Goal: Task Accomplishment & Management: Manage account settings

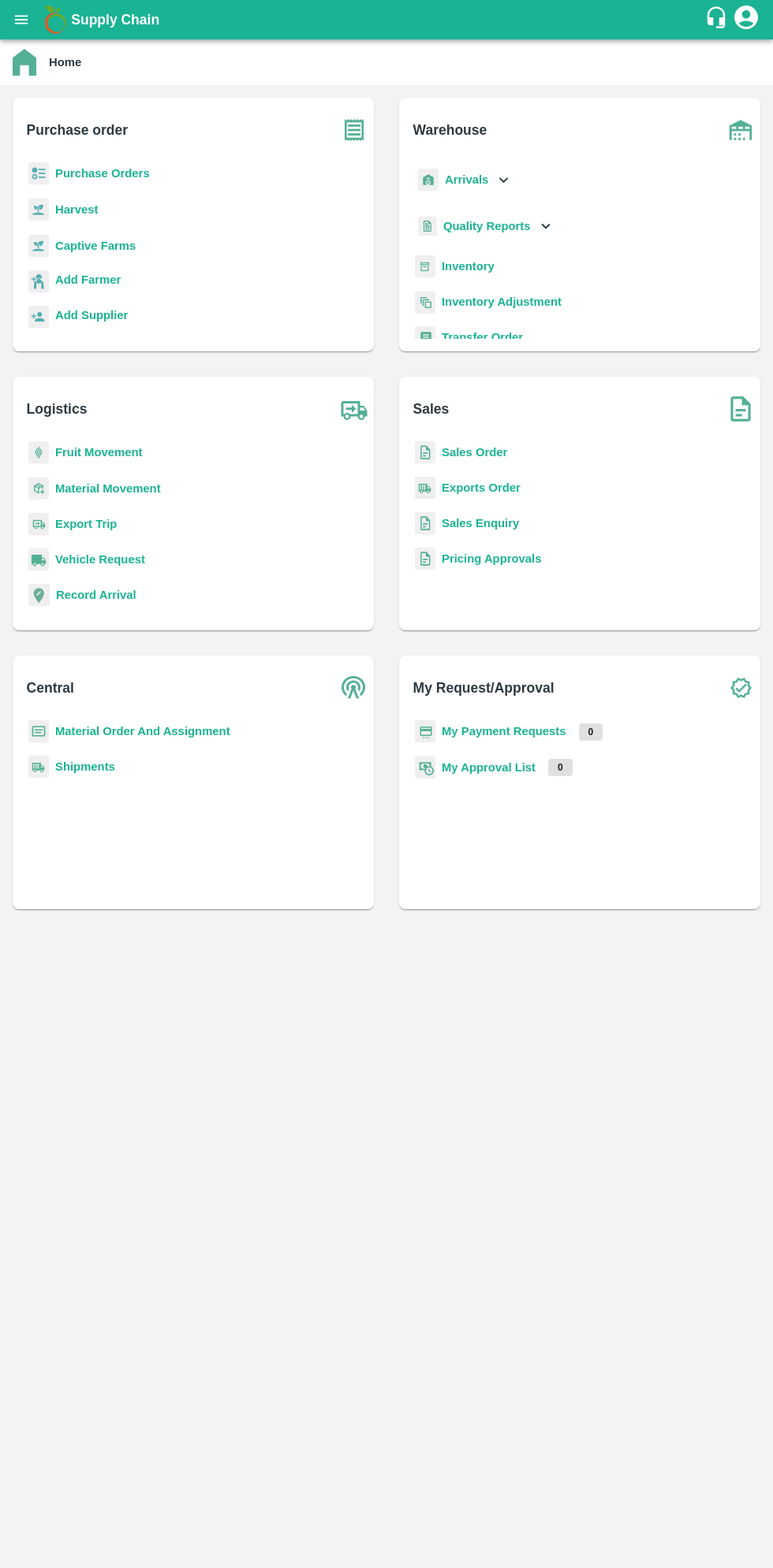
click at [20, 20] on icon "open drawer" at bounding box center [21, 19] width 13 height 9
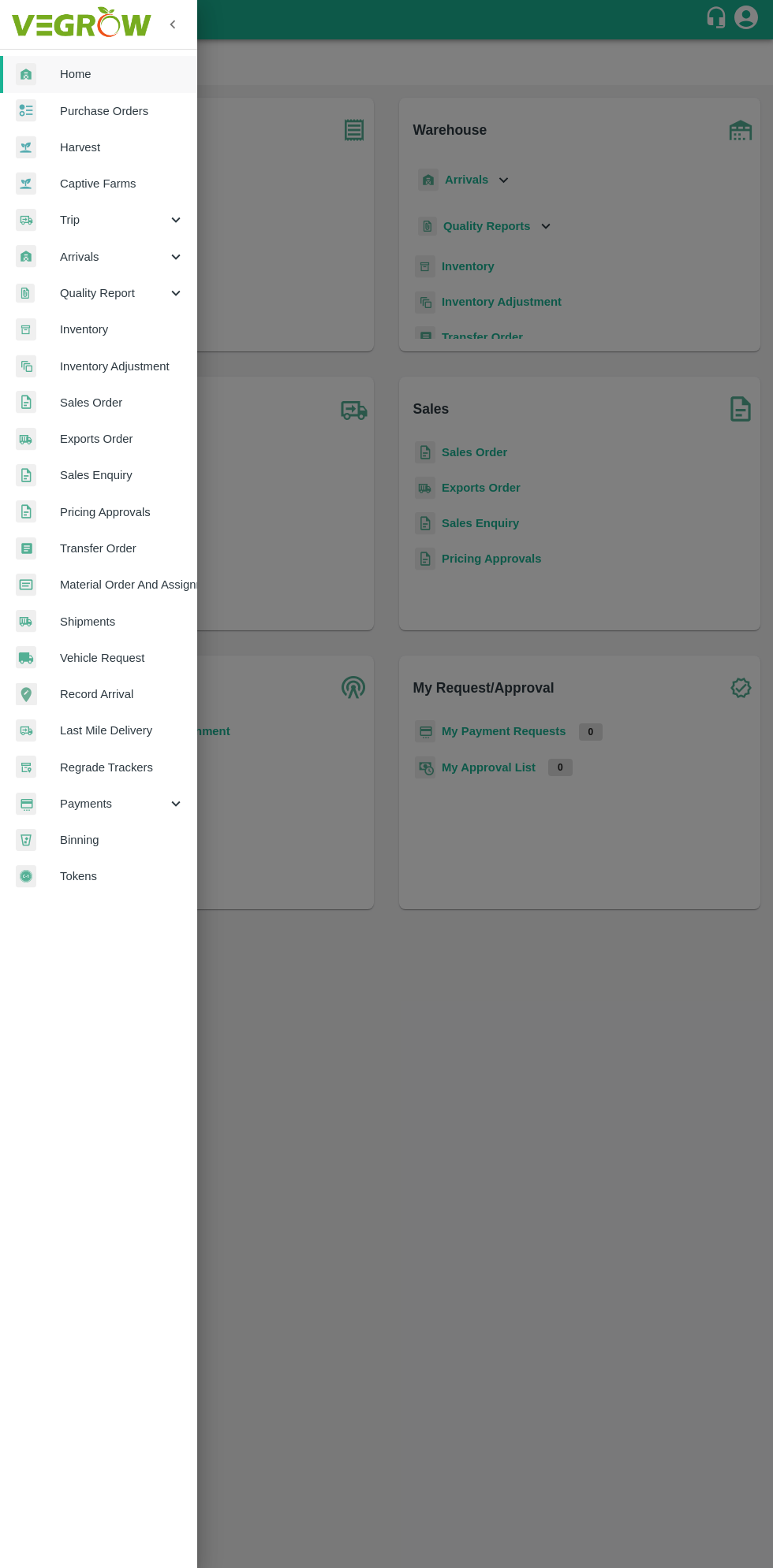
click at [80, 253] on span "Arrivals" at bounding box center [113, 257] width 107 height 17
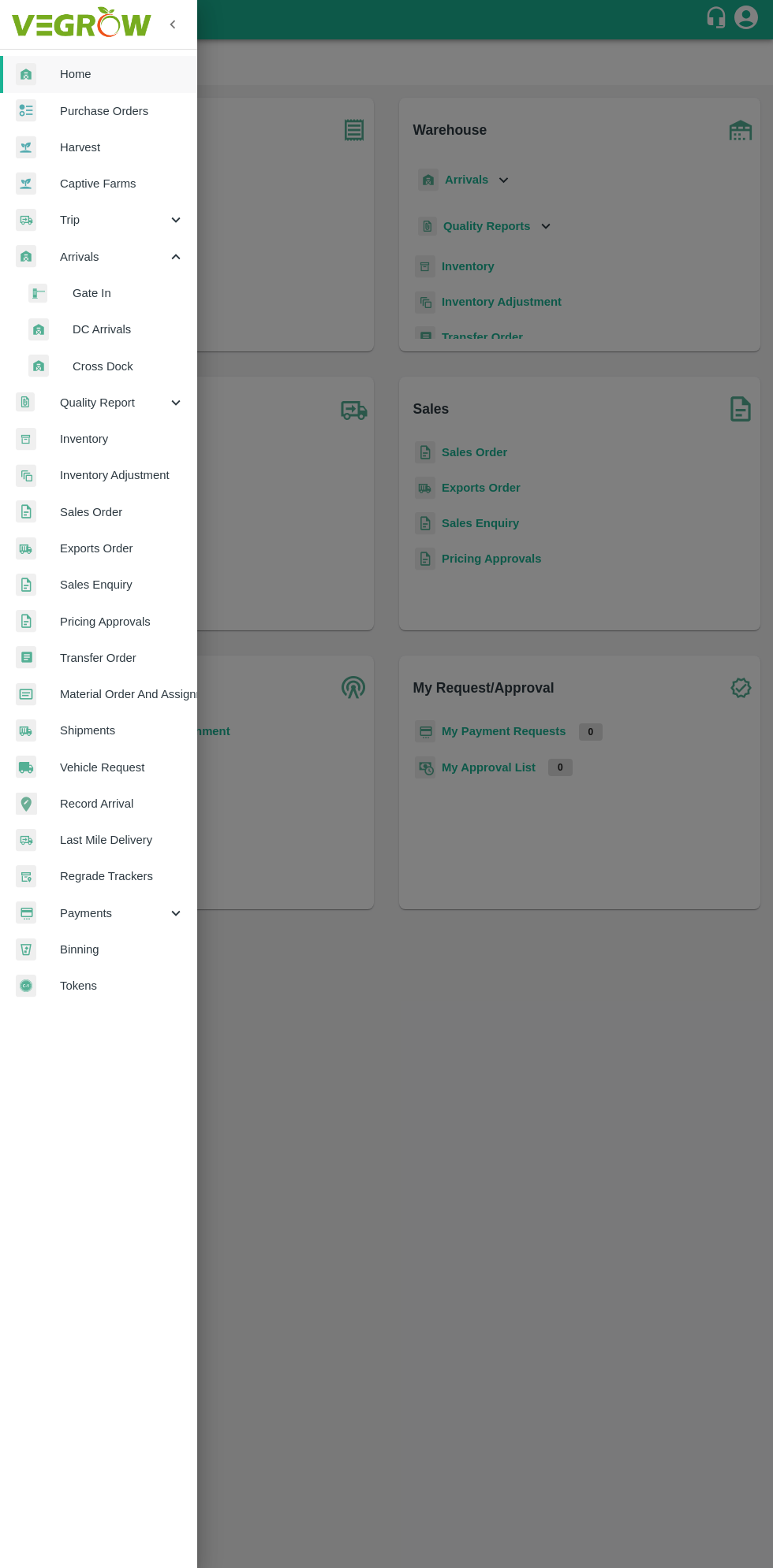
click at [91, 323] on span "DC Arrivals" at bounding box center [128, 329] width 112 height 17
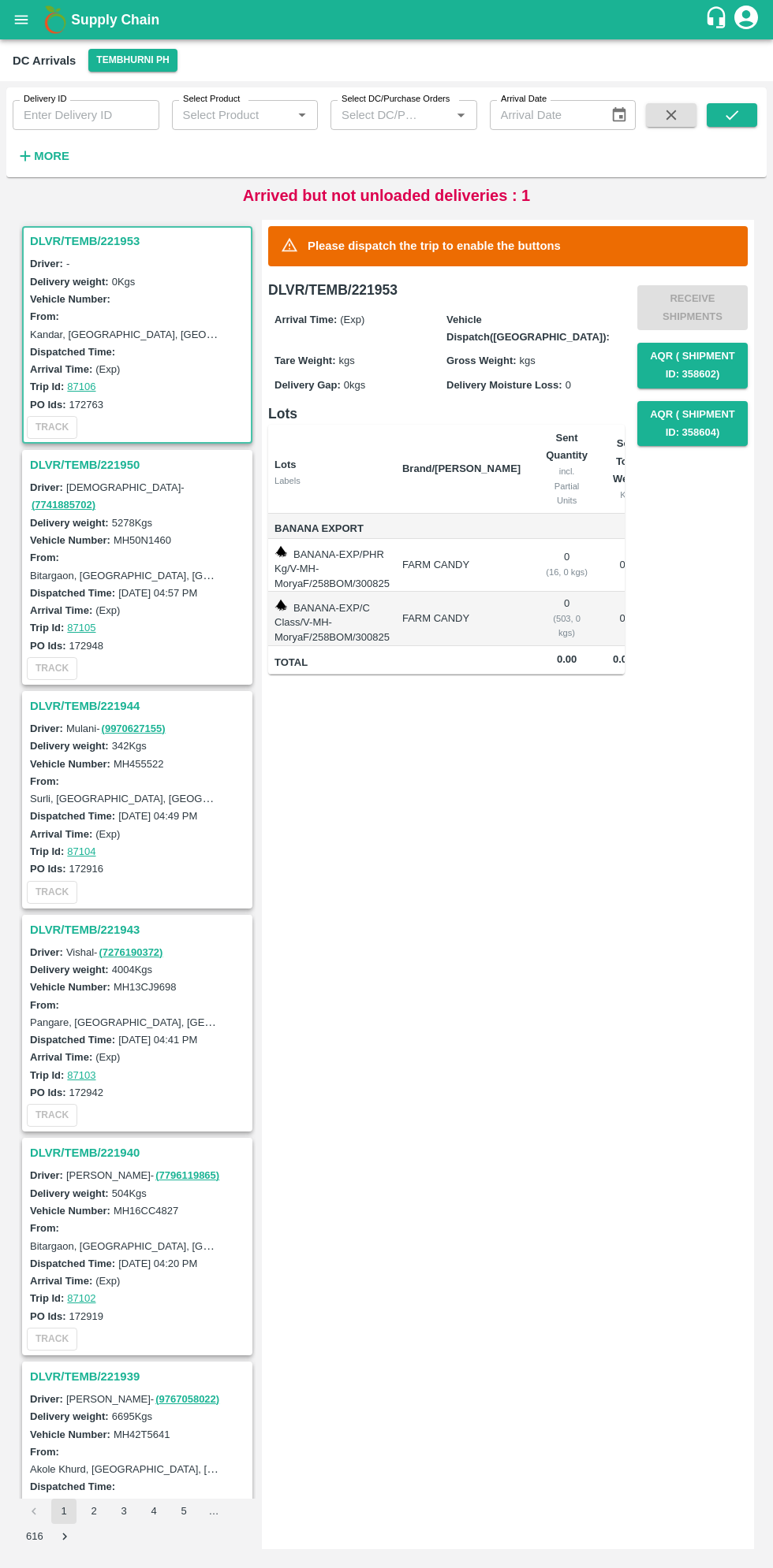
click at [625, 979] on div "Please dispatch the trip to enable the buttons DLVR/TEMB/221953 Arrival Time: (…" at bounding box center [507, 884] width 492 height 1329
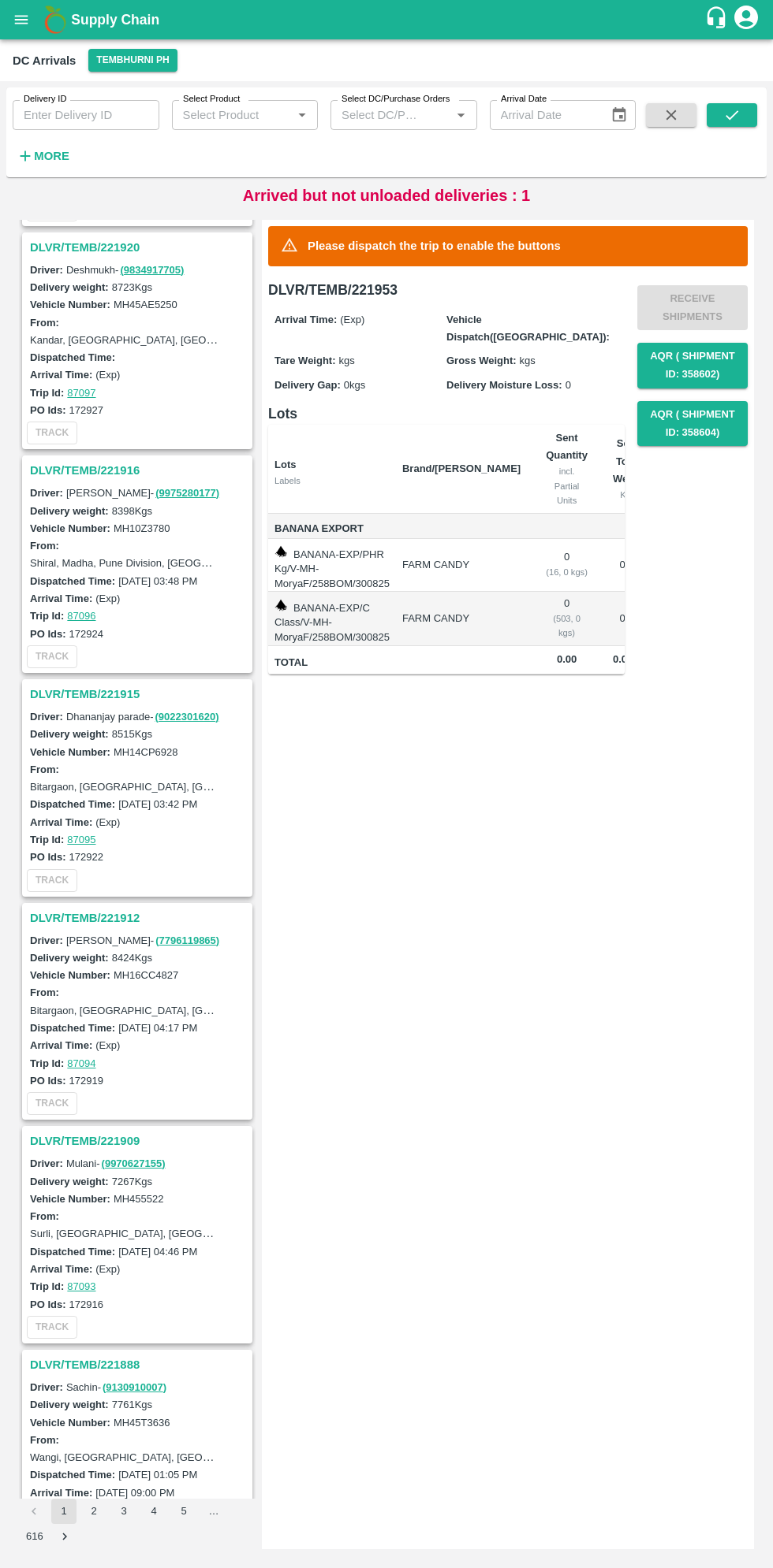
scroll to position [2025, 0]
click at [109, 1130] on h3 "DLVR/TEMB/221909" at bounding box center [139, 1139] width 219 height 20
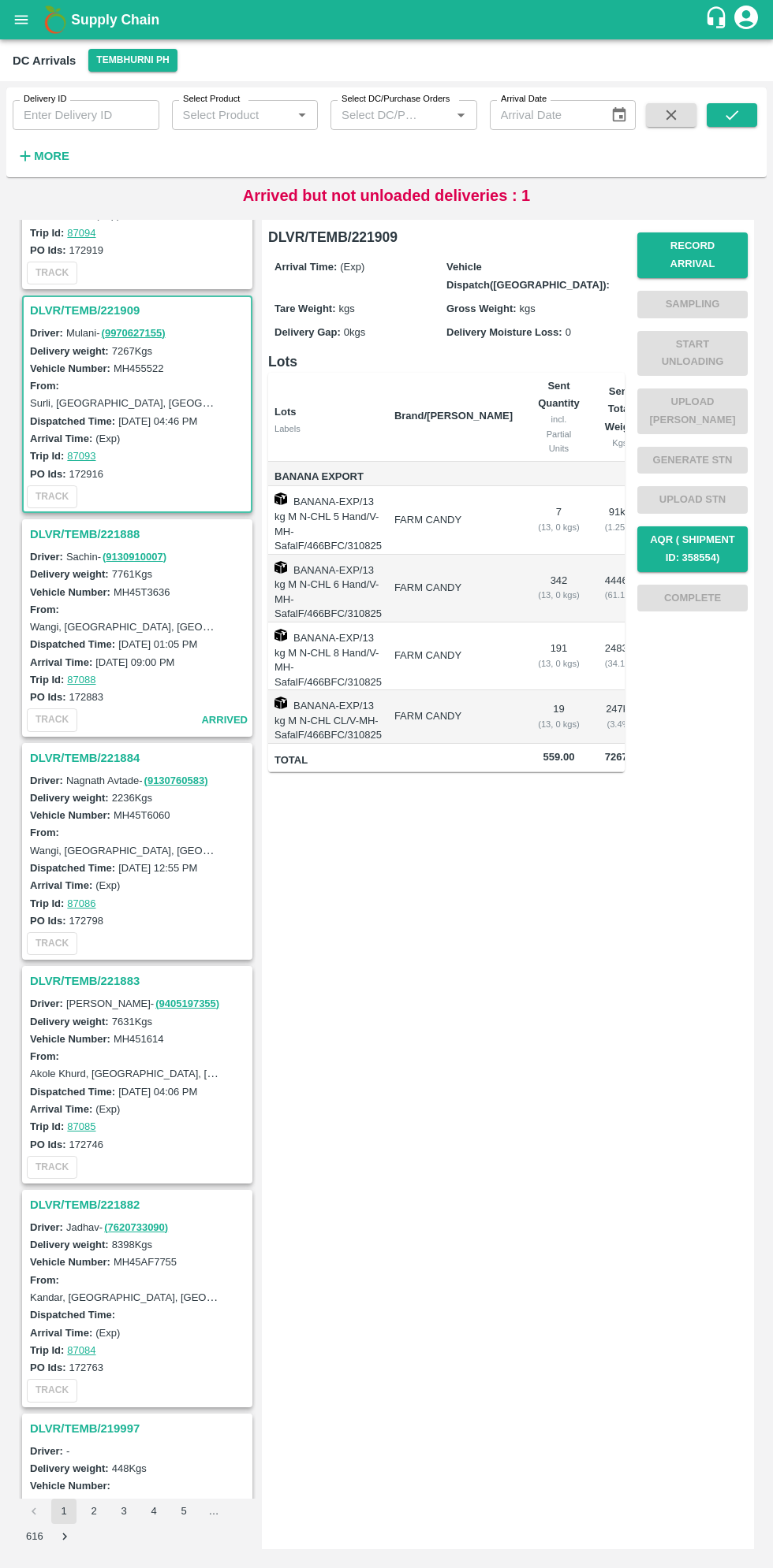
scroll to position [2903, 0]
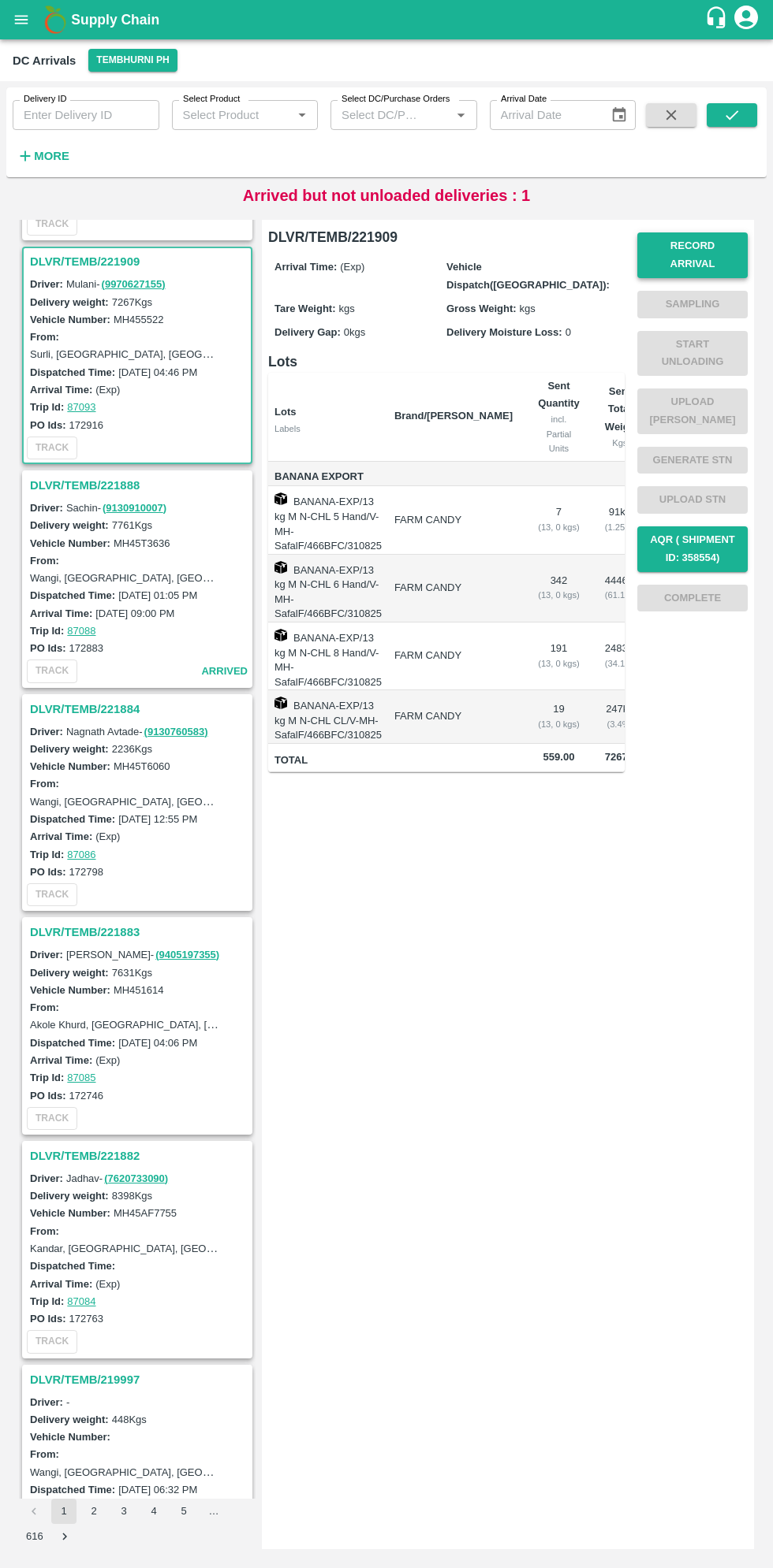
click at [712, 246] on button "Record Arrival" at bounding box center [691, 255] width 110 height 46
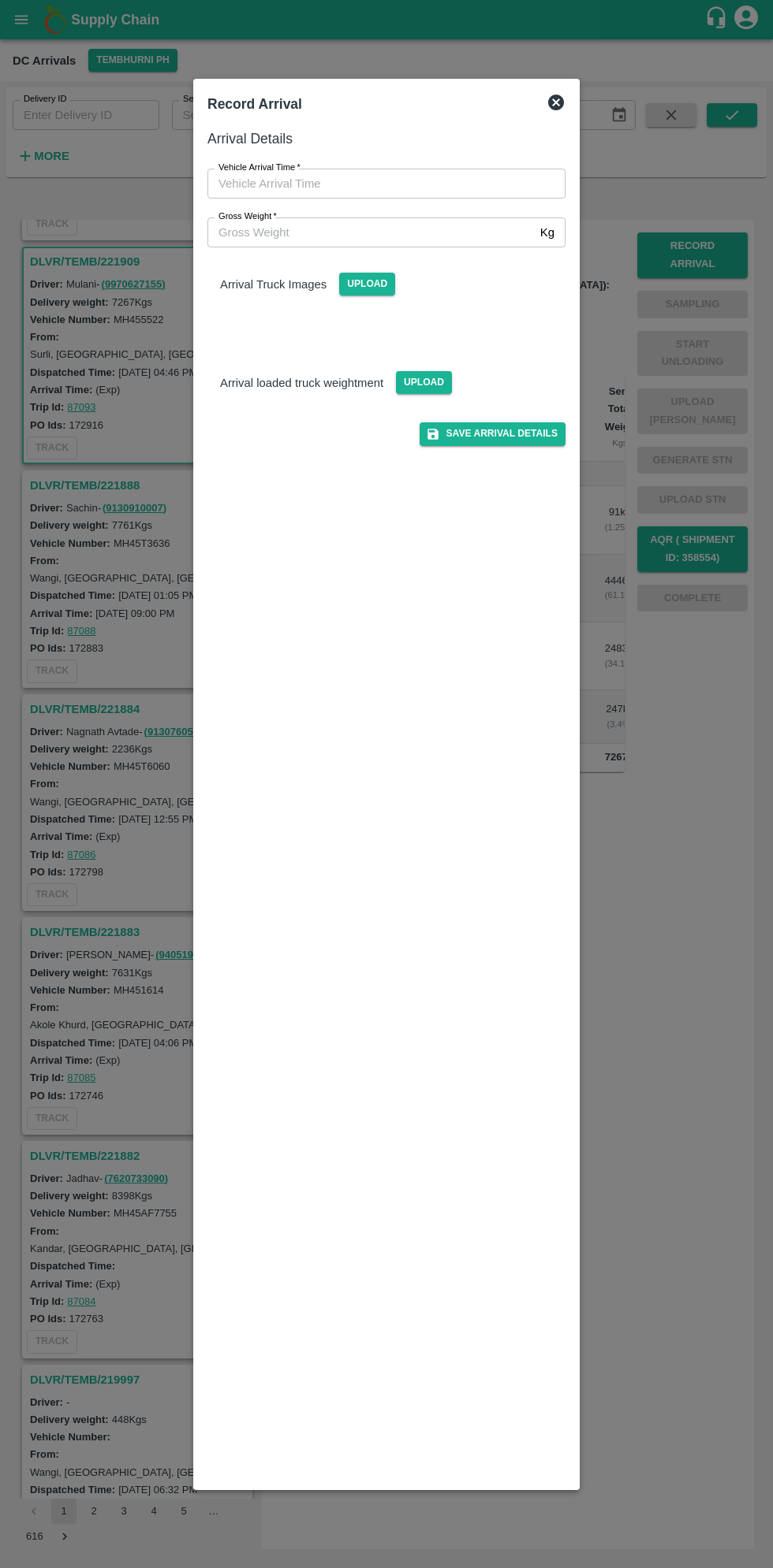
click at [360, 183] on input "Vehicle Arrival Time   *" at bounding box center [380, 183] width 347 height 30
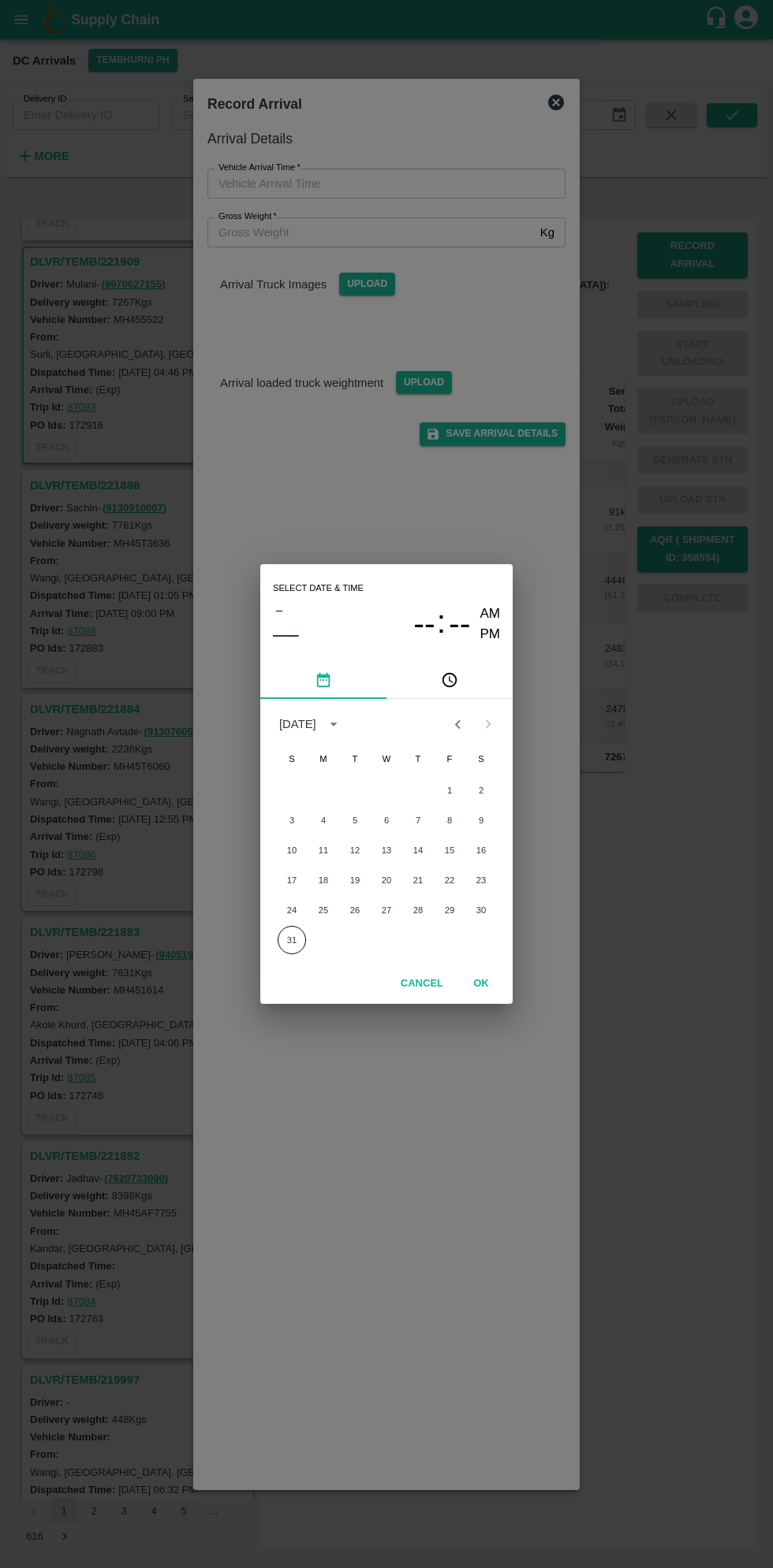
click at [462, 678] on button "pick time" at bounding box center [449, 680] width 126 height 37
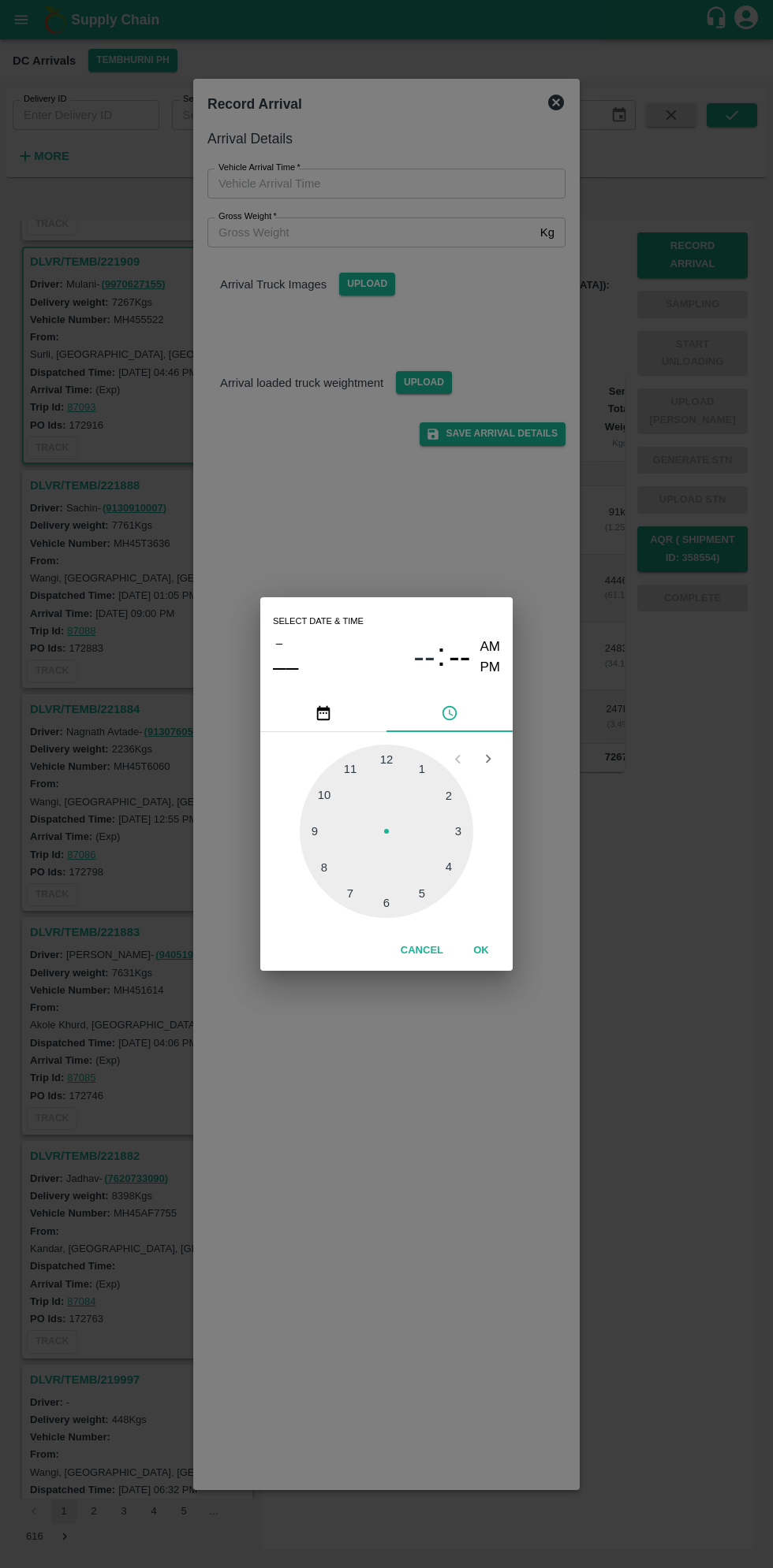
click at [459, 839] on div at bounding box center [386, 831] width 174 height 174
click at [353, 776] on div at bounding box center [386, 831] width 174 height 174
type input "31/08/2025 03:55 AM"
click at [497, 951] on button "OK" at bounding box center [481, 951] width 51 height 28
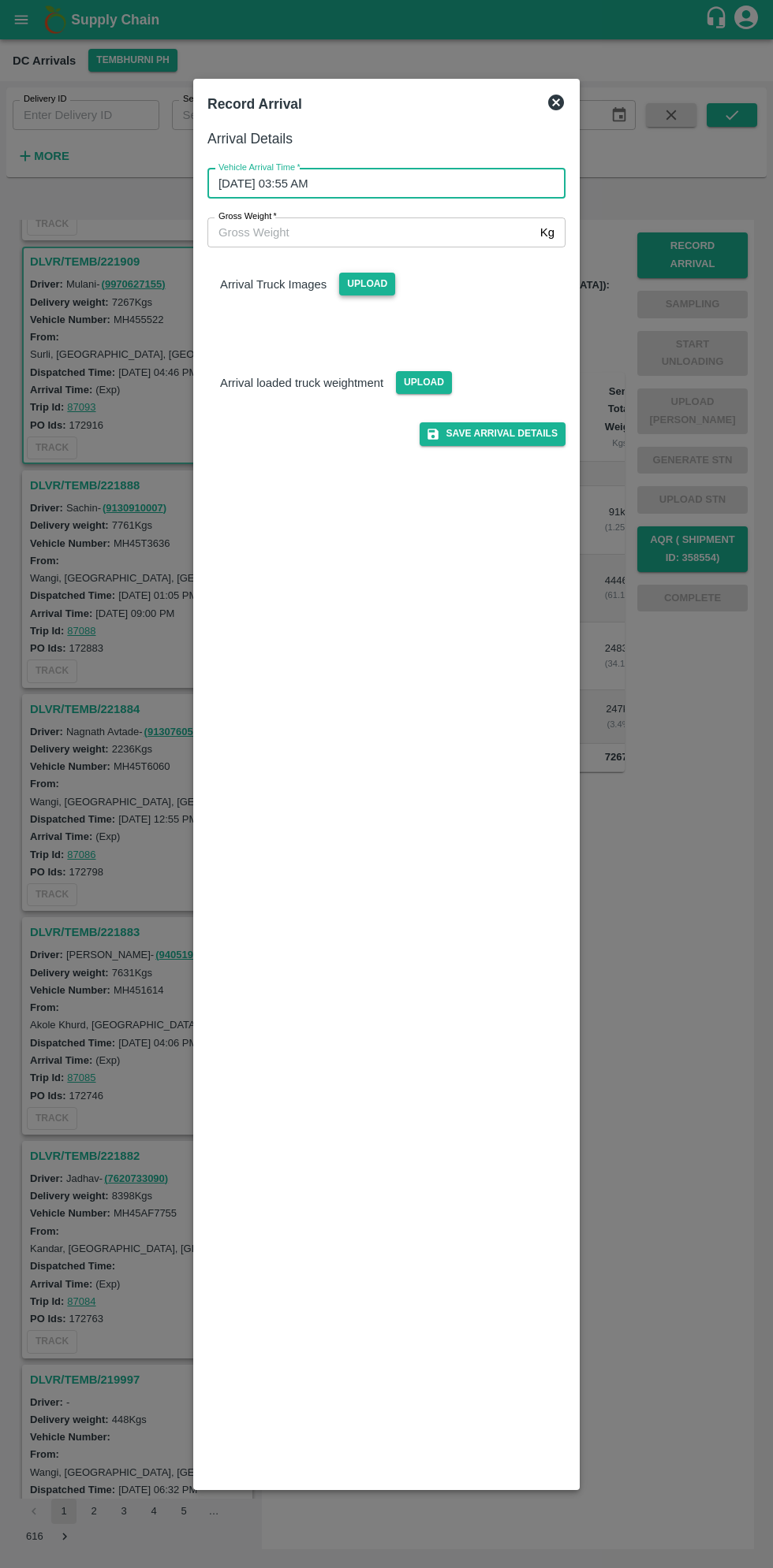
click at [375, 280] on span "Upload" at bounding box center [367, 284] width 56 height 23
click at [0, 0] on input "Upload" at bounding box center [0, 0] width 0 height 0
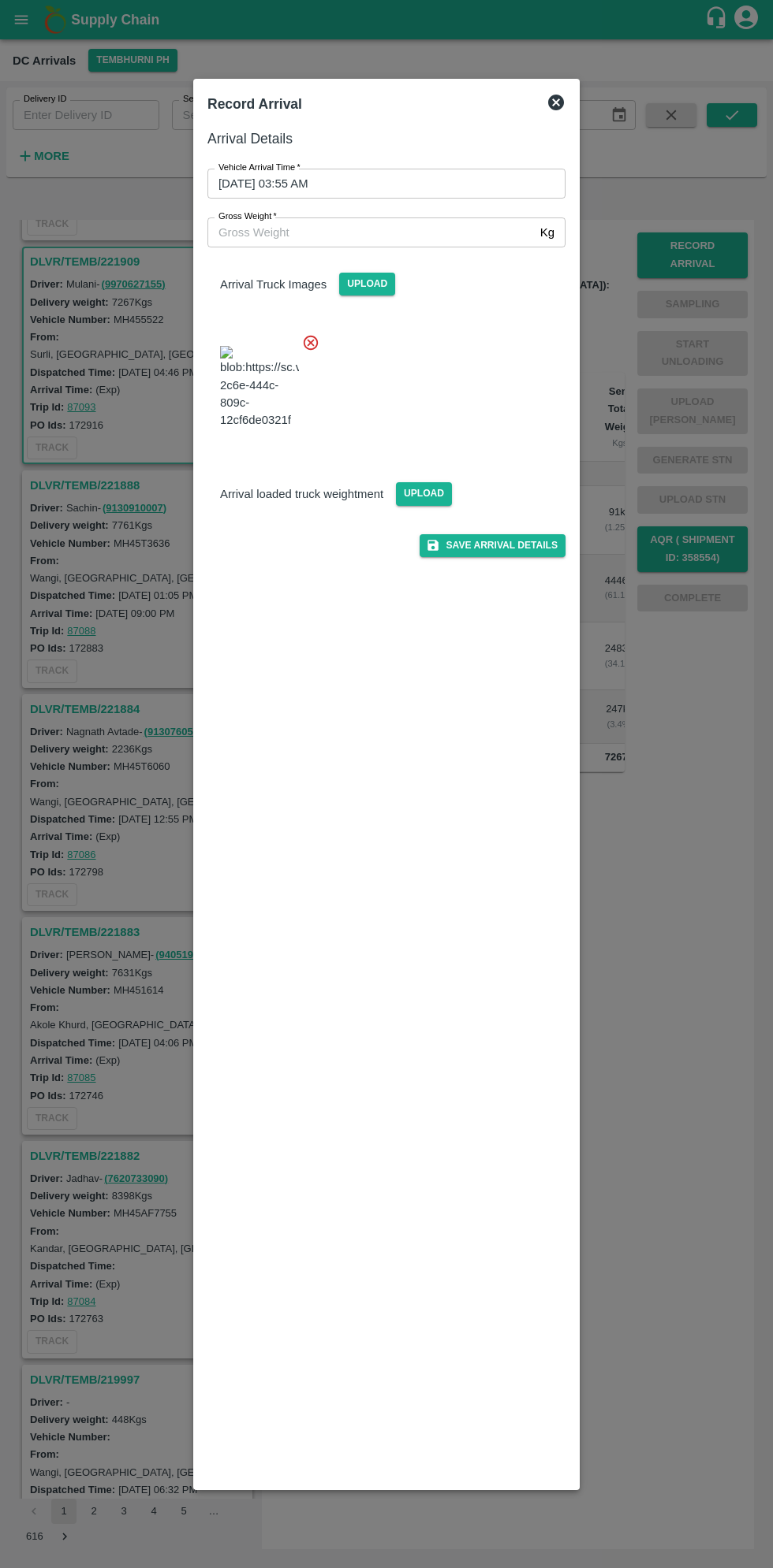
click at [269, 239] on input "Gross Weight   *" at bounding box center [370, 232] width 326 height 30
type input "13320"
click at [535, 557] on button "Save Arrival Details" at bounding box center [492, 546] width 146 height 23
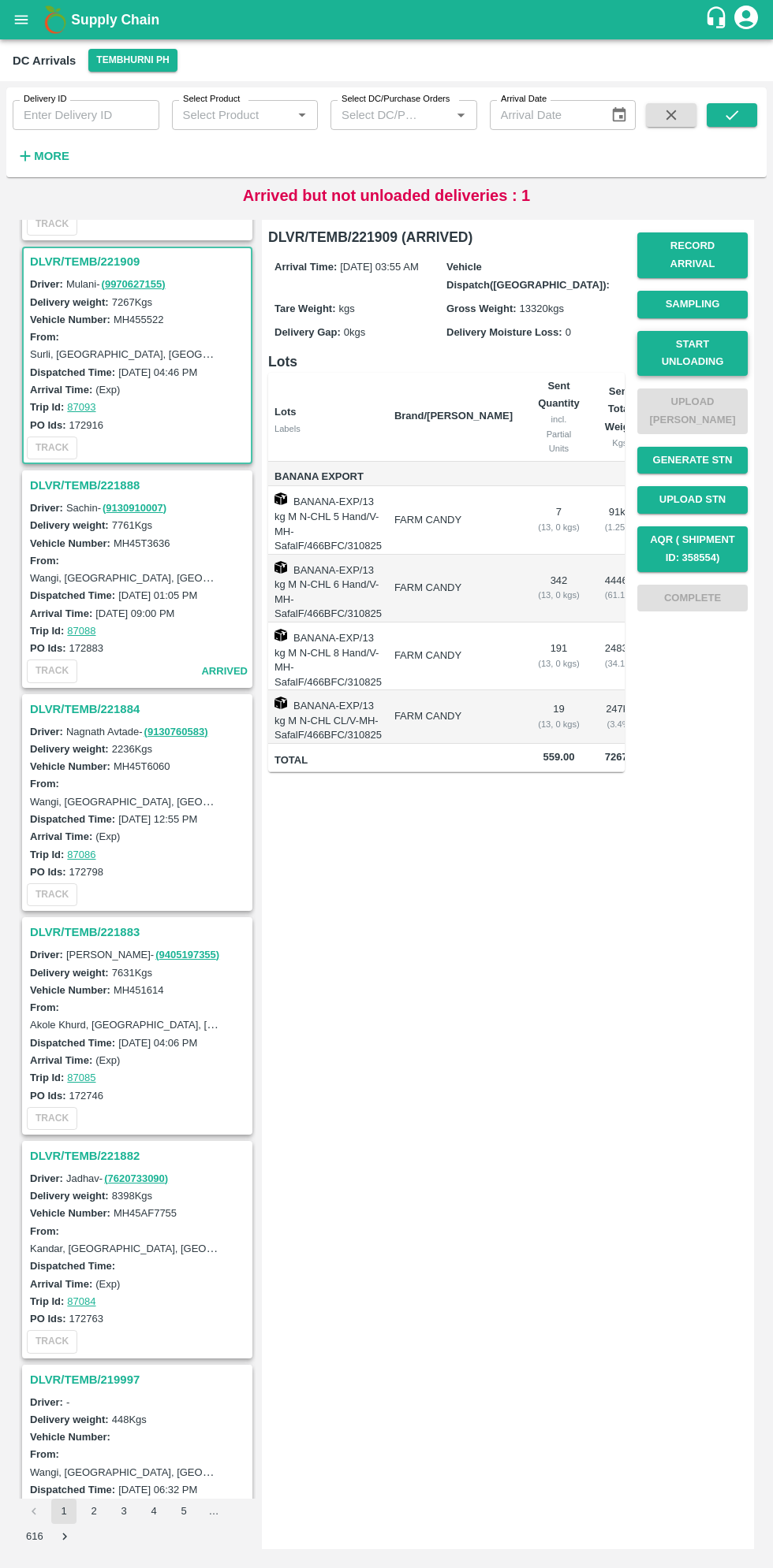
click at [686, 344] on button "Start Unloading" at bounding box center [691, 354] width 110 height 46
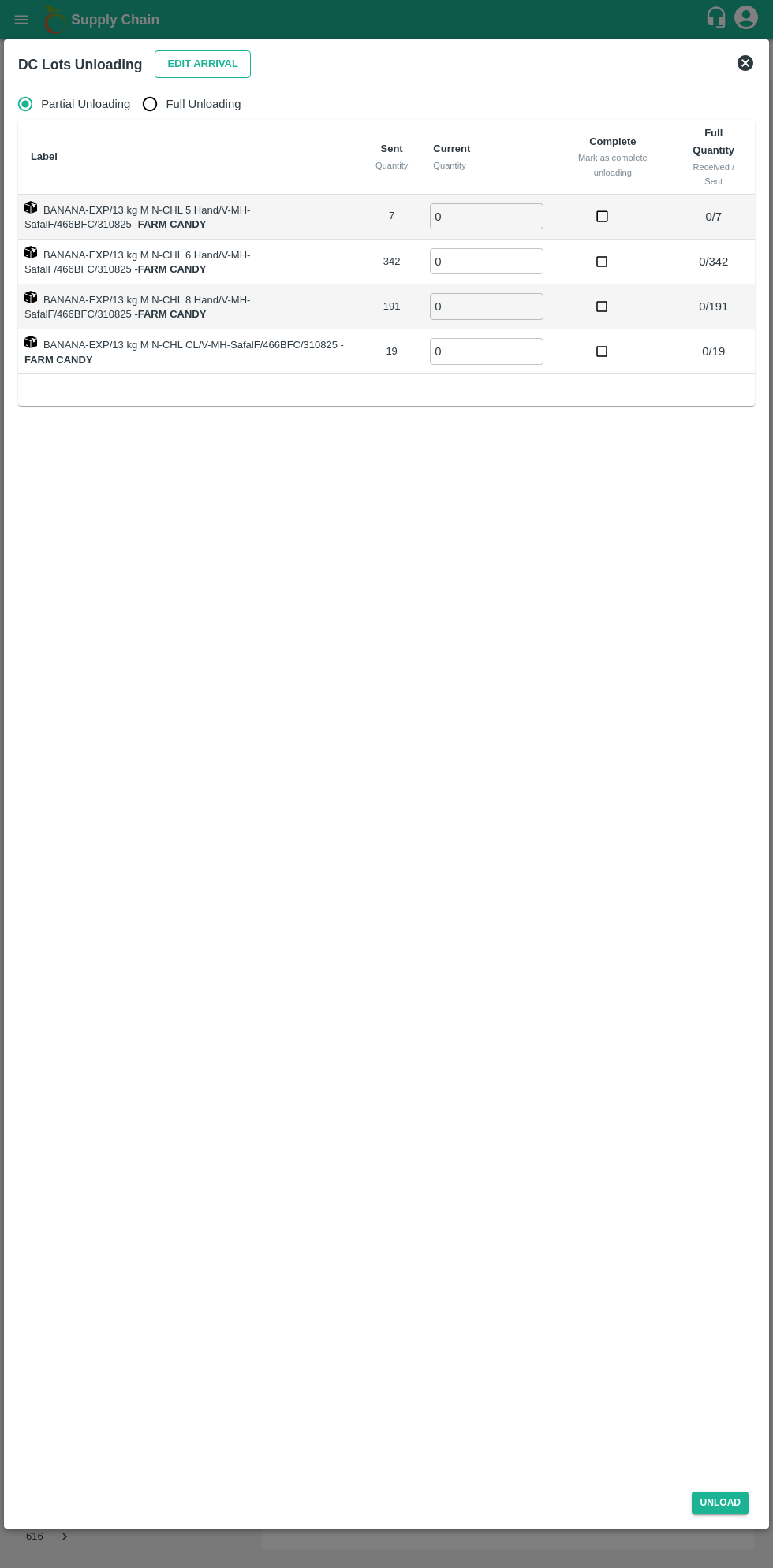
click at [182, 69] on button "Edit Arrival" at bounding box center [203, 64] width 96 height 28
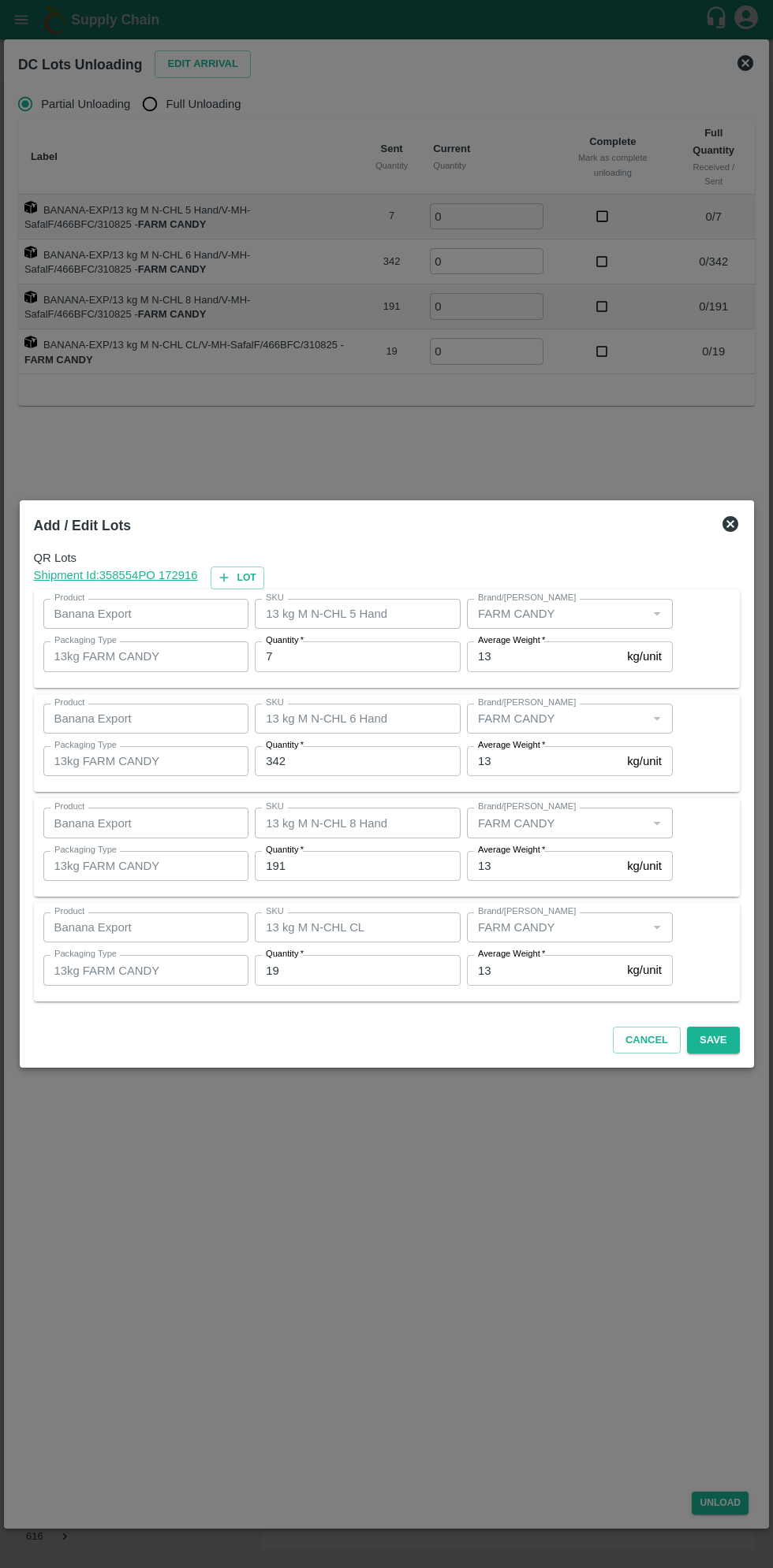
click at [314, 764] on input "342" at bounding box center [357, 761] width 205 height 30
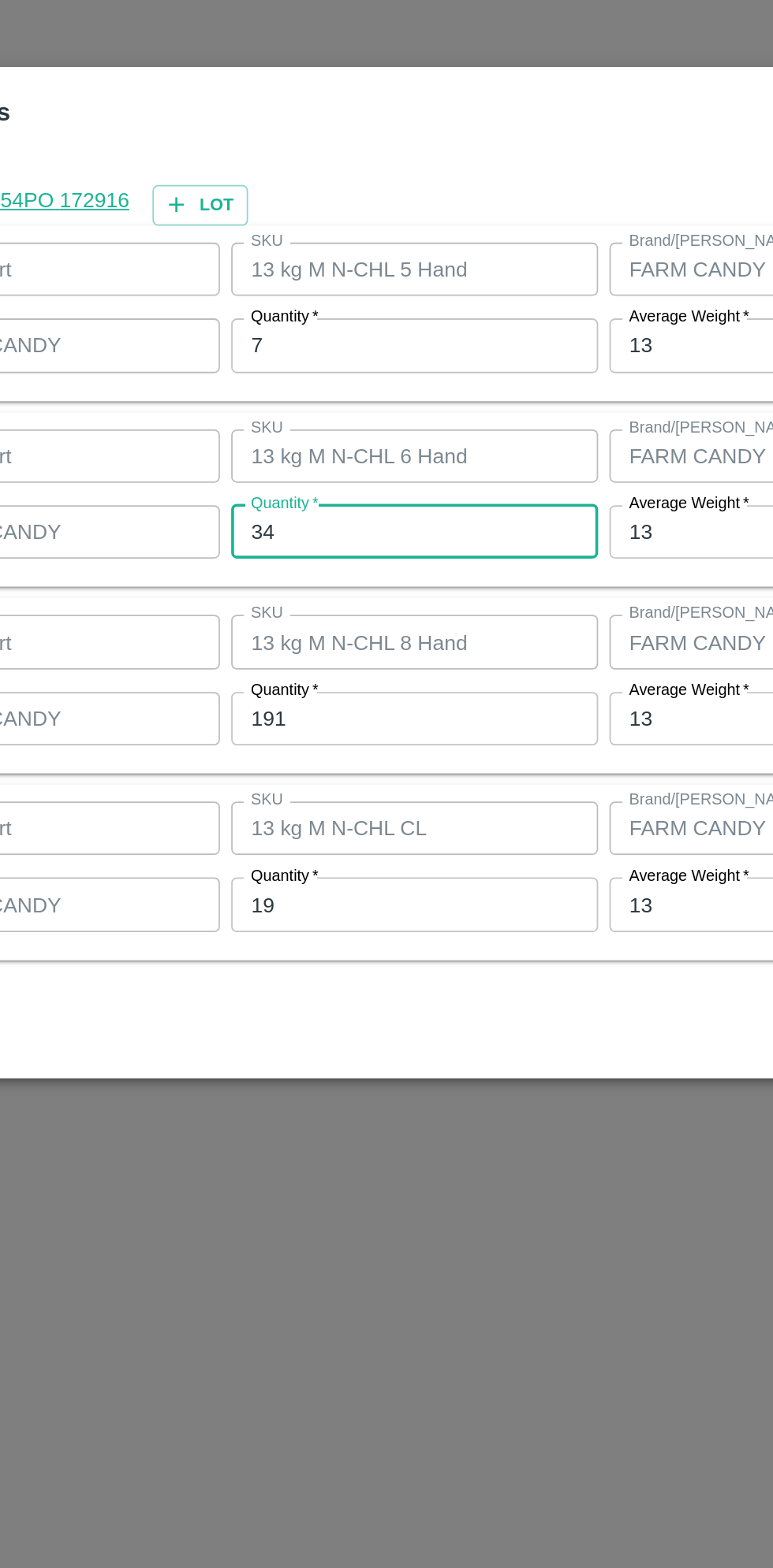
type input "3"
type input "333"
click at [307, 870] on input "191" at bounding box center [357, 865] width 205 height 30
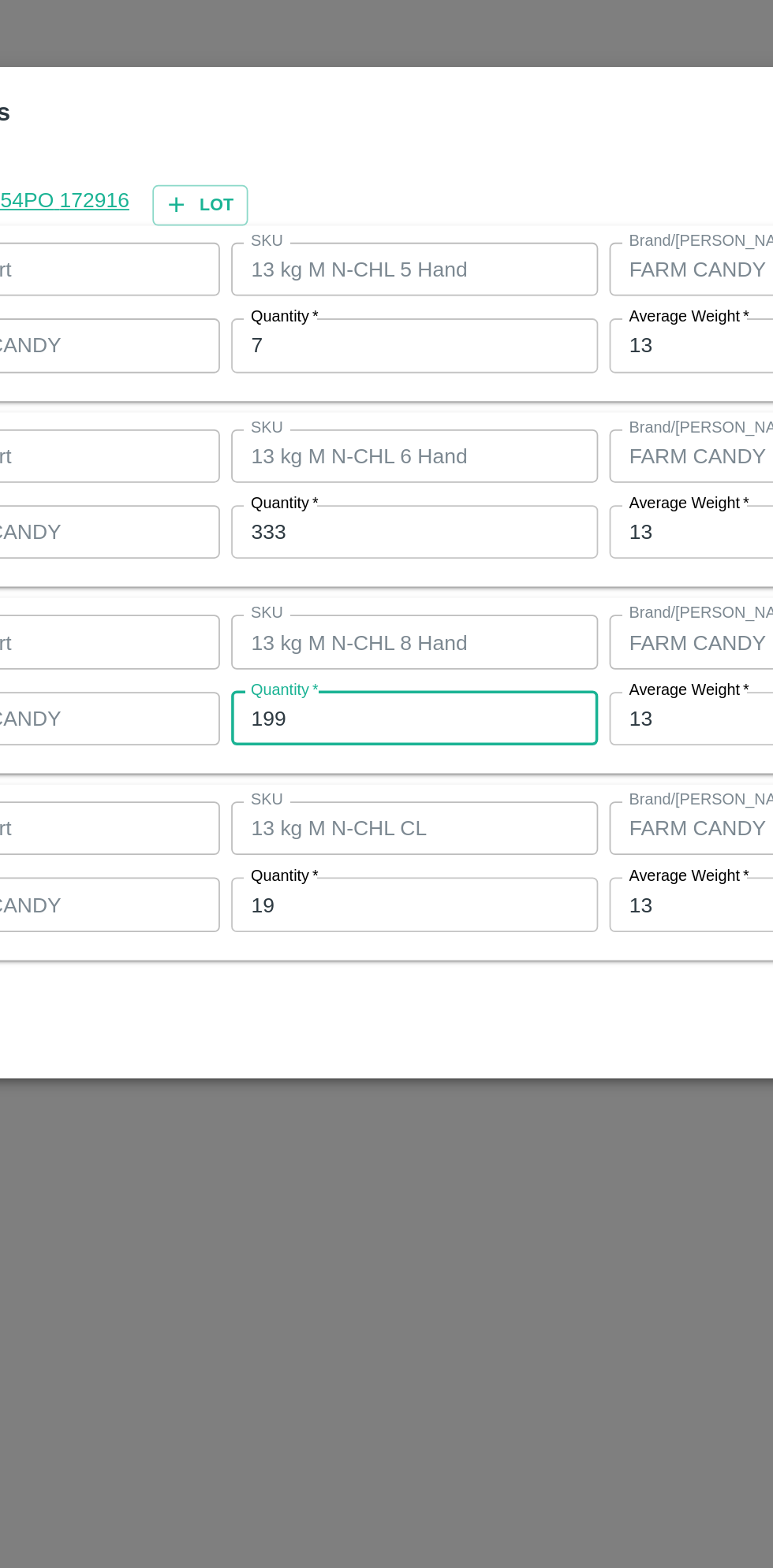
type input "199"
click at [300, 976] on input "19" at bounding box center [357, 970] width 205 height 30
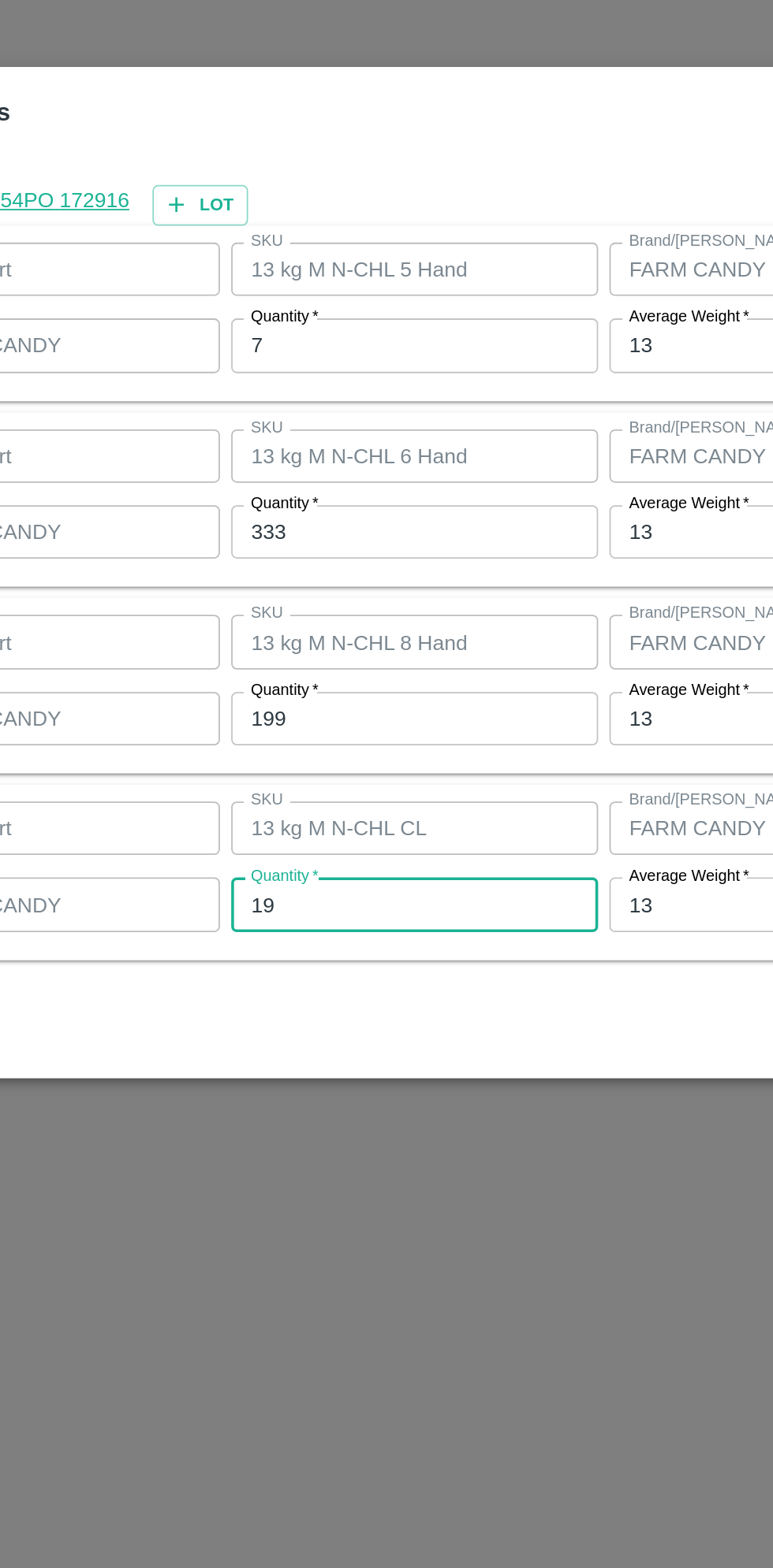
type input "1"
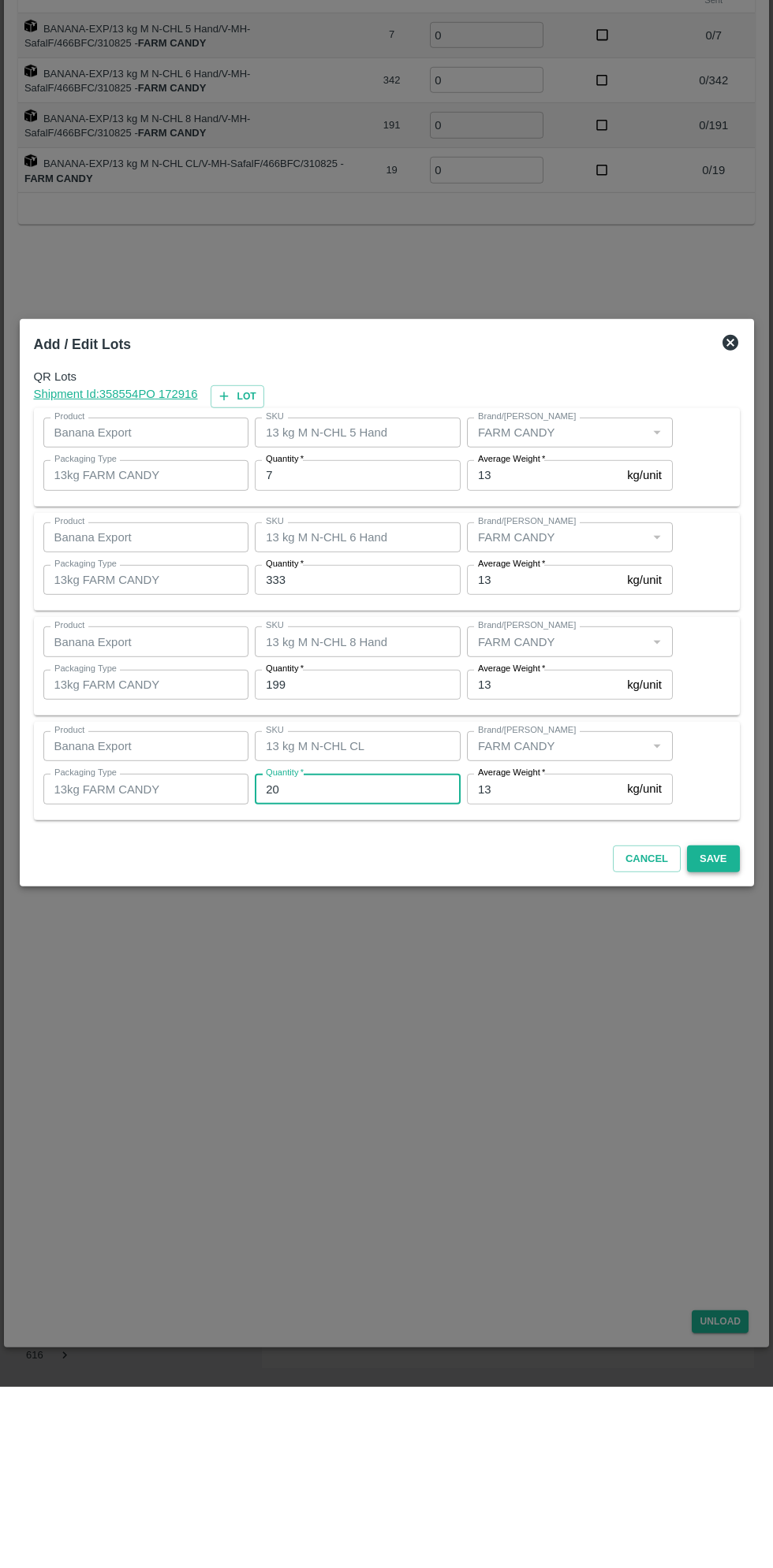
type input "20"
click at [722, 1043] on button "Save" at bounding box center [713, 1041] width 52 height 28
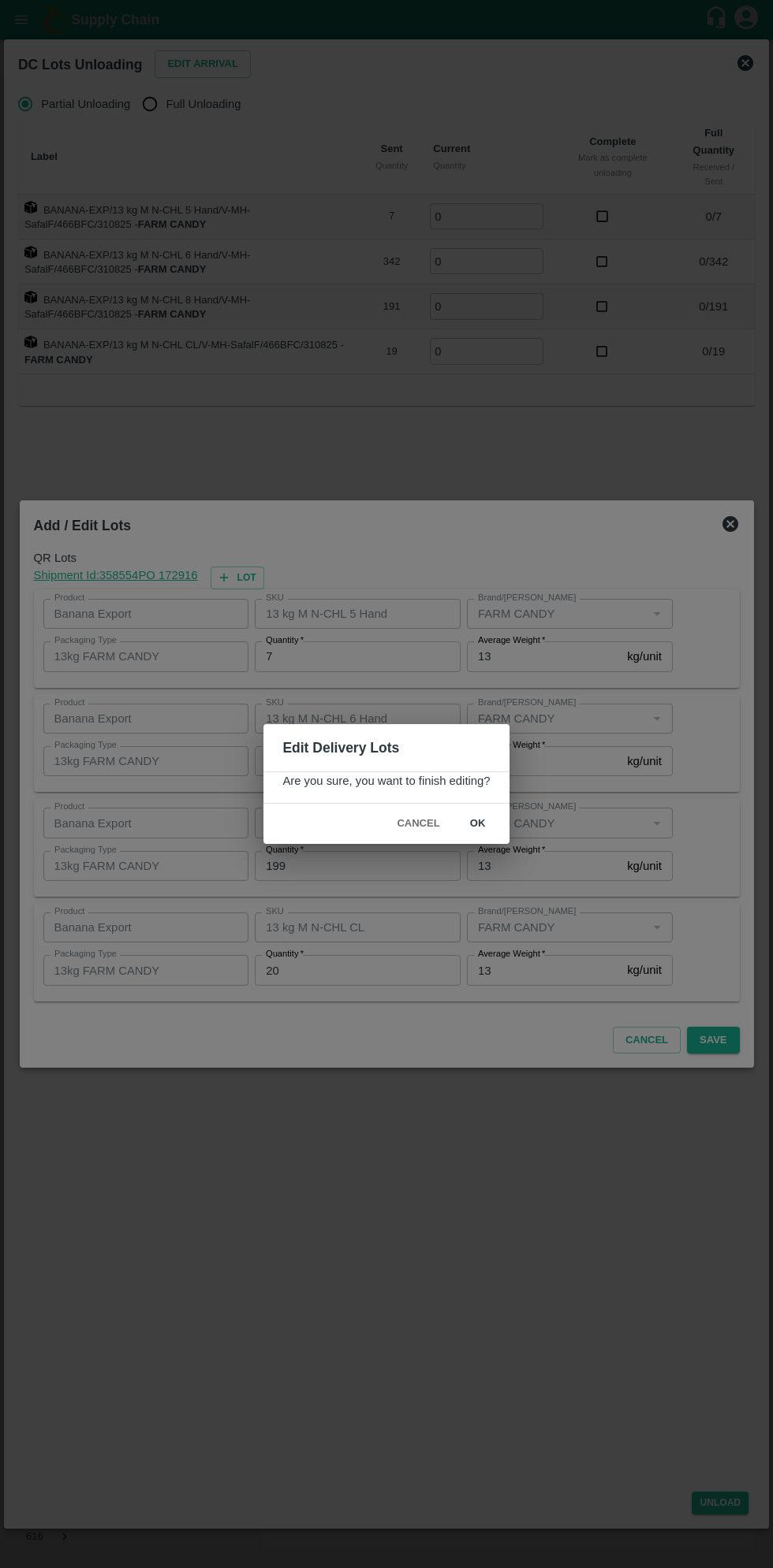
click at [476, 824] on button "ok" at bounding box center [478, 824] width 51 height 28
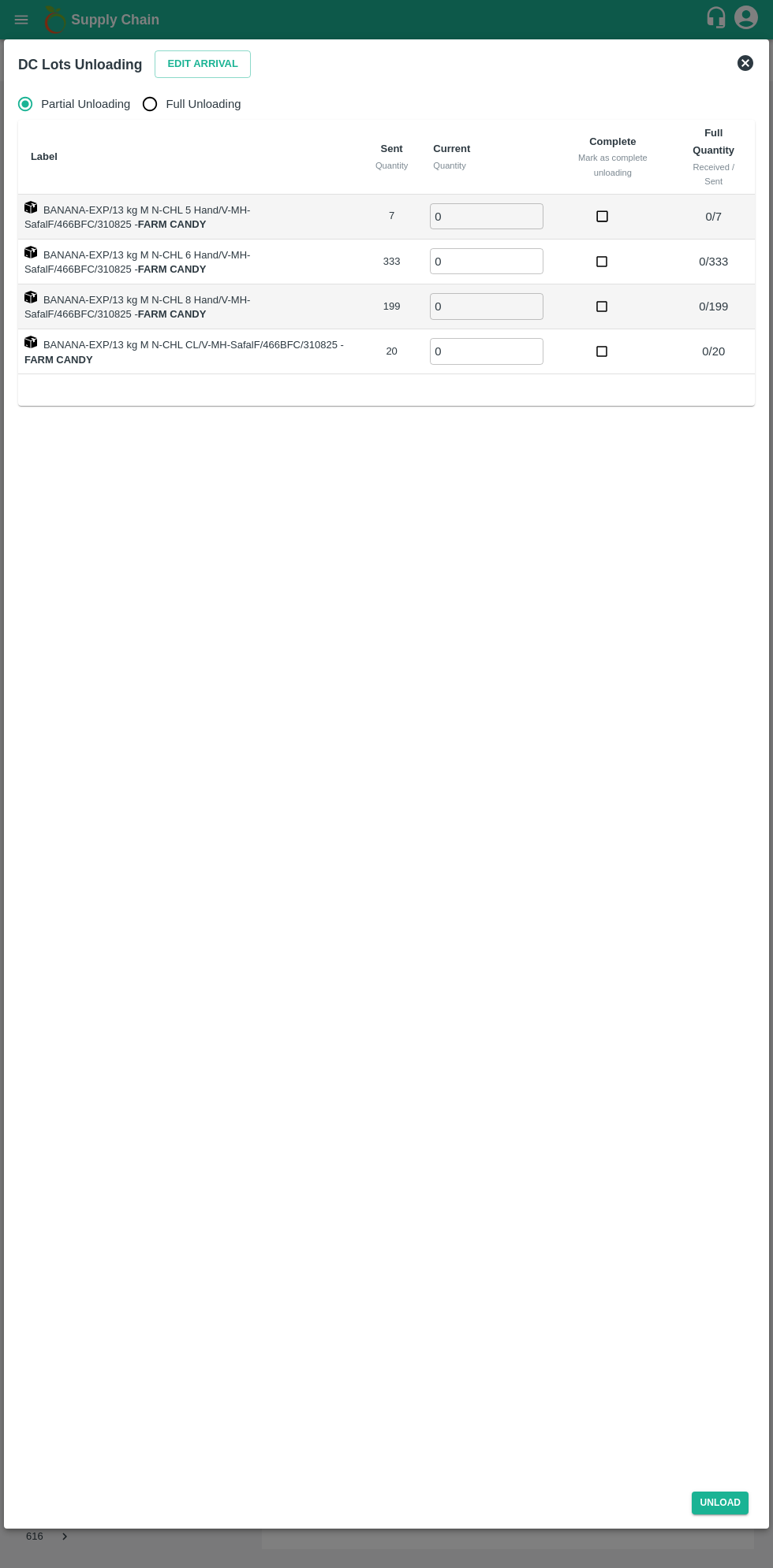
click at [164, 108] on input "Full Unloading" at bounding box center [149, 104] width 32 height 32
radio input "true"
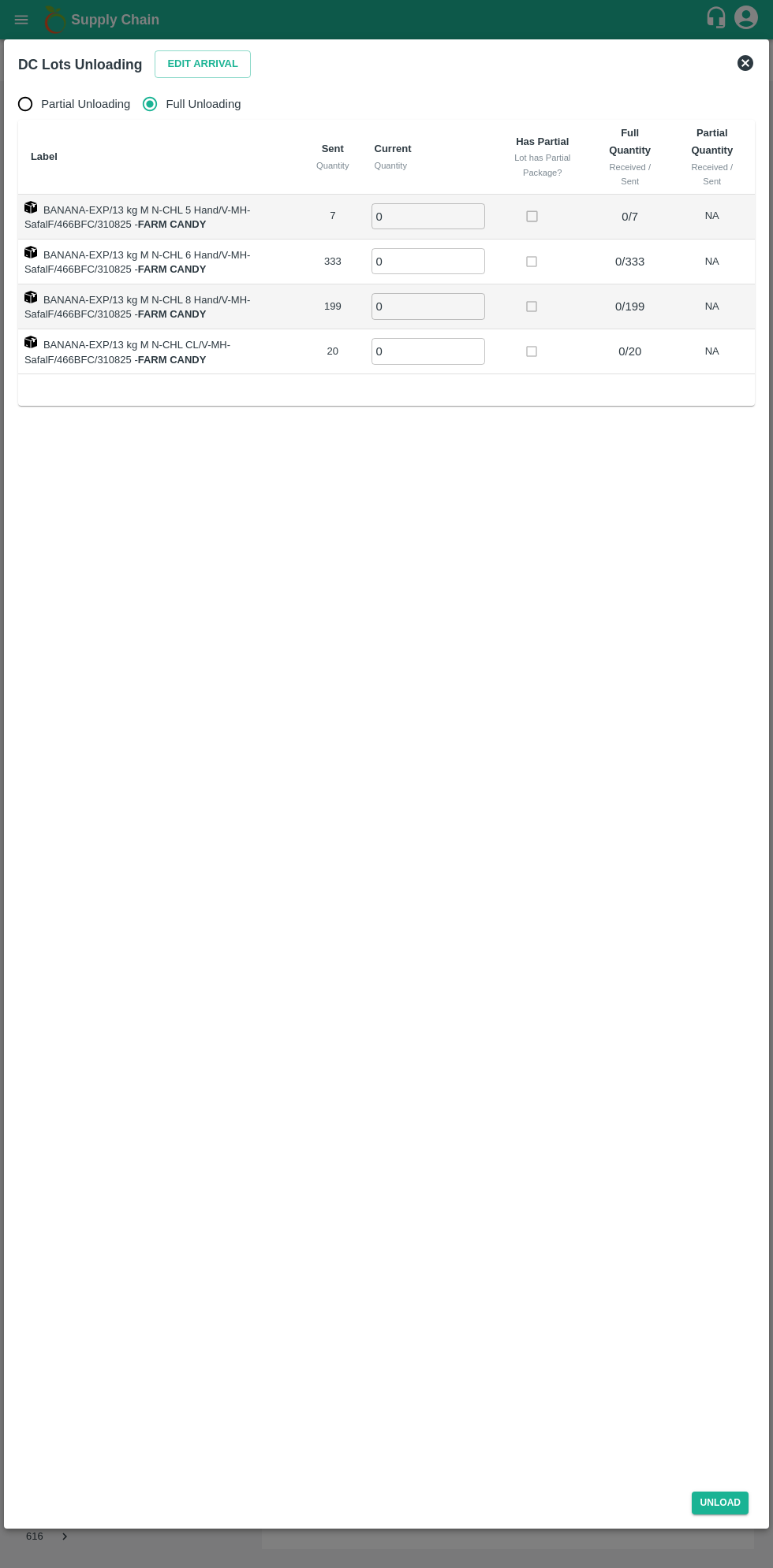
click at [415, 216] on input "0" at bounding box center [427, 216] width 113 height 26
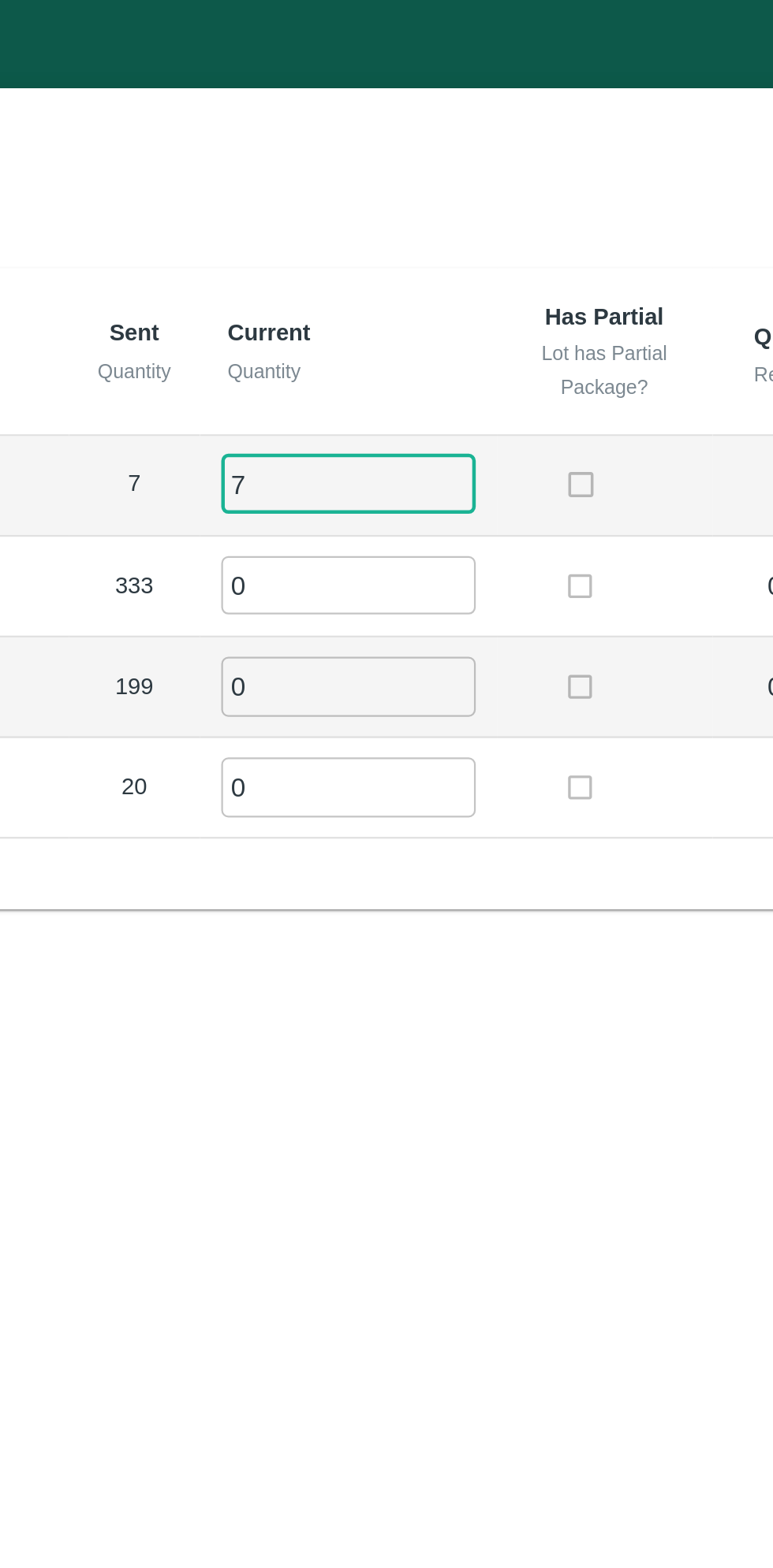
type input "7"
click at [414, 254] on input "0" at bounding box center [427, 262] width 113 height 26
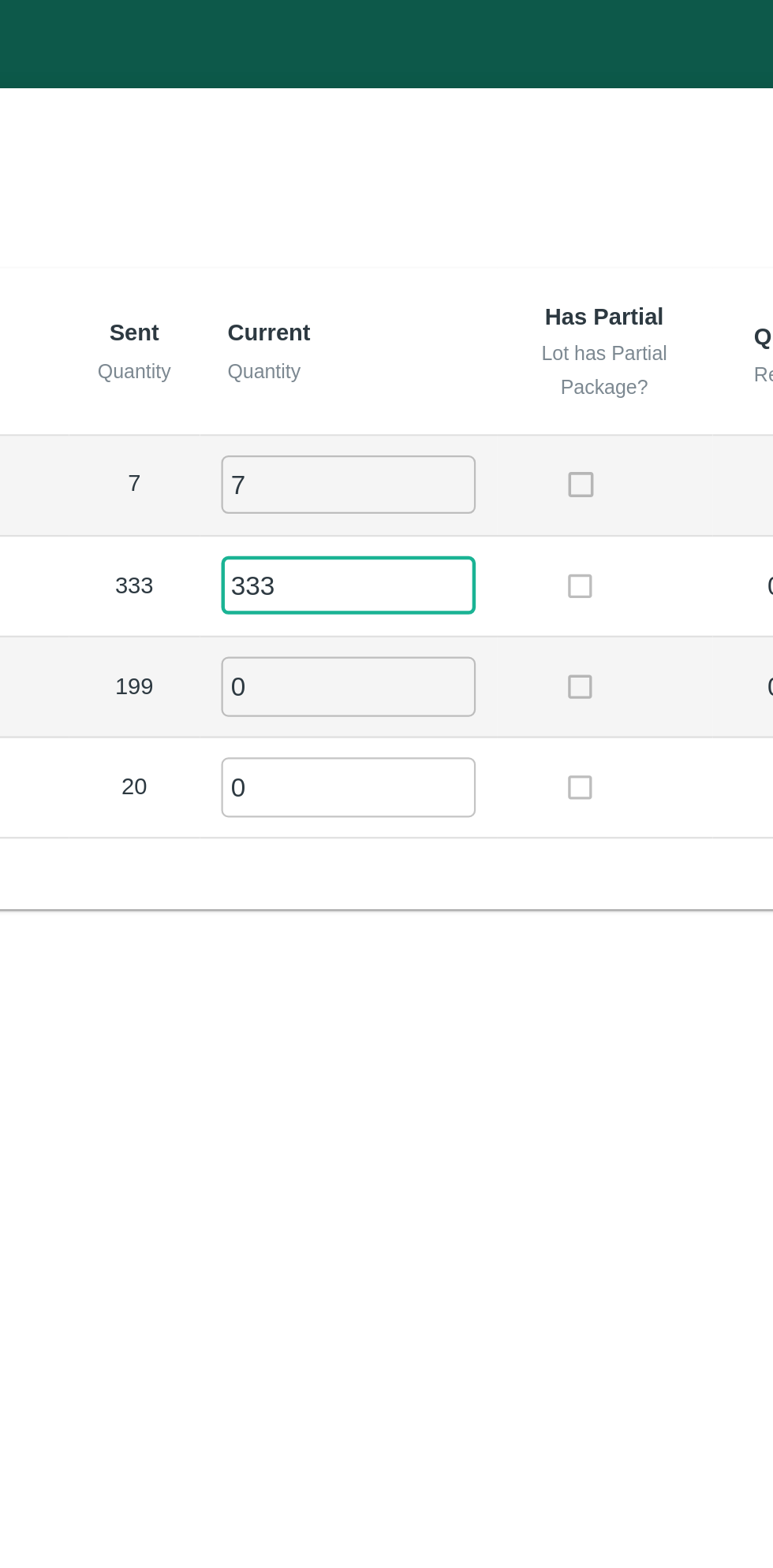
type input "333"
click at [405, 309] on input "0" at bounding box center [427, 306] width 113 height 26
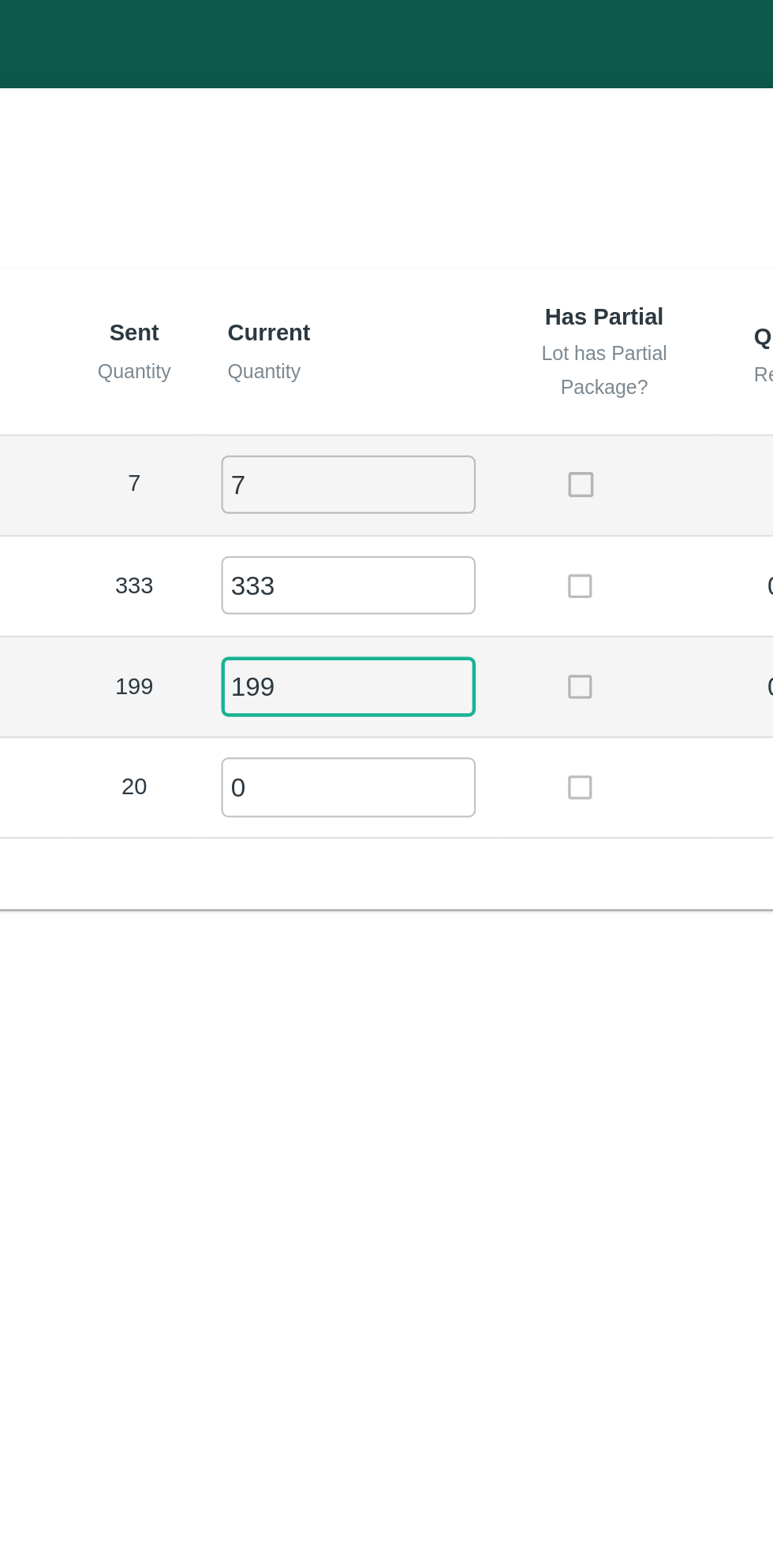
type input "199"
click at [407, 355] on input "0" at bounding box center [427, 351] width 113 height 26
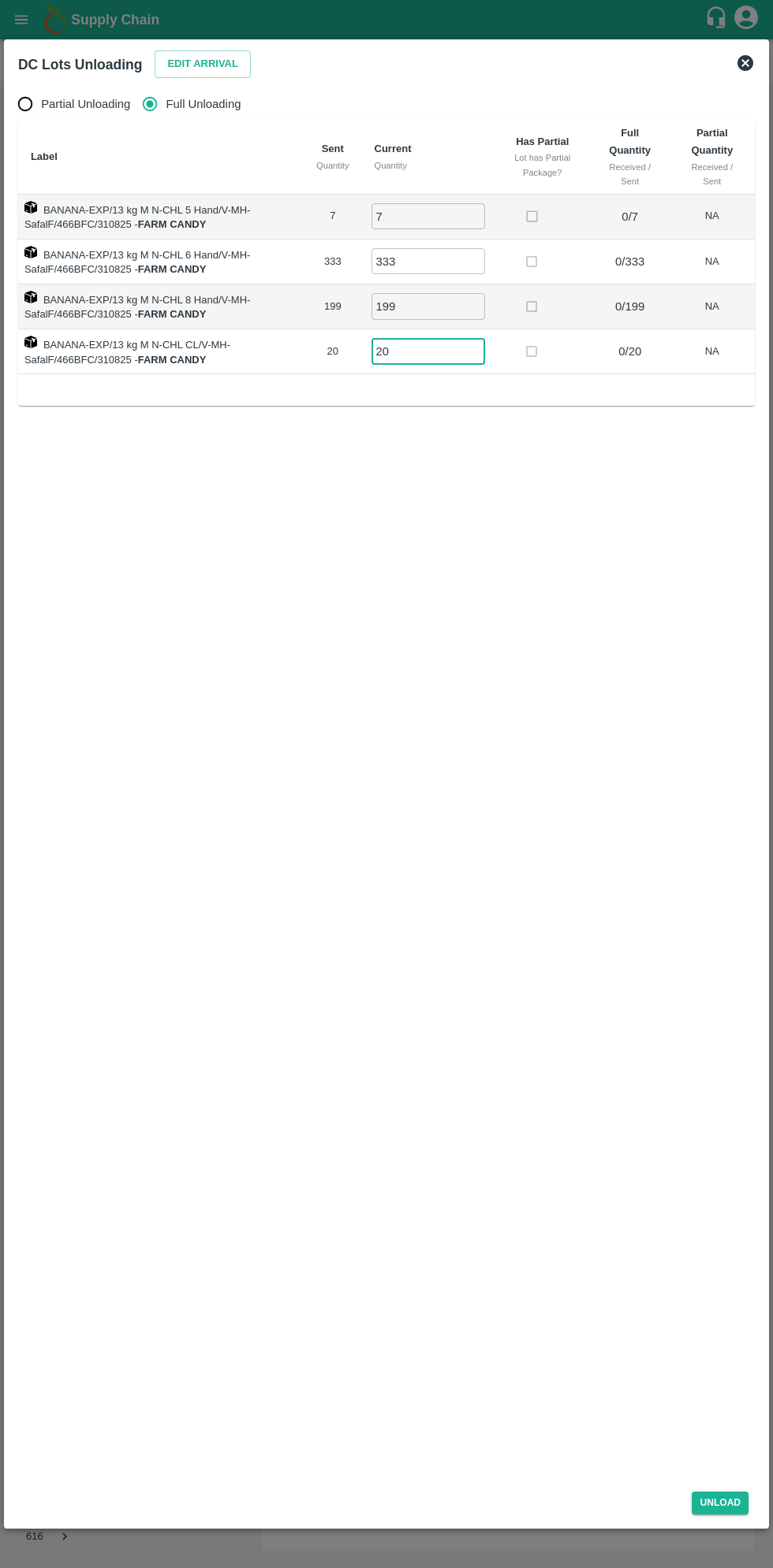
type input "20"
click at [726, 1518] on div "Unload" at bounding box center [386, 1500] width 749 height 42
click at [737, 1518] on div "Unload" at bounding box center [386, 1500] width 749 height 42
click at [728, 1524] on div "DC Lots Unloading Edit Arrival Partial Unloading Full Unloading Label Sent Quan…" at bounding box center [386, 784] width 765 height 1490
click at [726, 1517] on div "Unload" at bounding box center [386, 1500] width 749 height 42
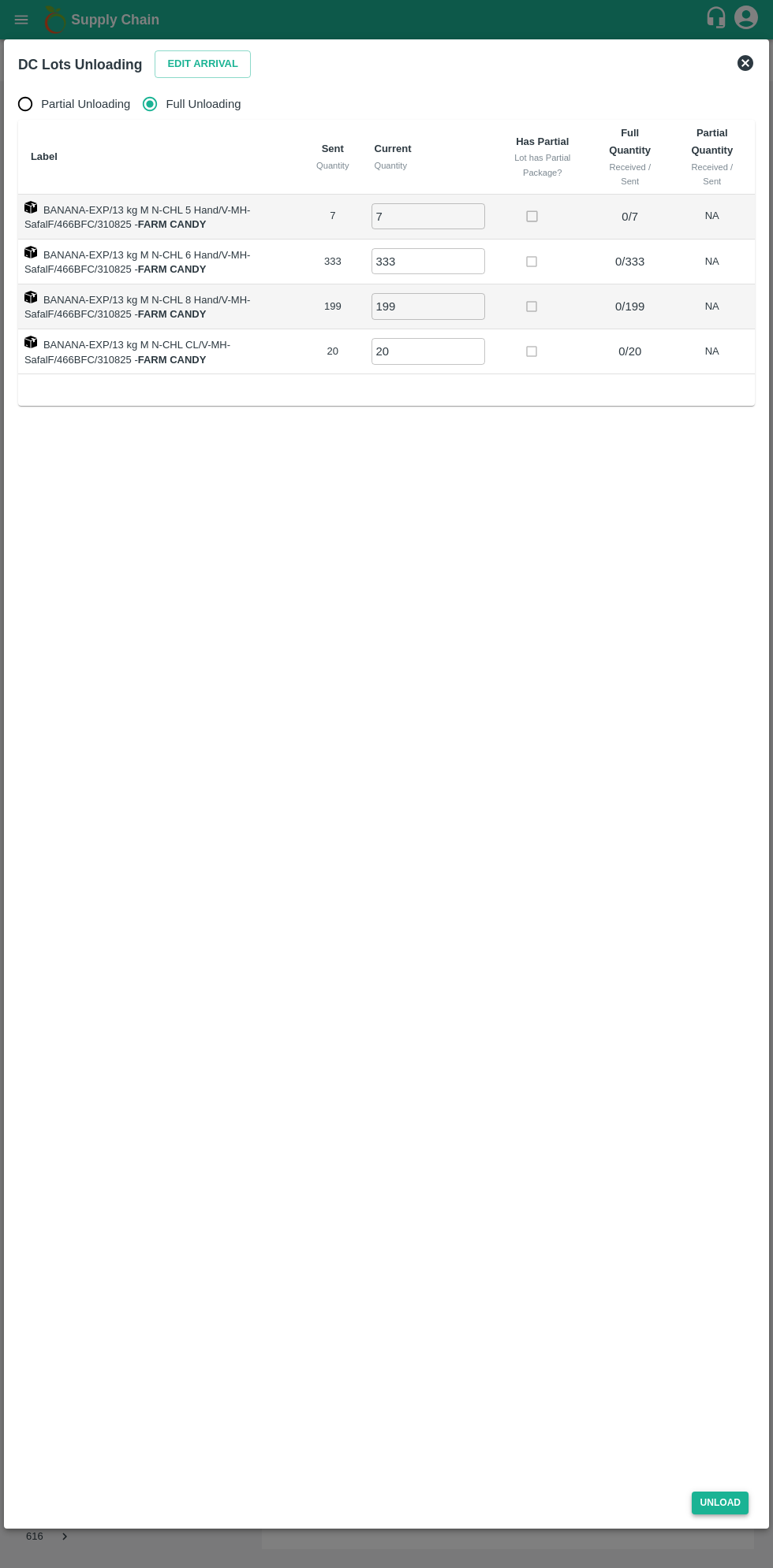
click at [733, 1510] on button "Unload" at bounding box center [720, 1503] width 57 height 23
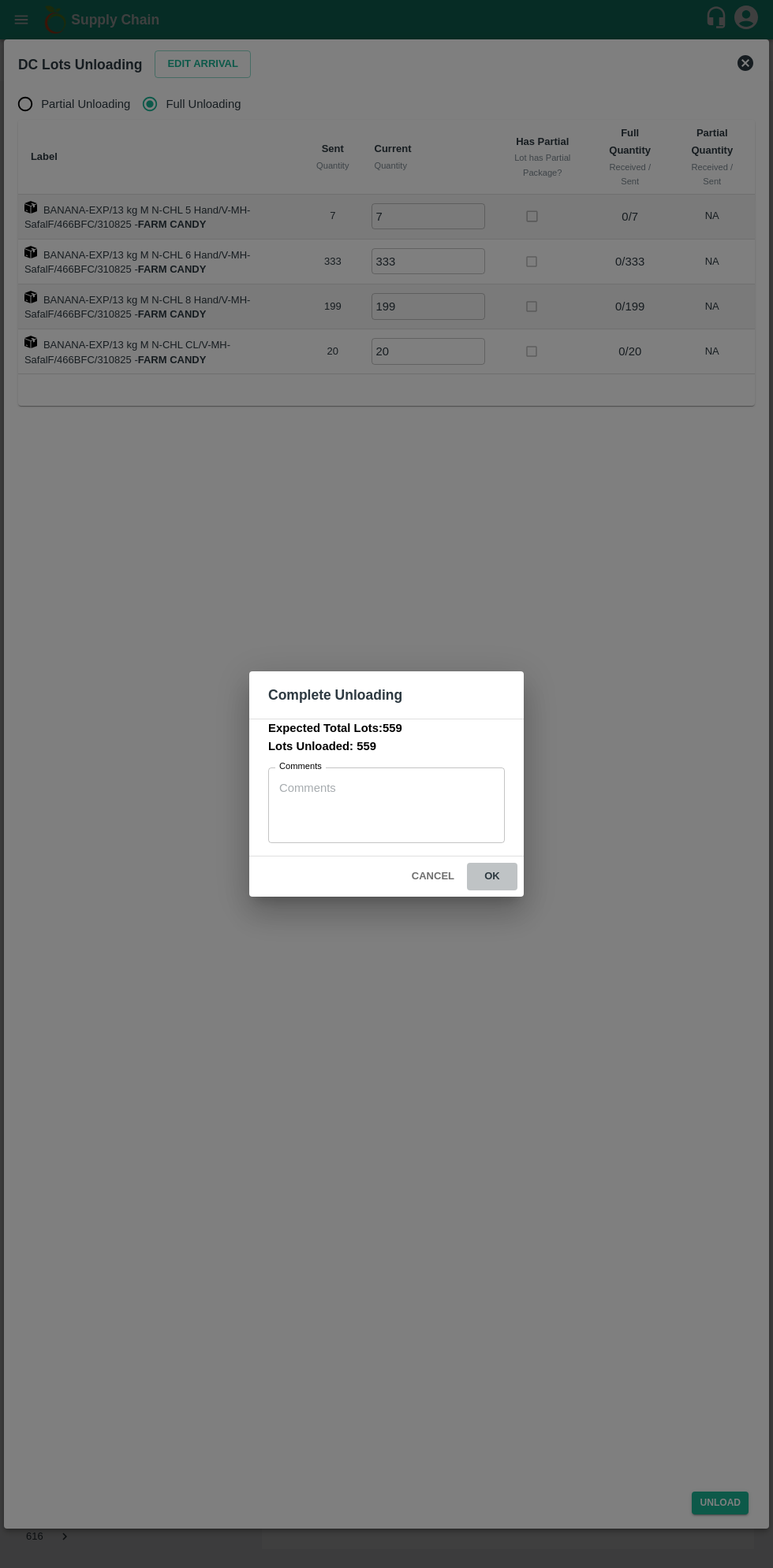
click at [511, 867] on button "ok" at bounding box center [492, 877] width 51 height 28
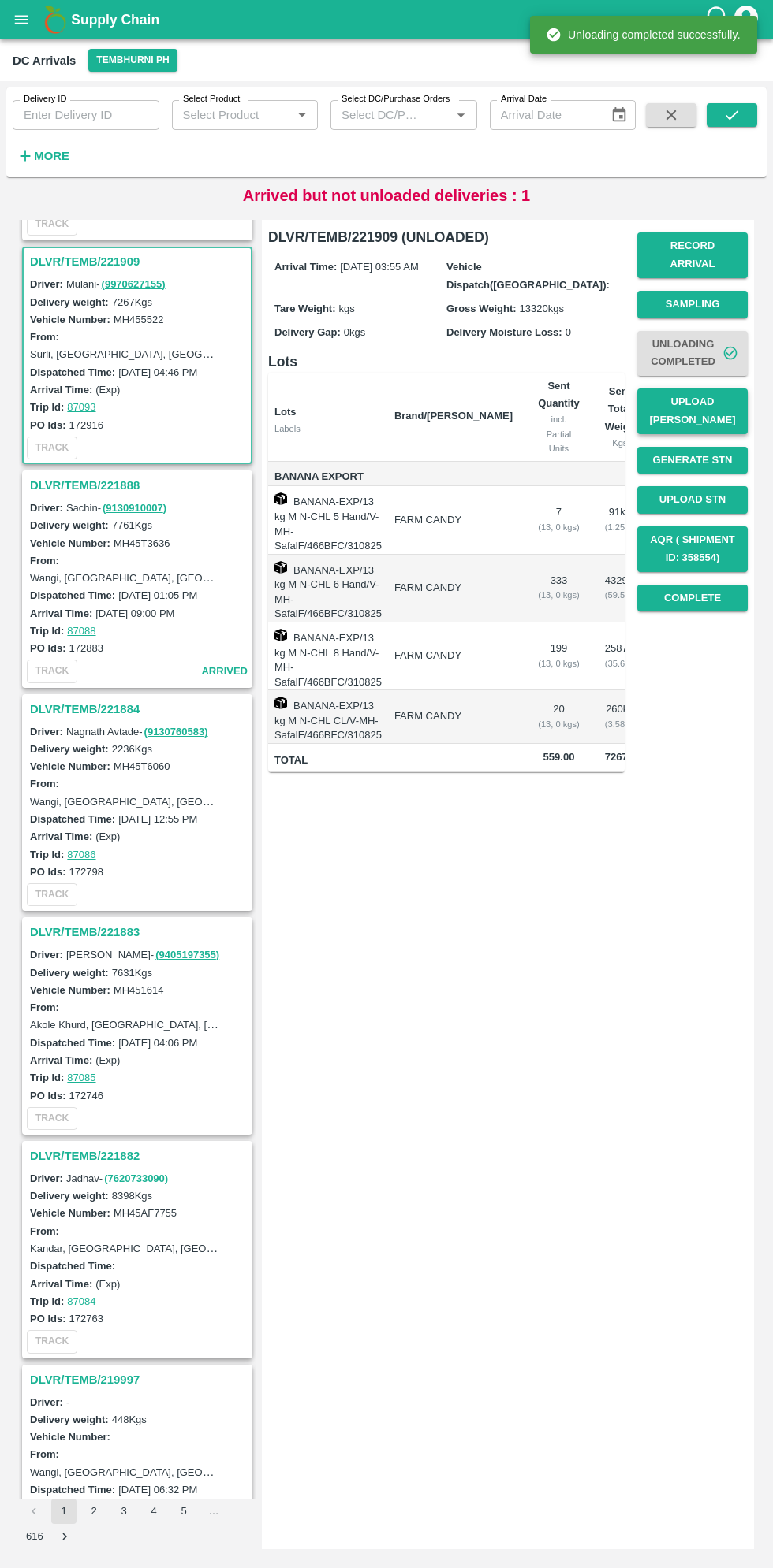
click at [710, 399] on button "Upload [PERSON_NAME]" at bounding box center [691, 412] width 110 height 46
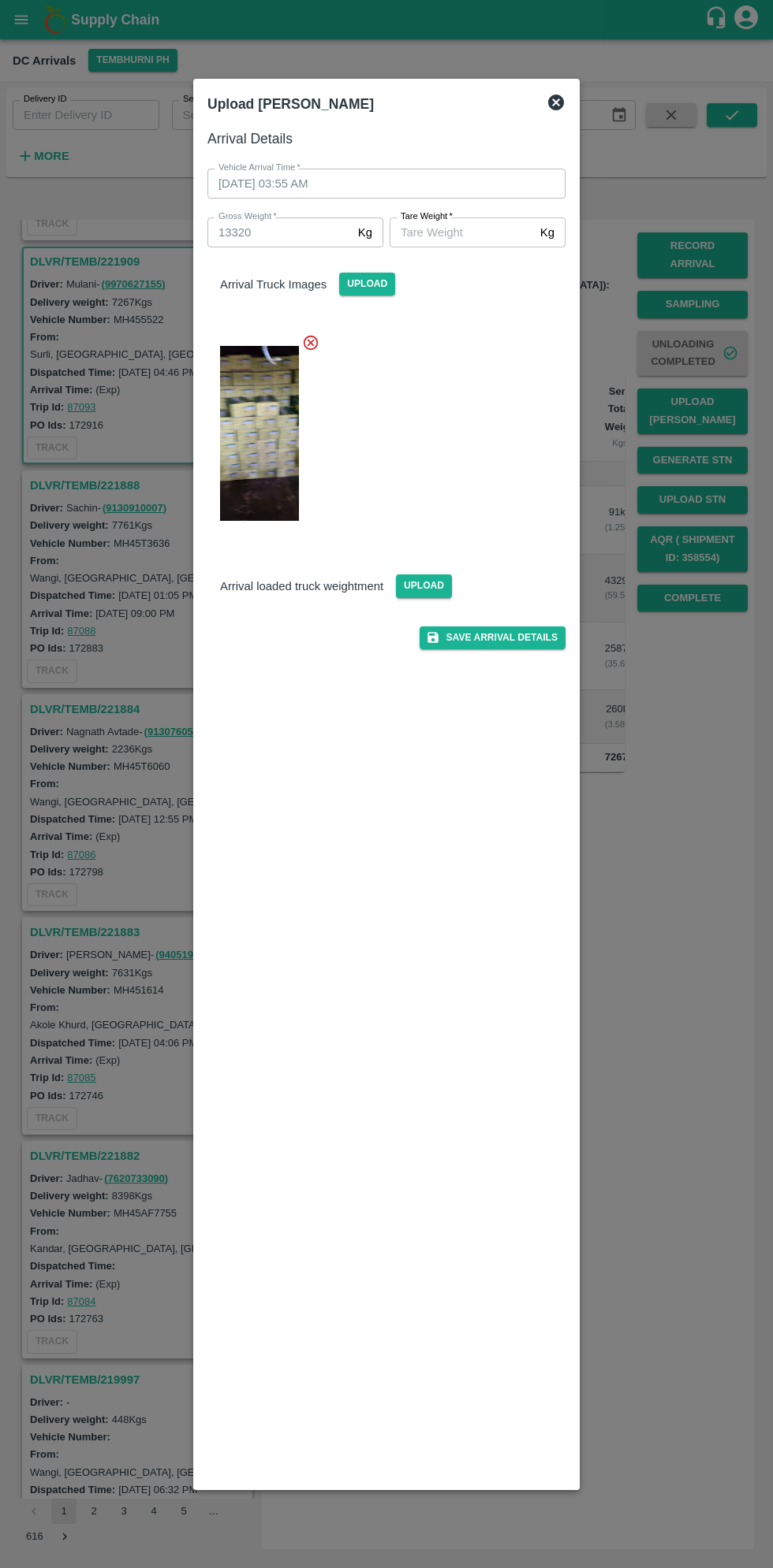
click at [464, 232] on input "[PERSON_NAME]   *" at bounding box center [462, 232] width 144 height 30
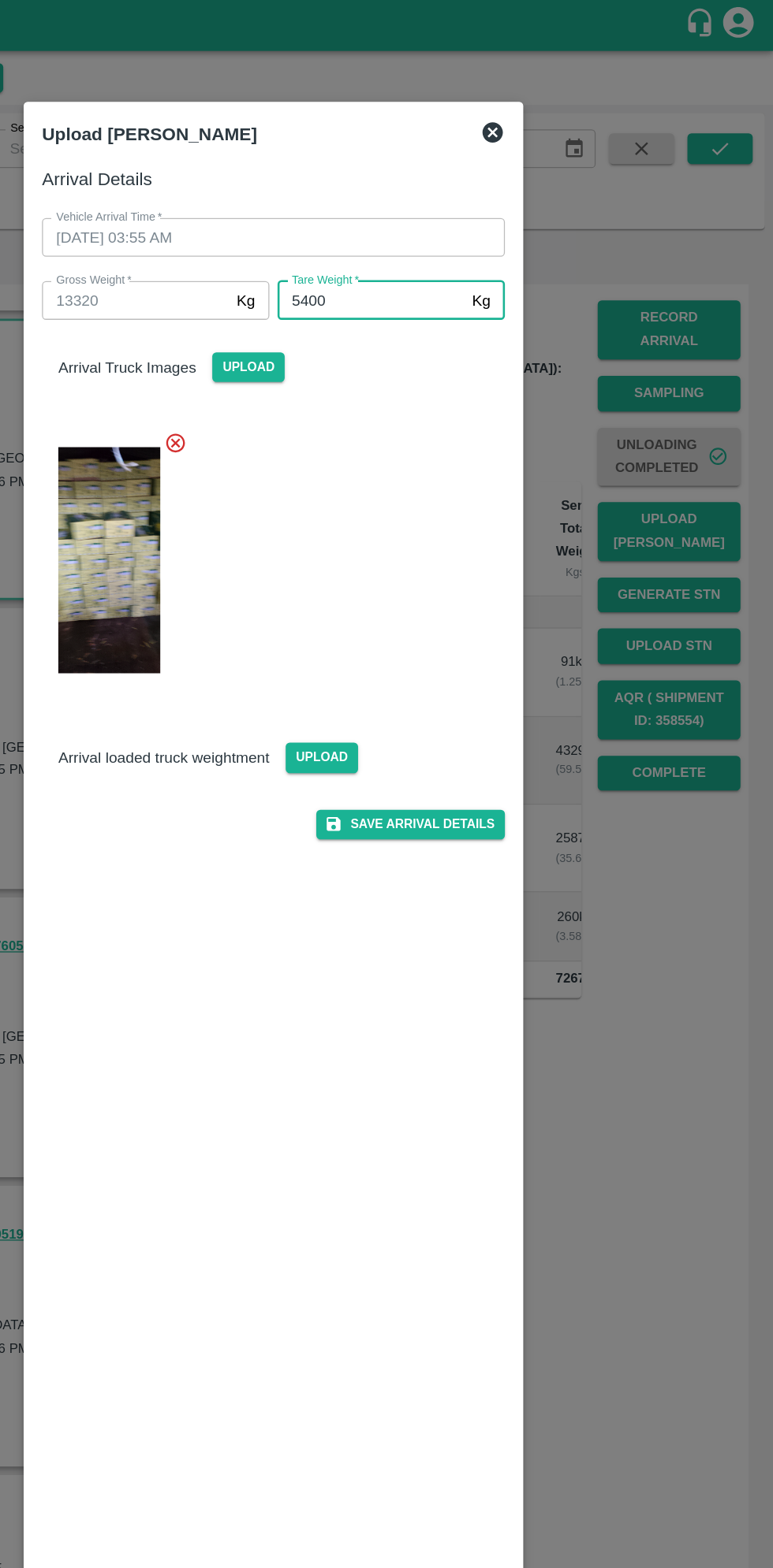
scroll to position [0, 0]
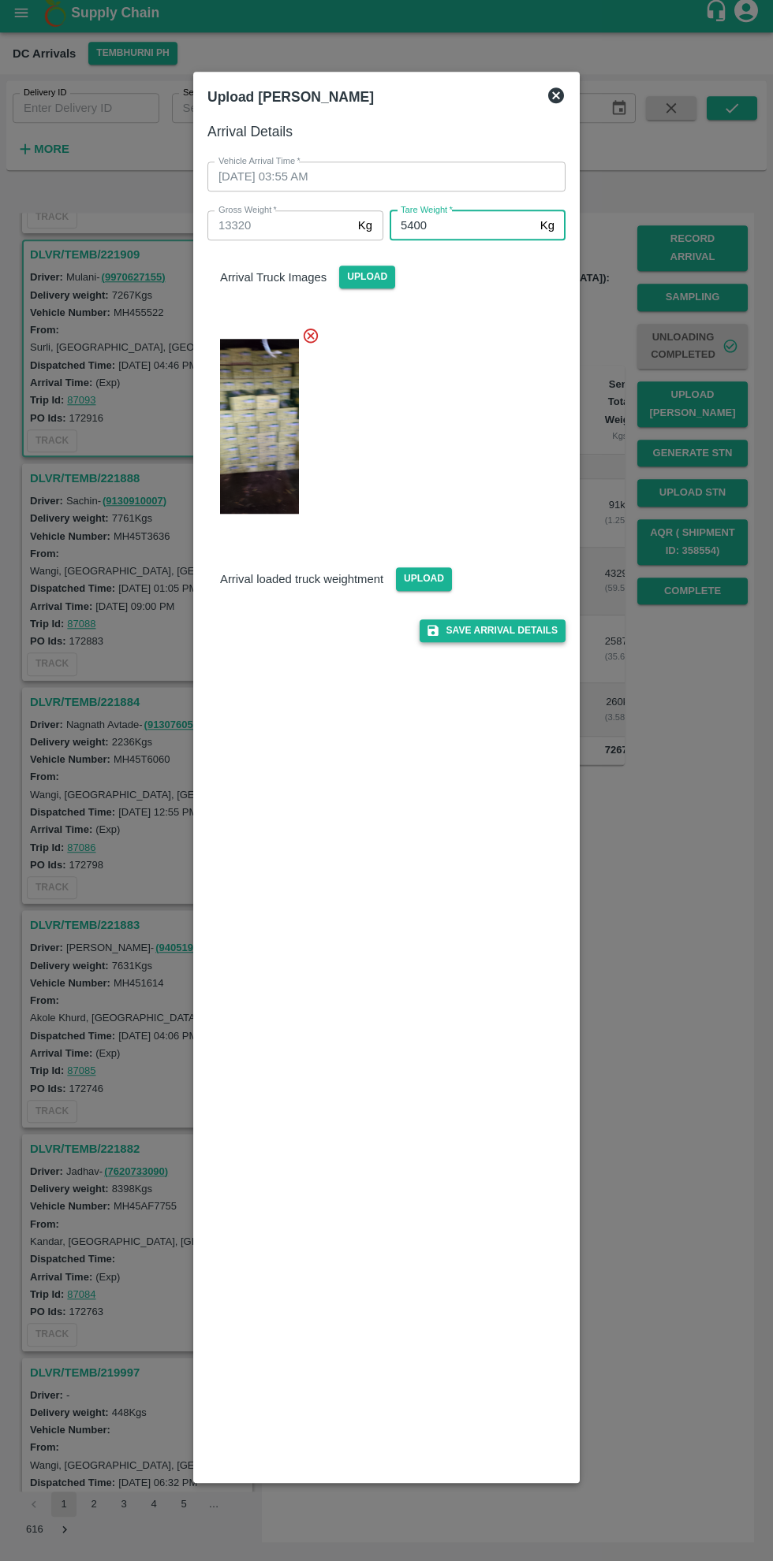
type input "5400"
click at [530, 637] on button "Save Arrival Details" at bounding box center [492, 638] width 146 height 23
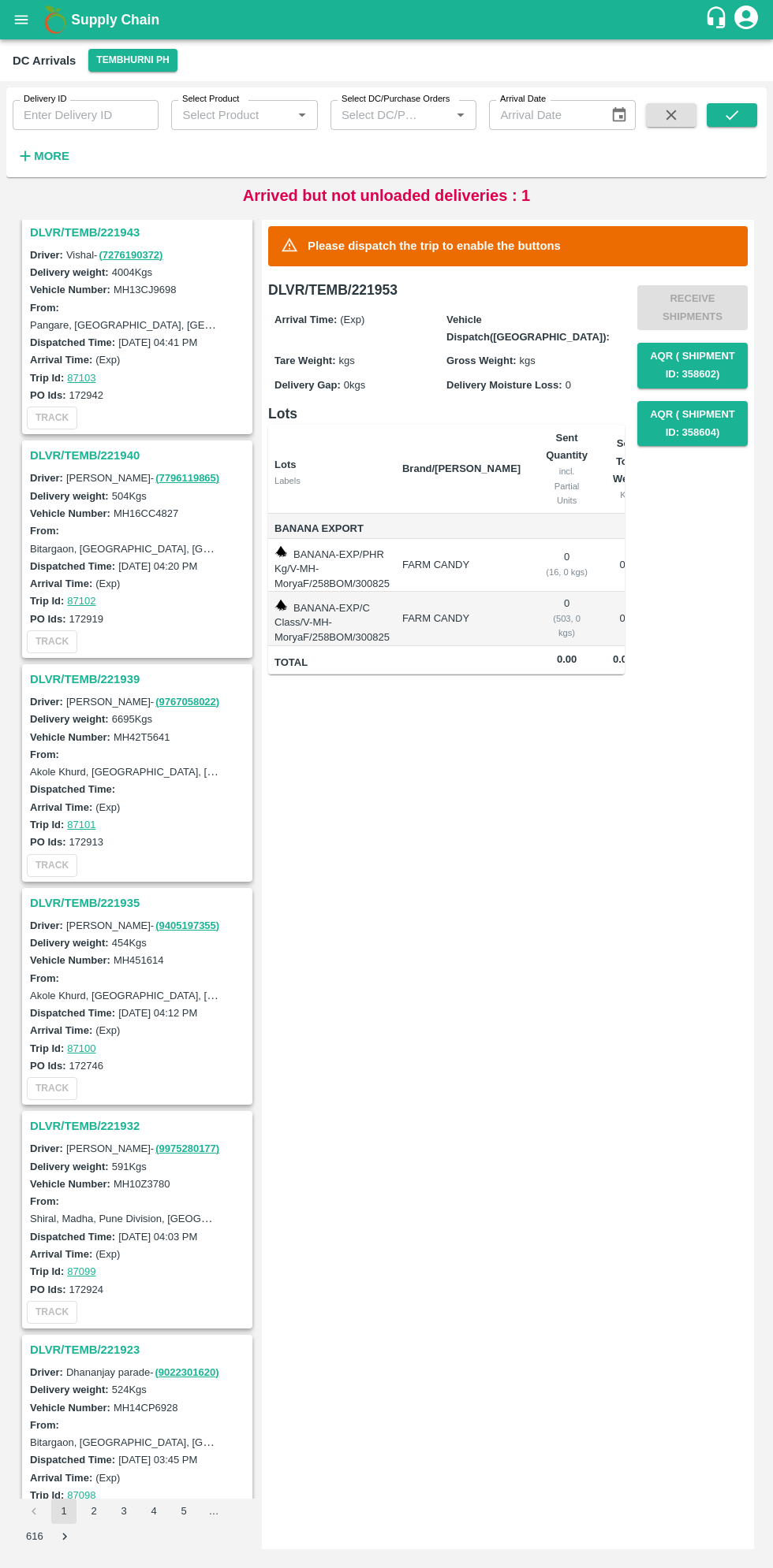
scroll to position [707, 0]
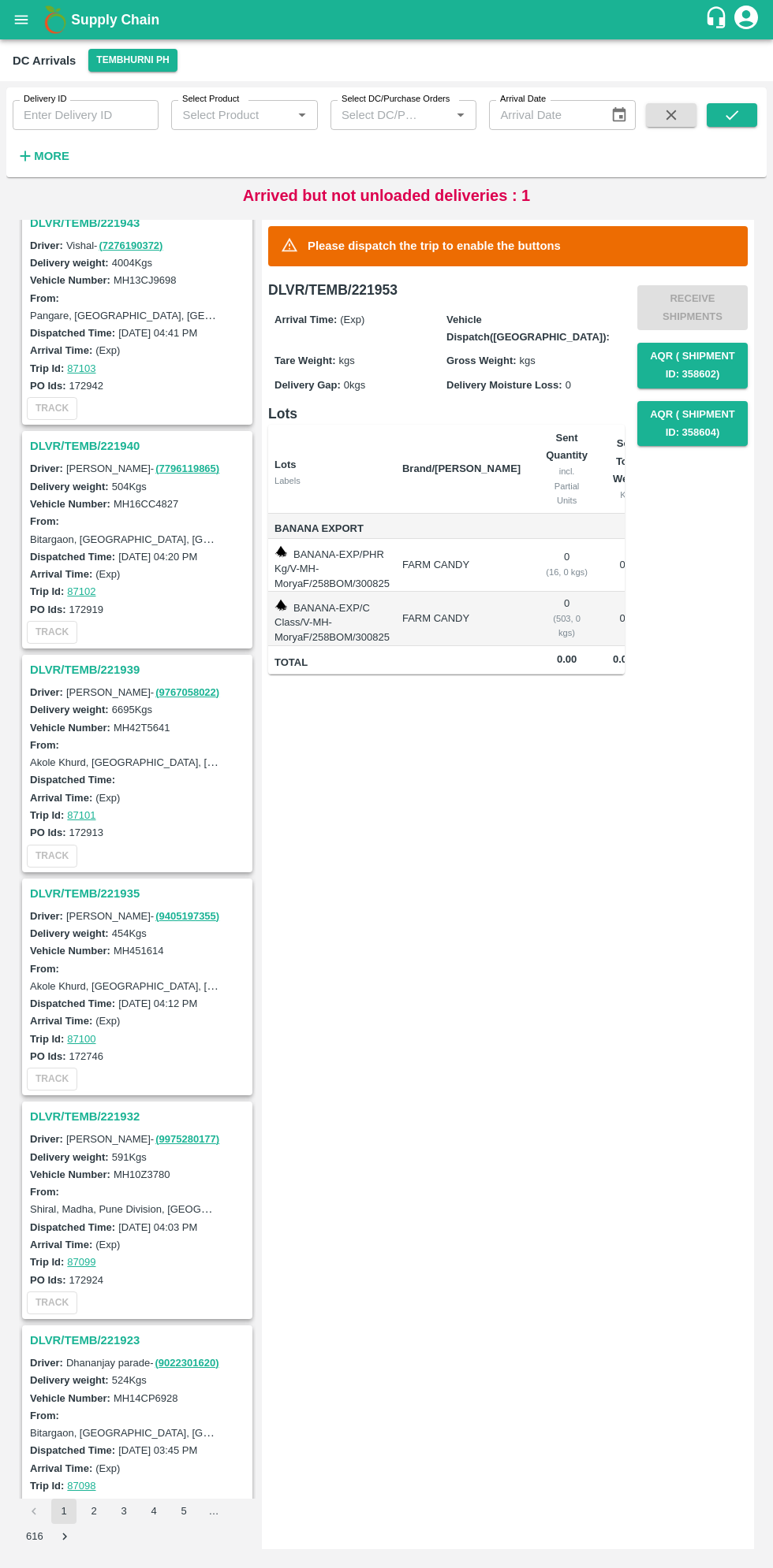
click at [95, 1169] on label "Vehicle Number:" at bounding box center [70, 1174] width 81 height 12
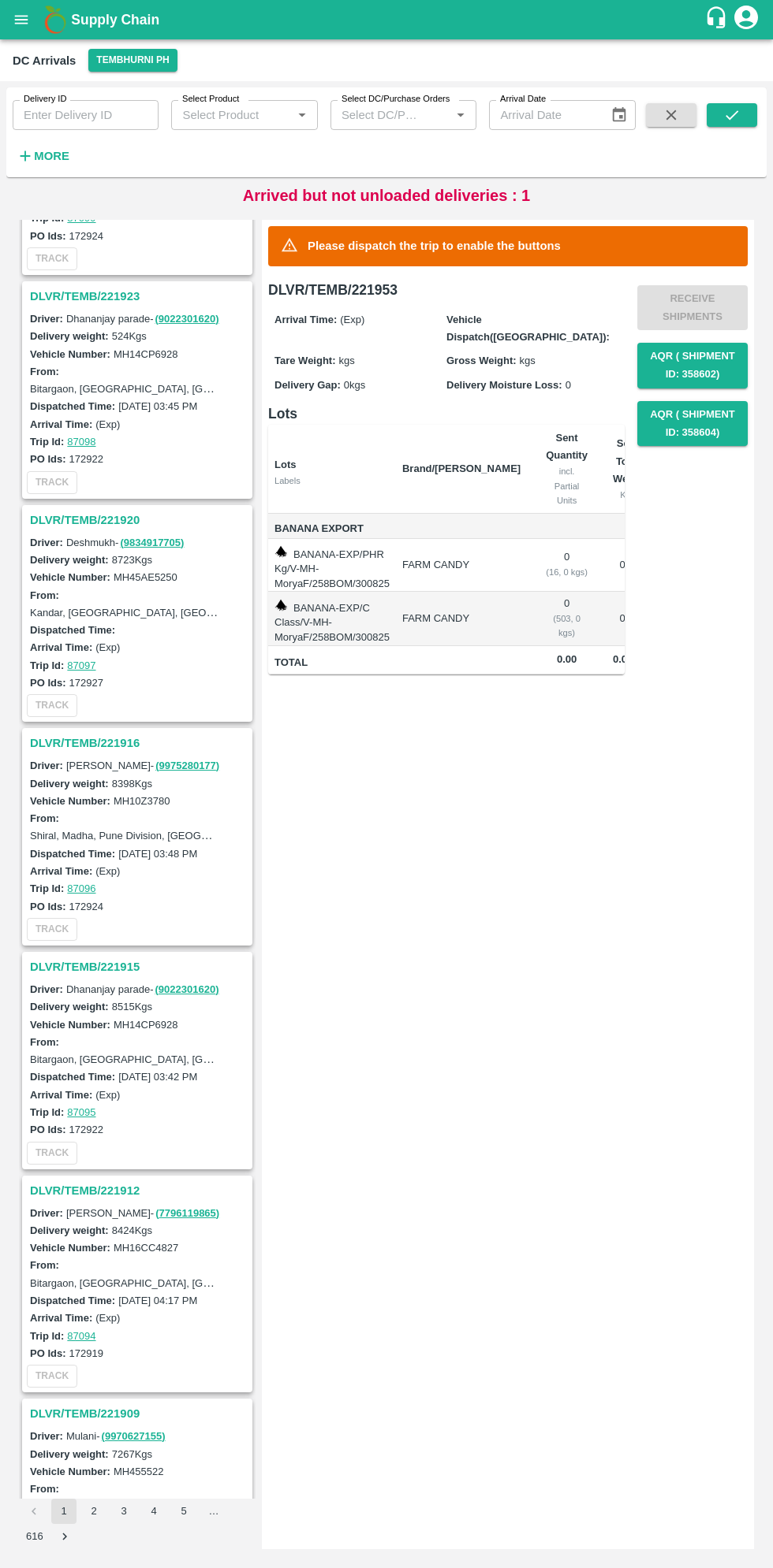
scroll to position [1756, 0]
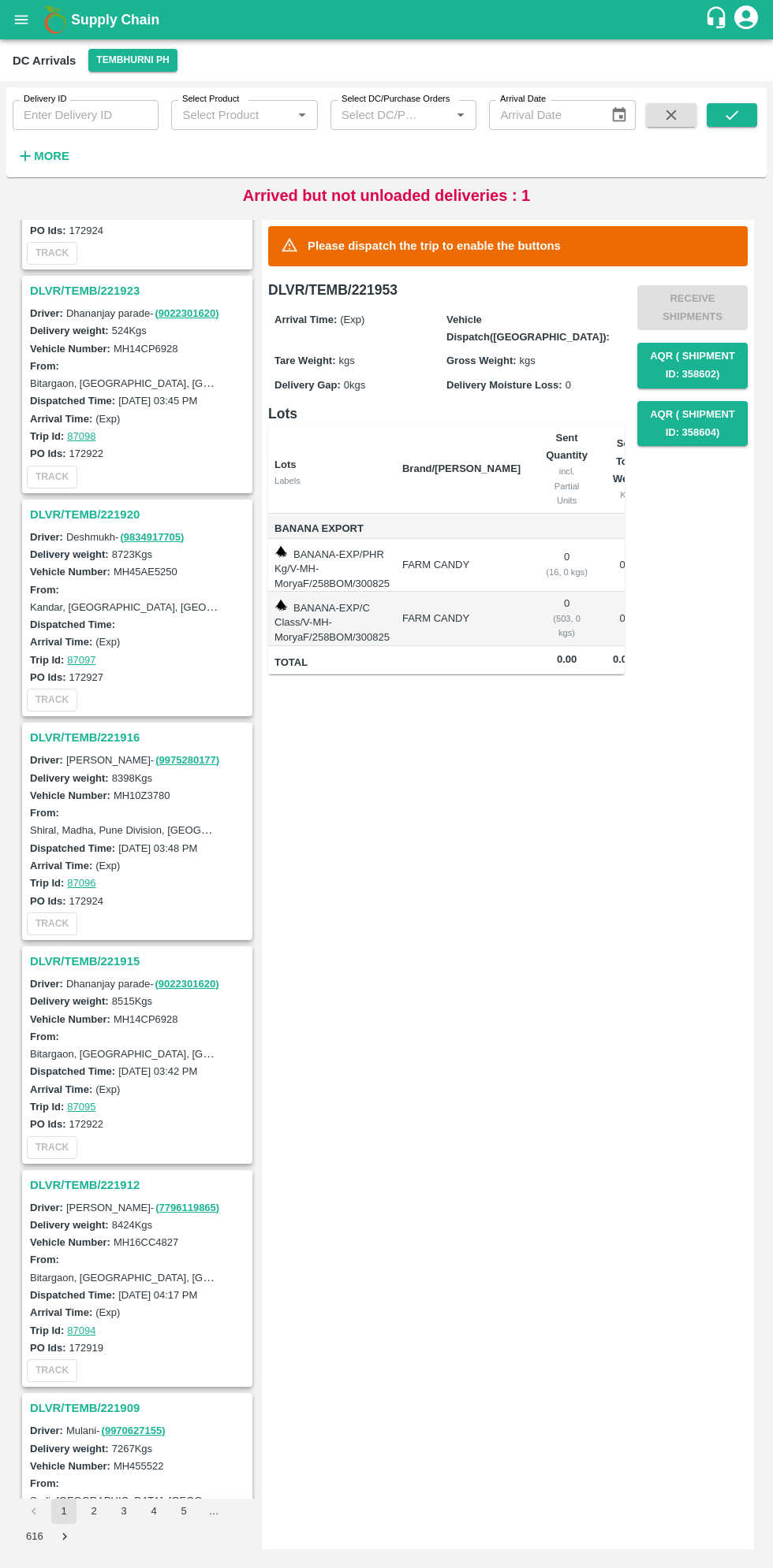
click at [74, 1175] on h3 "DLVR/TEMB/221912" at bounding box center [139, 1185] width 219 height 20
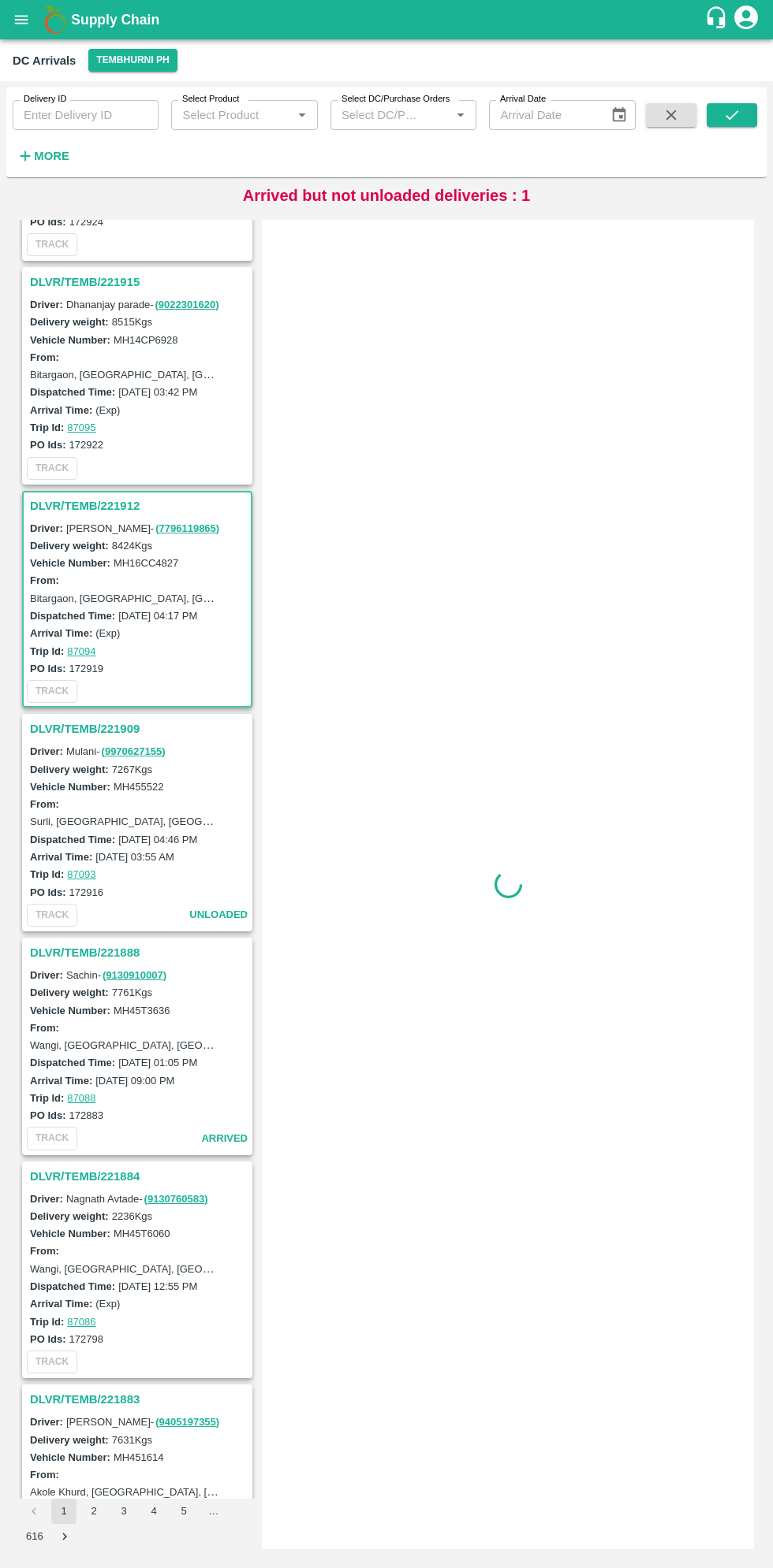
scroll to position [2680, 0]
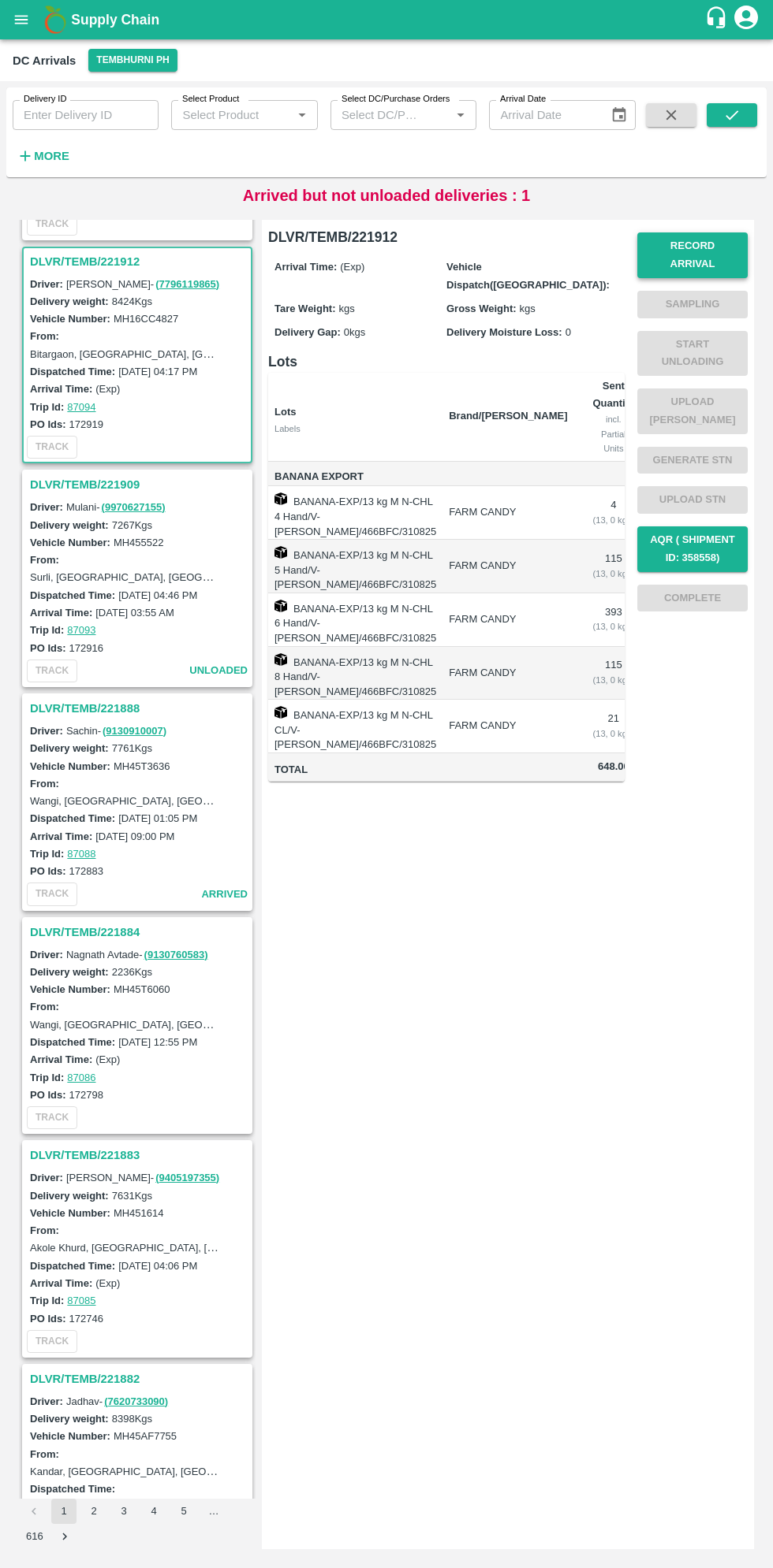
click at [684, 241] on button "Record Arrival" at bounding box center [691, 255] width 110 height 46
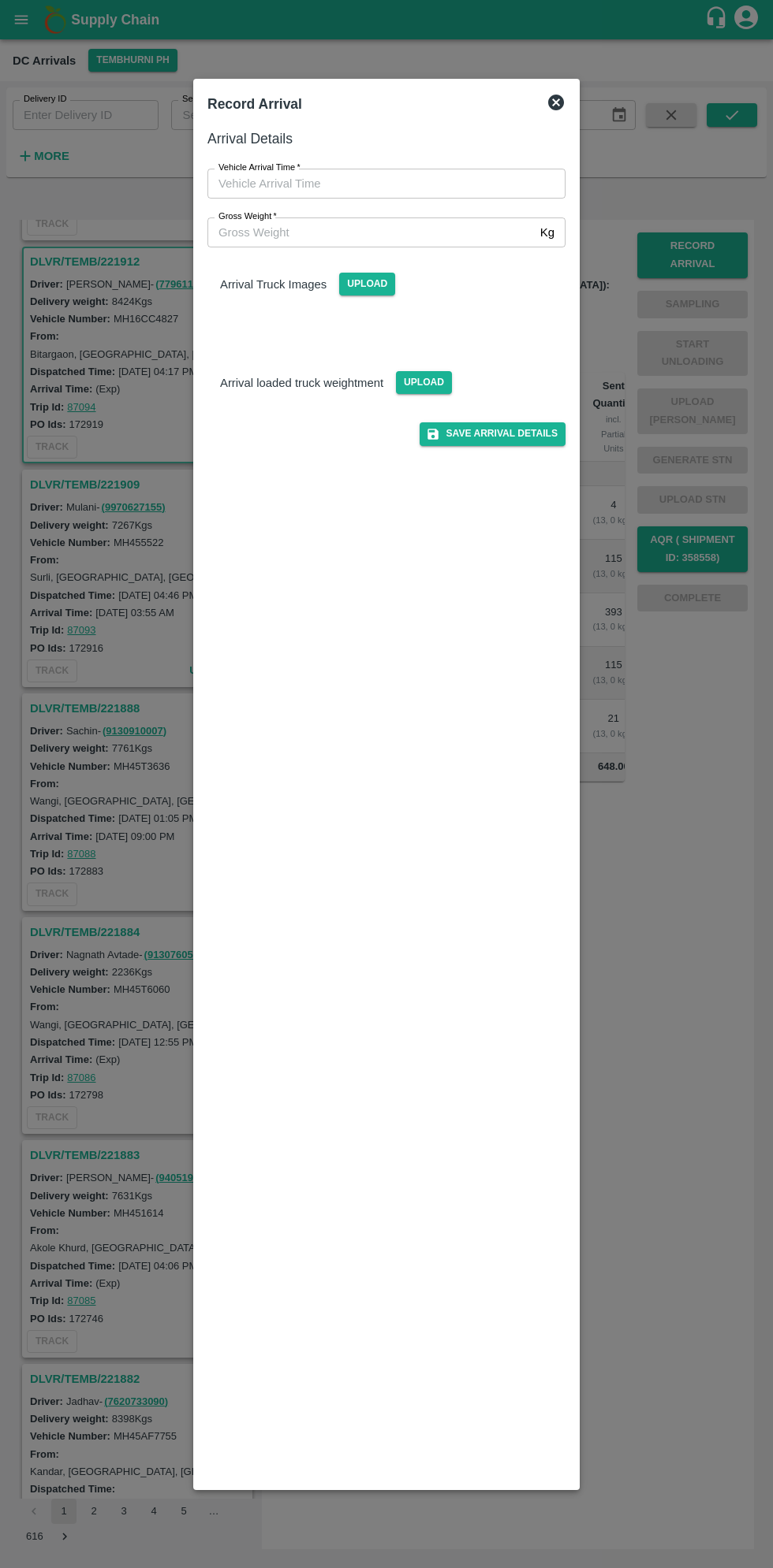
click at [274, 183] on input "Vehicle Arrival Time   *" at bounding box center [380, 183] width 347 height 30
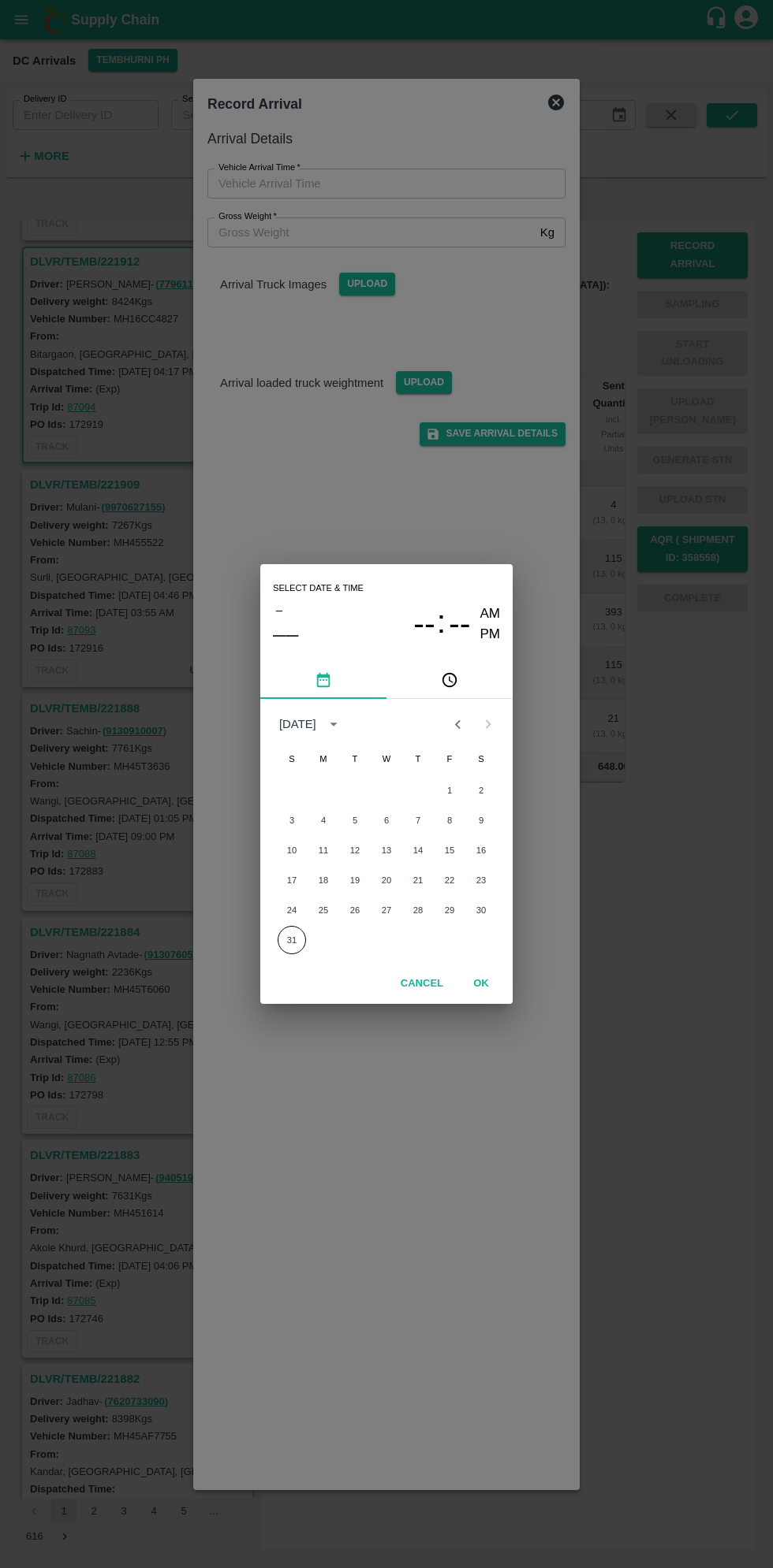
click at [467, 680] on button "pick time" at bounding box center [449, 680] width 126 height 37
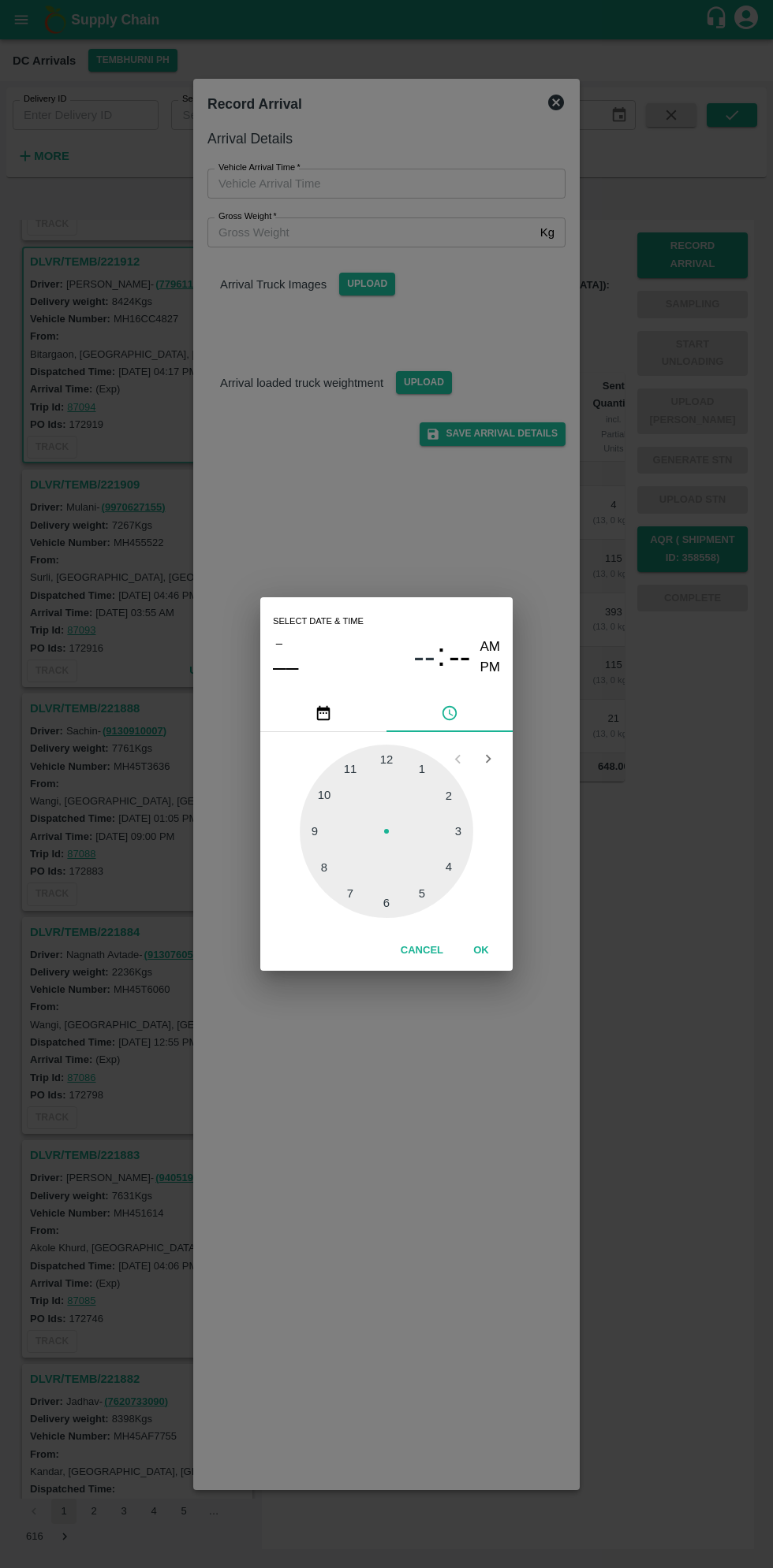
click at [452, 879] on div at bounding box center [386, 831] width 174 height 174
click at [349, 773] on div at bounding box center [386, 831] width 174 height 174
type input "[DATE] 04:55 AM"
click at [482, 946] on button "OK" at bounding box center [481, 951] width 51 height 28
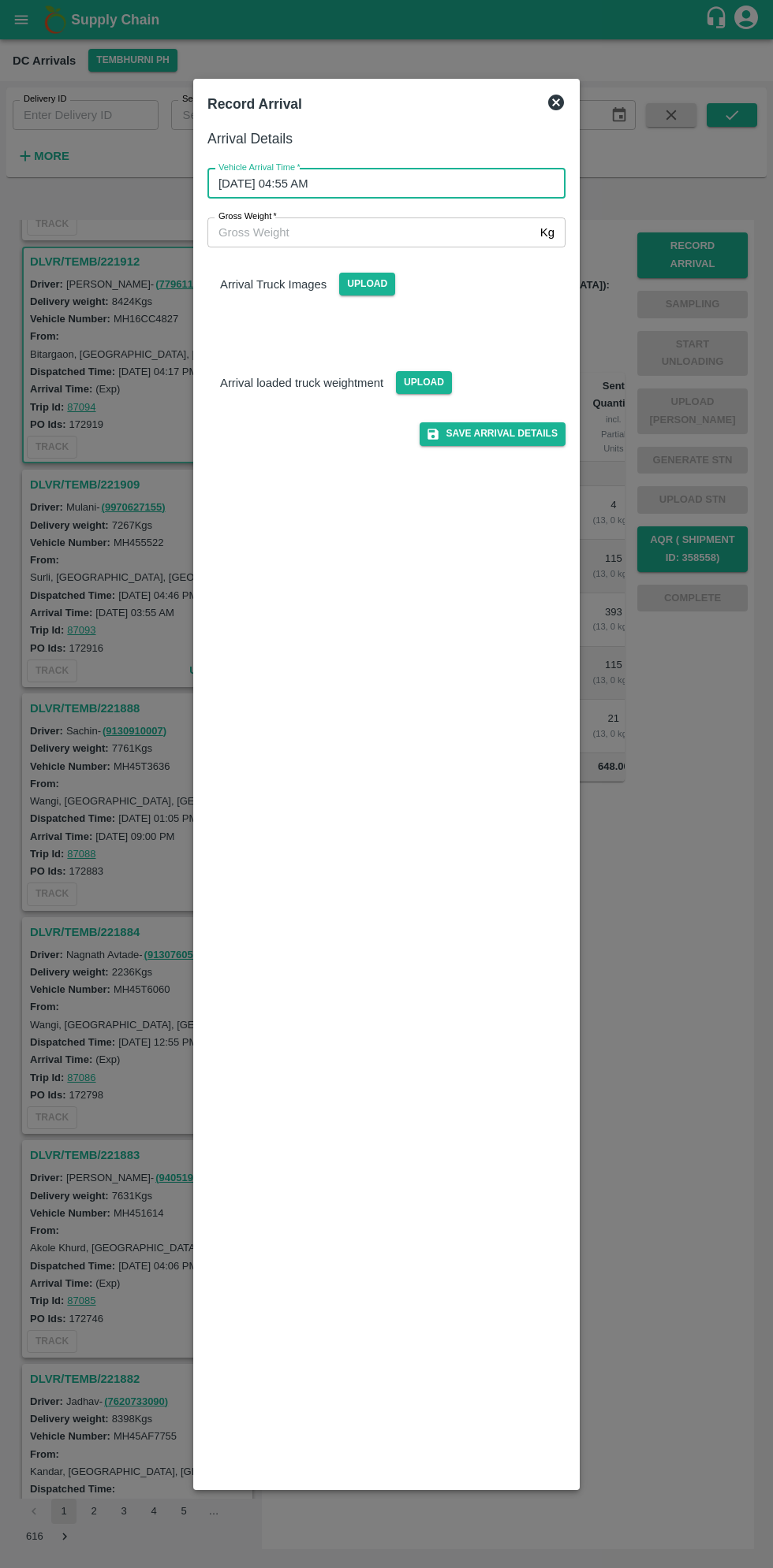
click at [252, 231] on input "Gross Weight   *" at bounding box center [370, 232] width 326 height 30
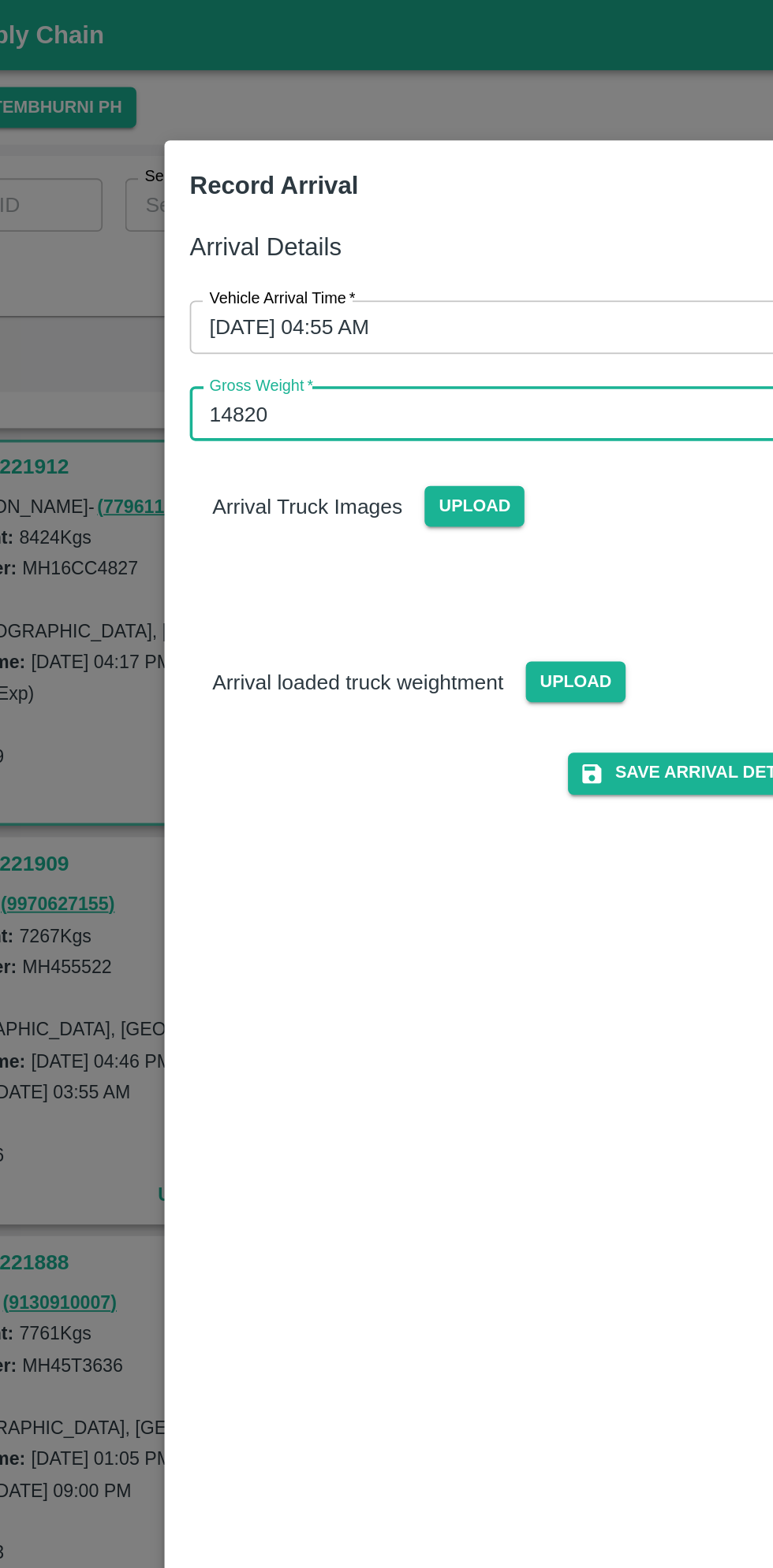
type input "14820"
click at [366, 288] on span "Upload" at bounding box center [367, 284] width 56 height 23
click at [0, 0] on input "Upload" at bounding box center [0, 0] width 0 height 0
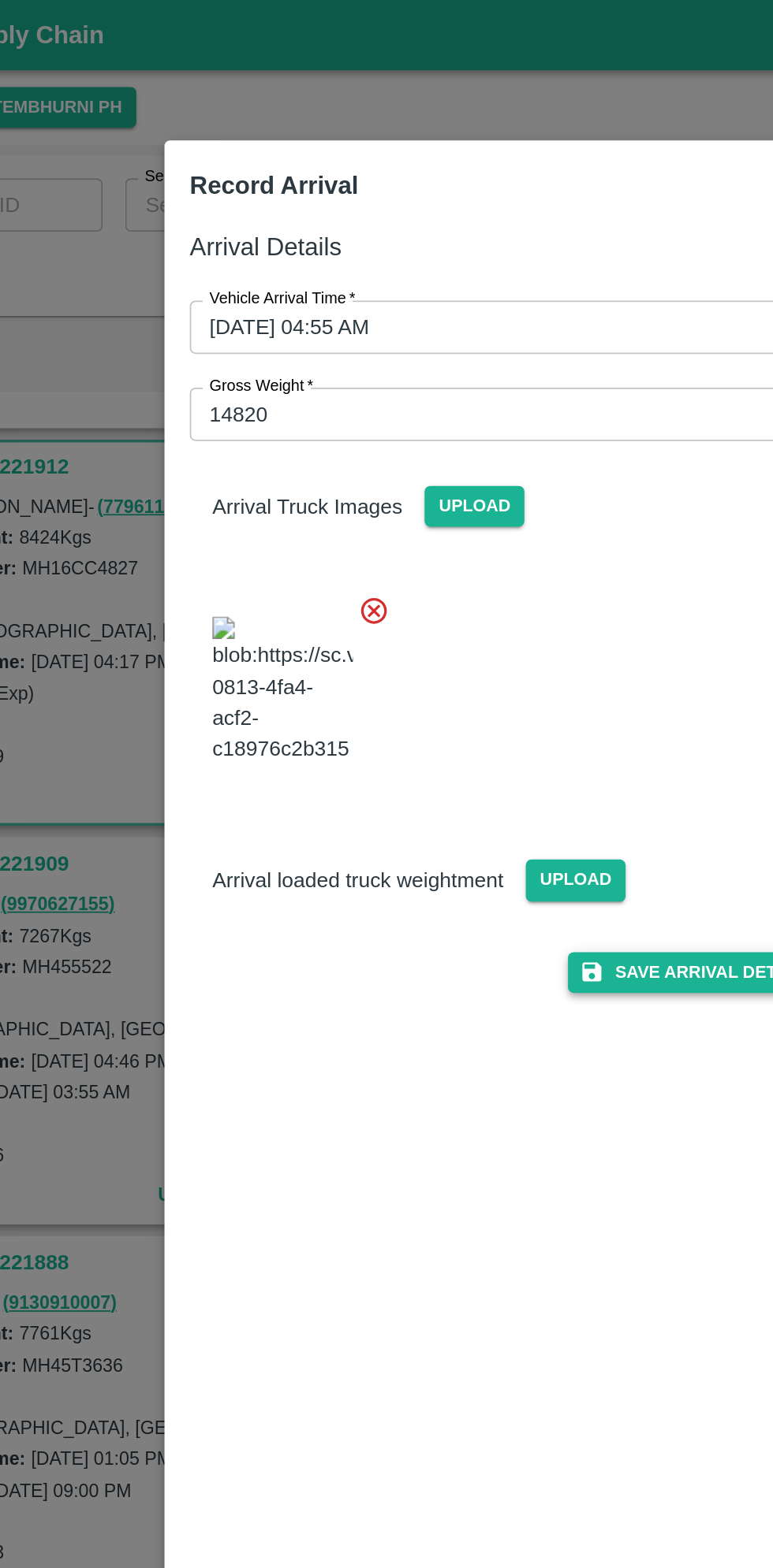
click at [501, 557] on button "Save Arrival Details" at bounding box center [492, 546] width 146 height 23
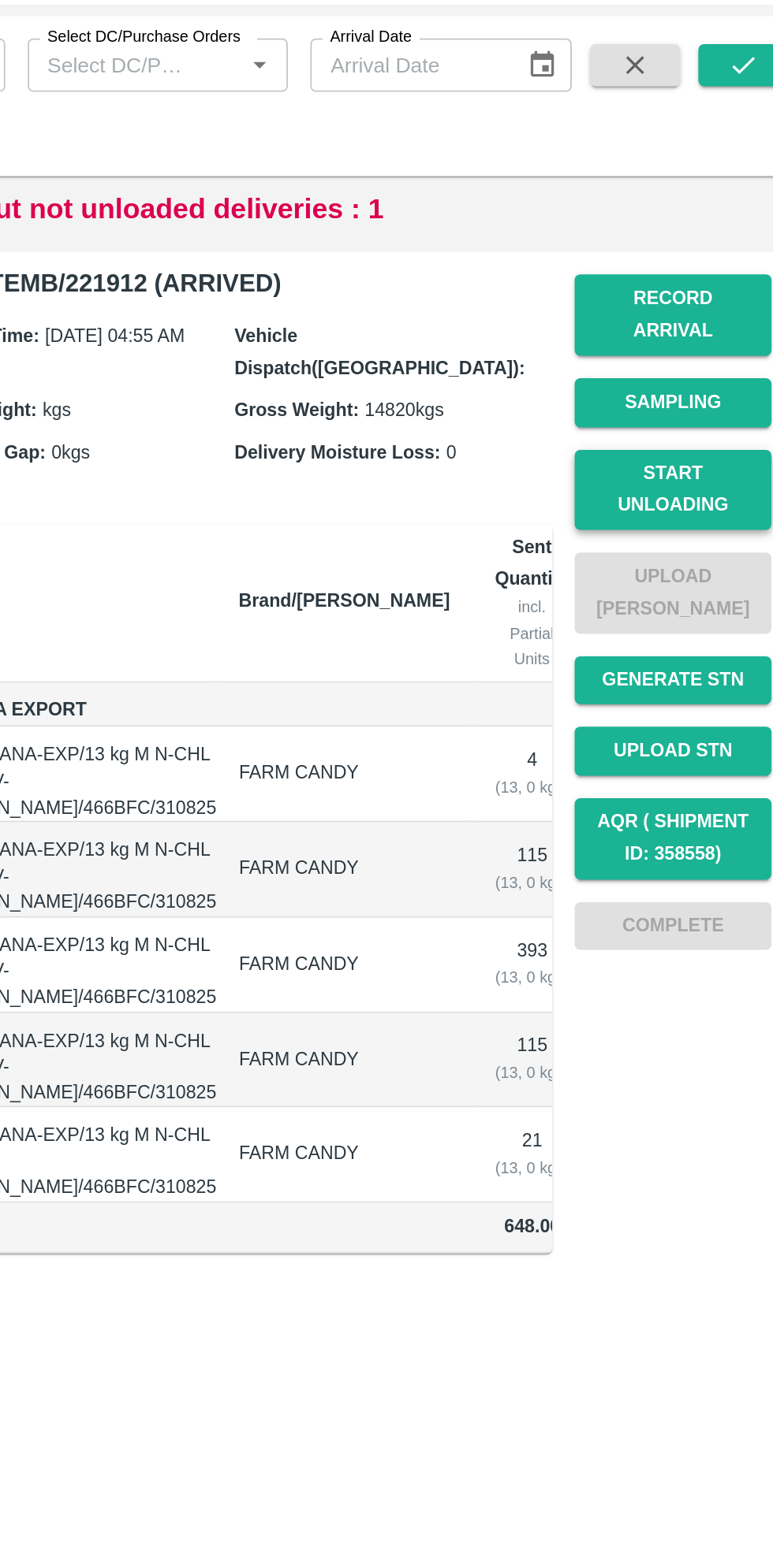
click at [713, 333] on button "Start Unloading" at bounding box center [691, 354] width 110 height 46
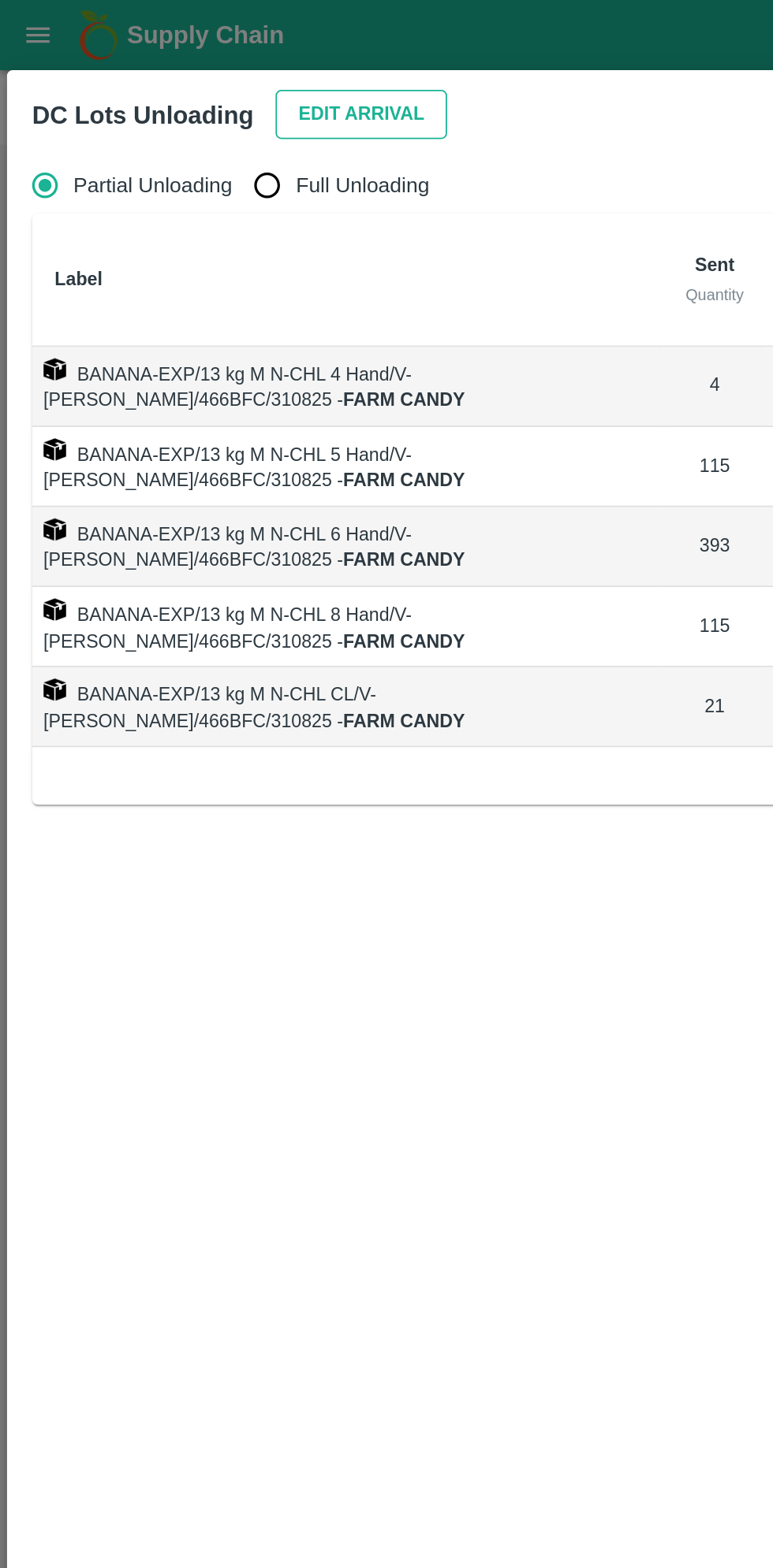
click at [189, 66] on button "Edit Arrival" at bounding box center [203, 64] width 96 height 28
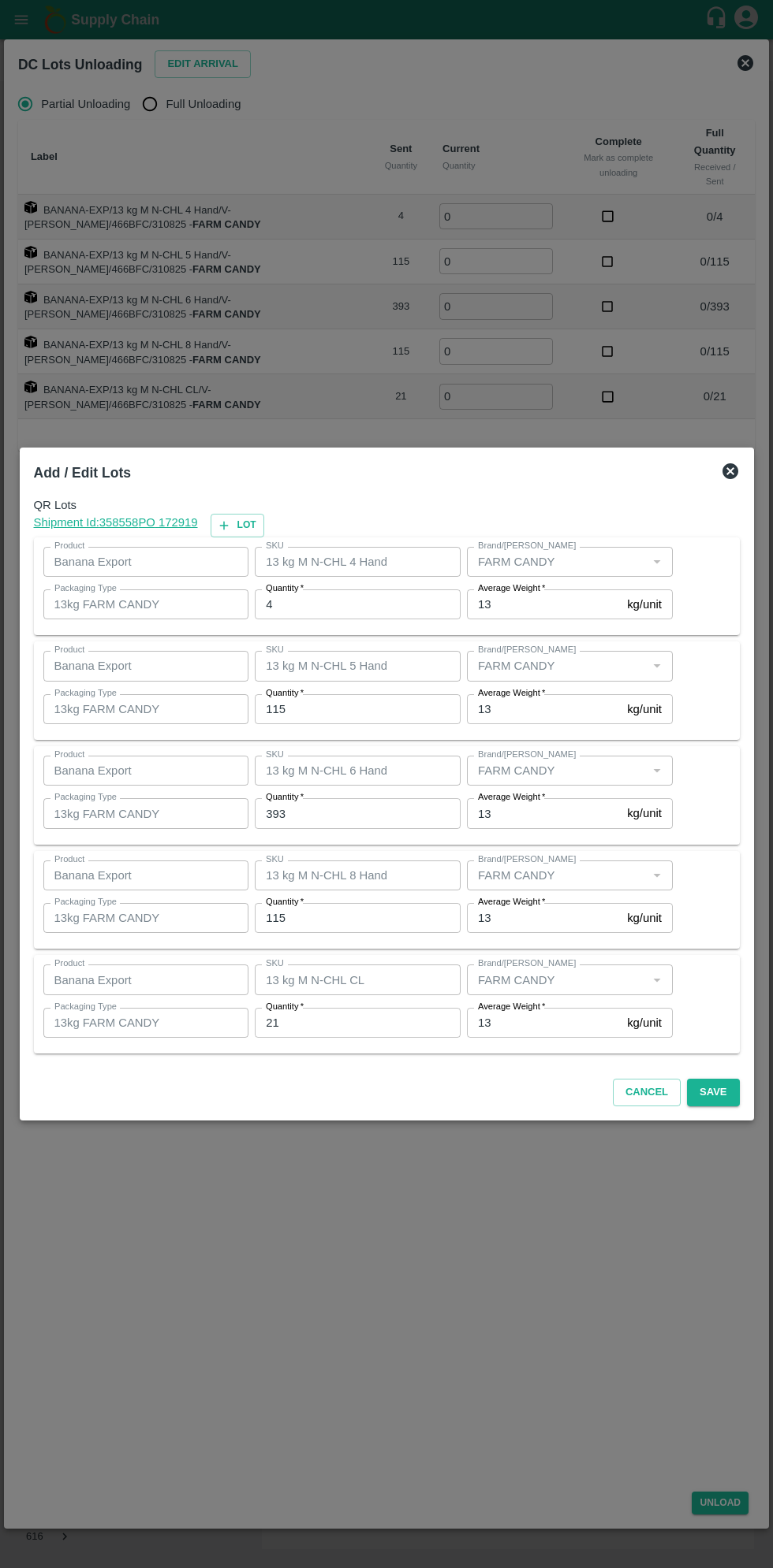
click at [731, 470] on icon at bounding box center [730, 471] width 15 height 15
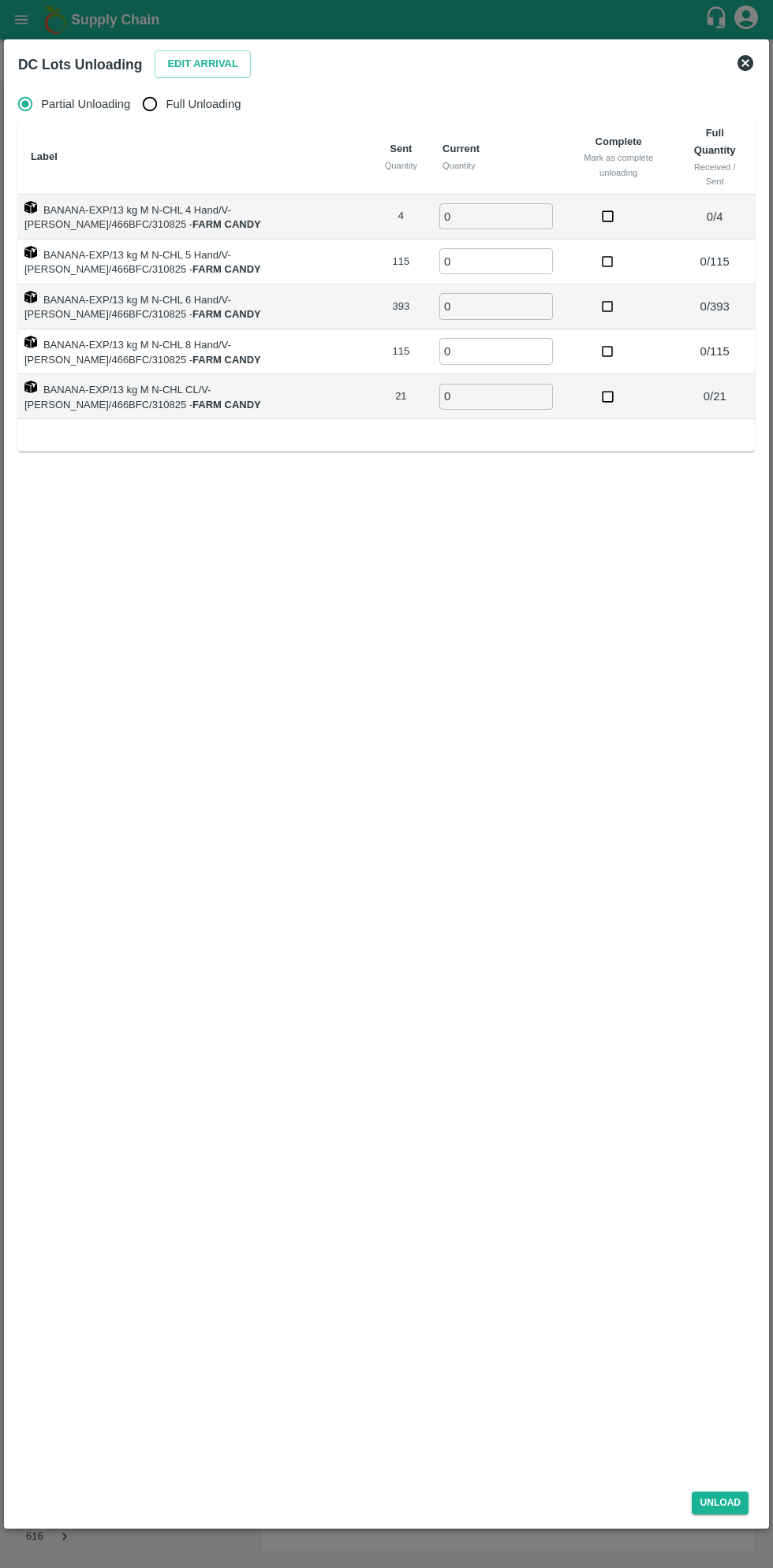
click at [501, 211] on input "0" at bounding box center [496, 216] width 113 height 26
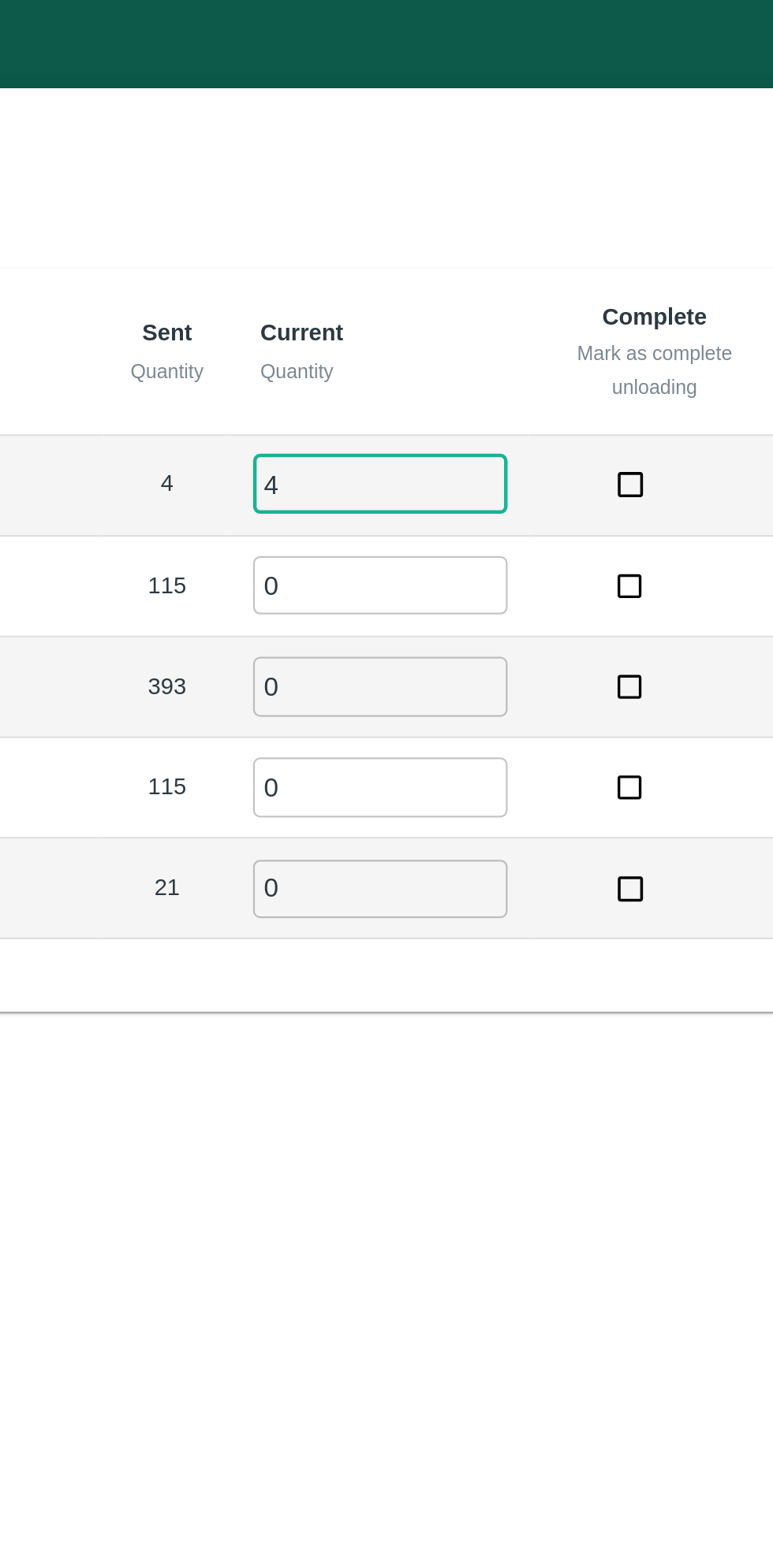
type input "4"
click at [475, 258] on input "0" at bounding box center [496, 262] width 113 height 26
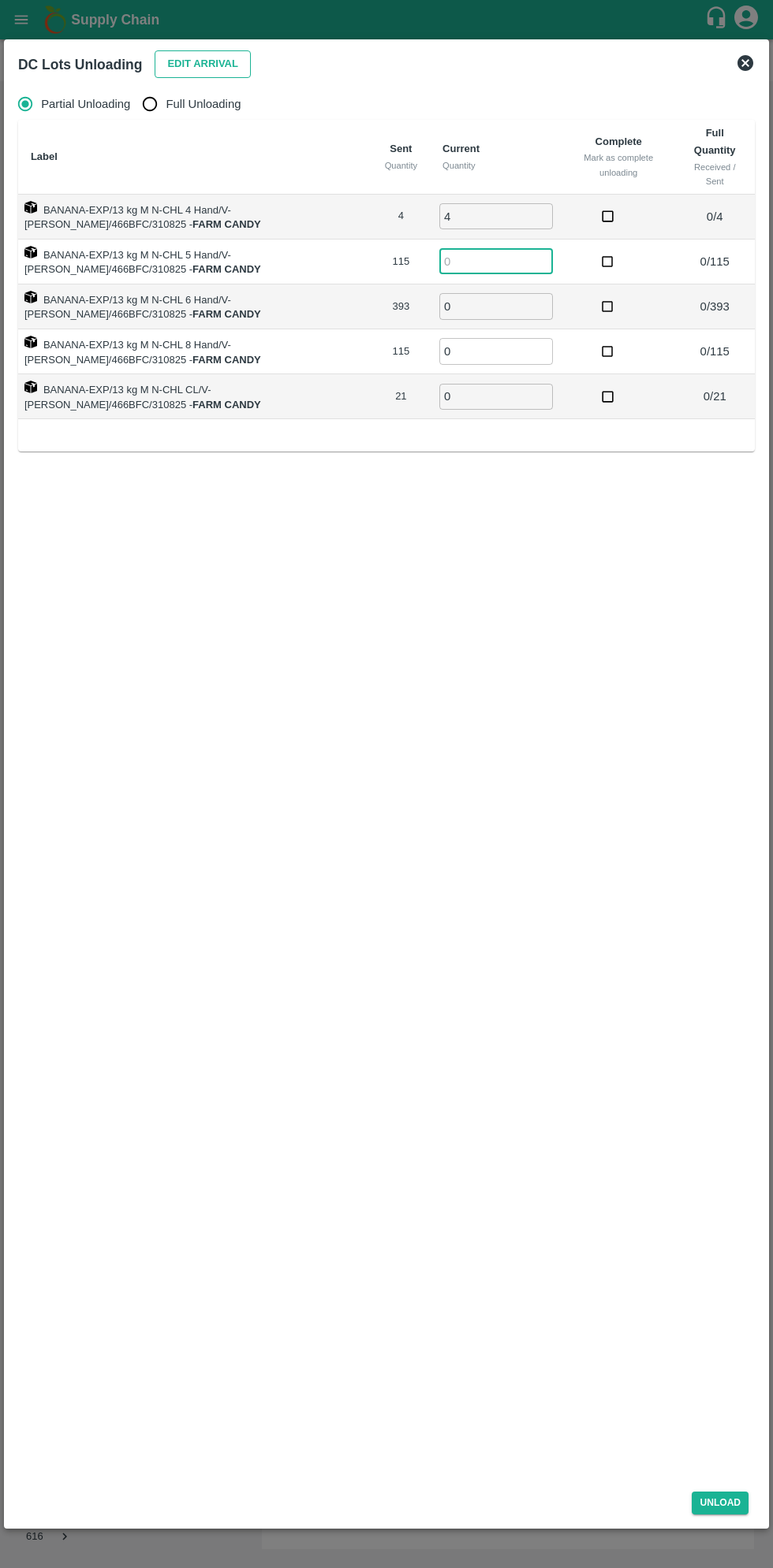
click at [183, 59] on button "Edit Arrival" at bounding box center [203, 64] width 96 height 28
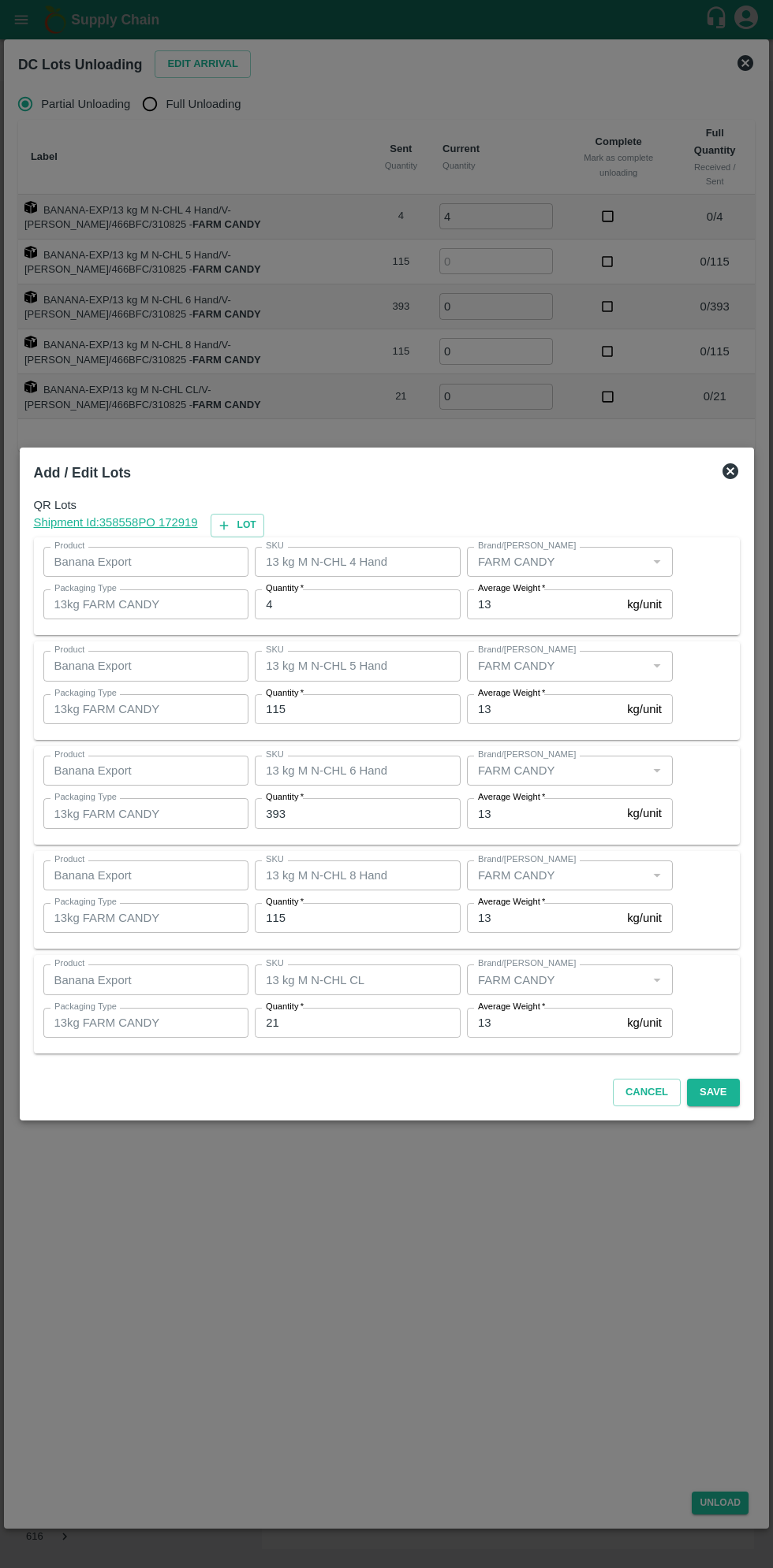
click at [500, 216] on div at bounding box center [386, 784] width 773 height 1568
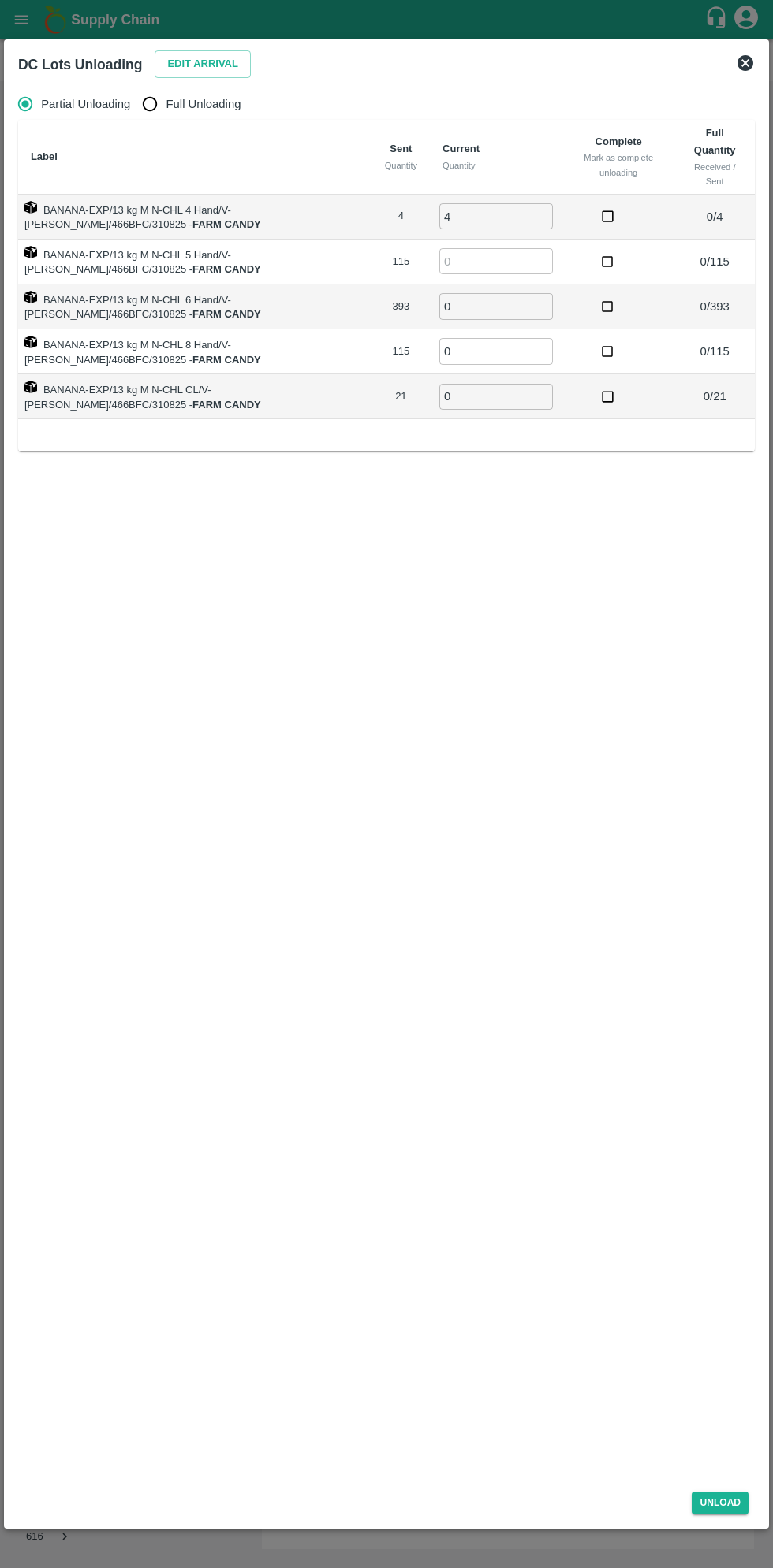
click at [484, 220] on input "4" at bounding box center [496, 216] width 113 height 26
click at [189, 55] on button "Edit Arrival" at bounding box center [203, 64] width 96 height 28
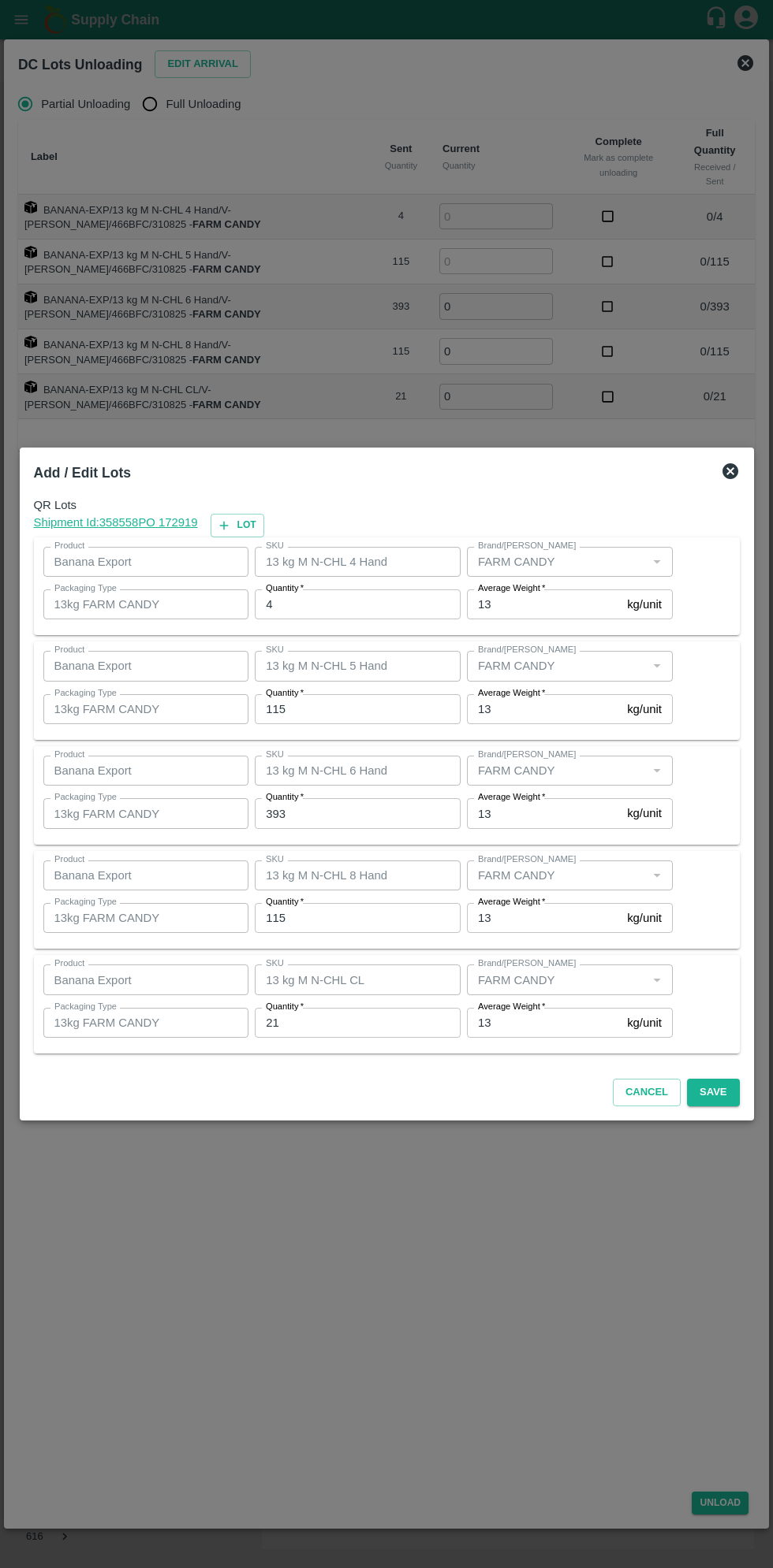
click at [350, 606] on input "4" at bounding box center [357, 604] width 205 height 30
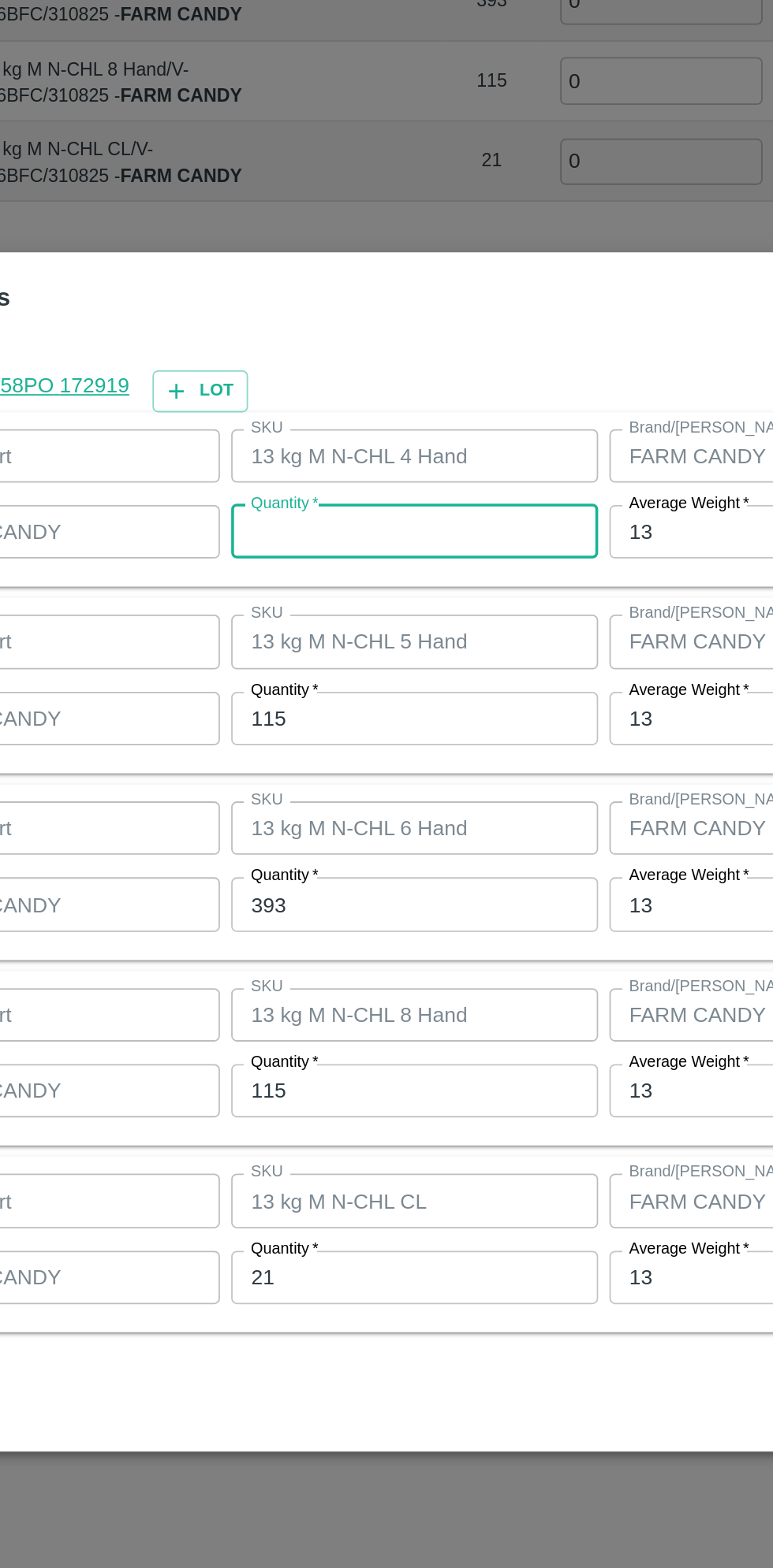
type input "4"
click at [344, 707] on input "115" at bounding box center [357, 709] width 205 height 30
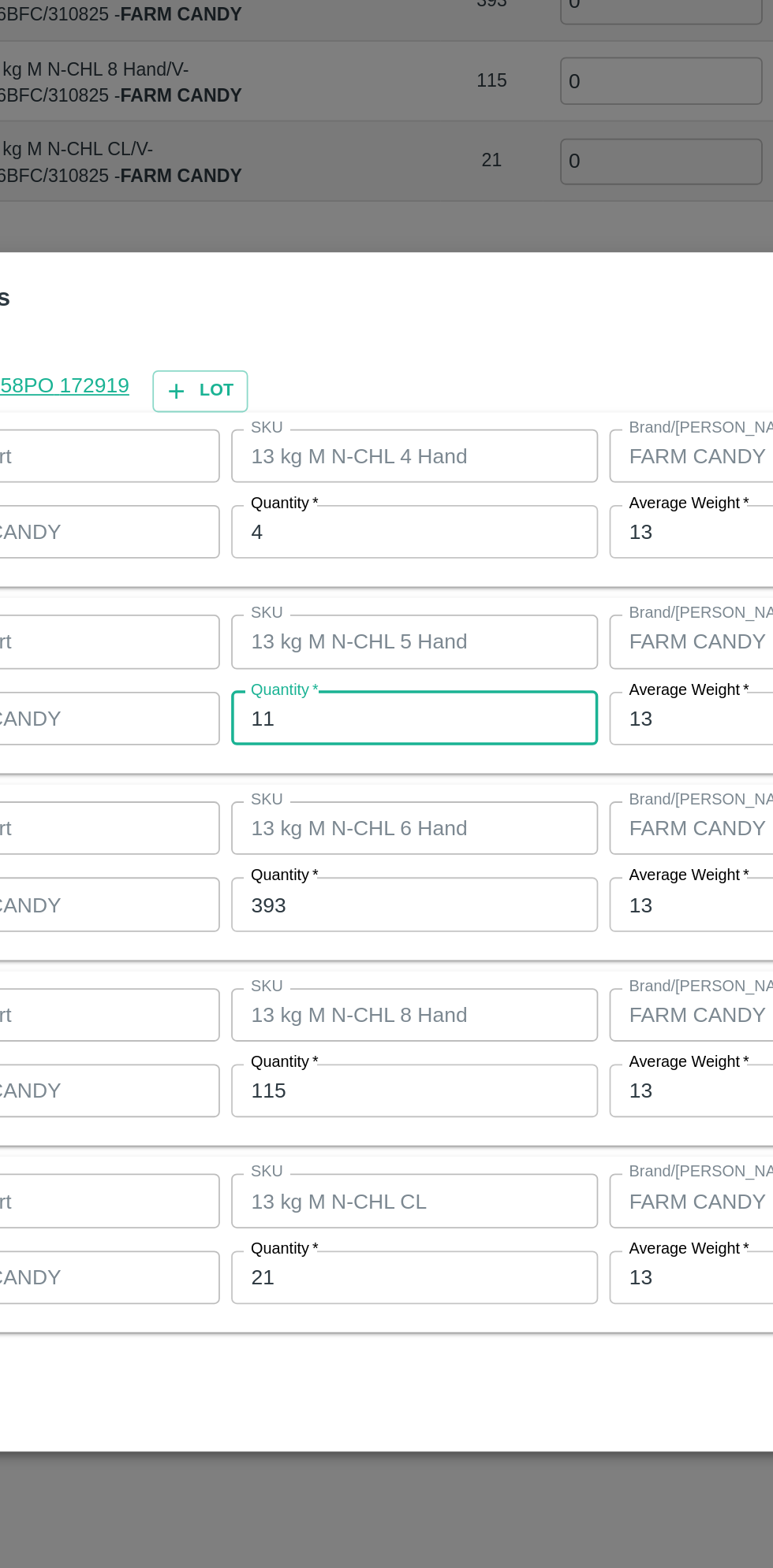
type input "1"
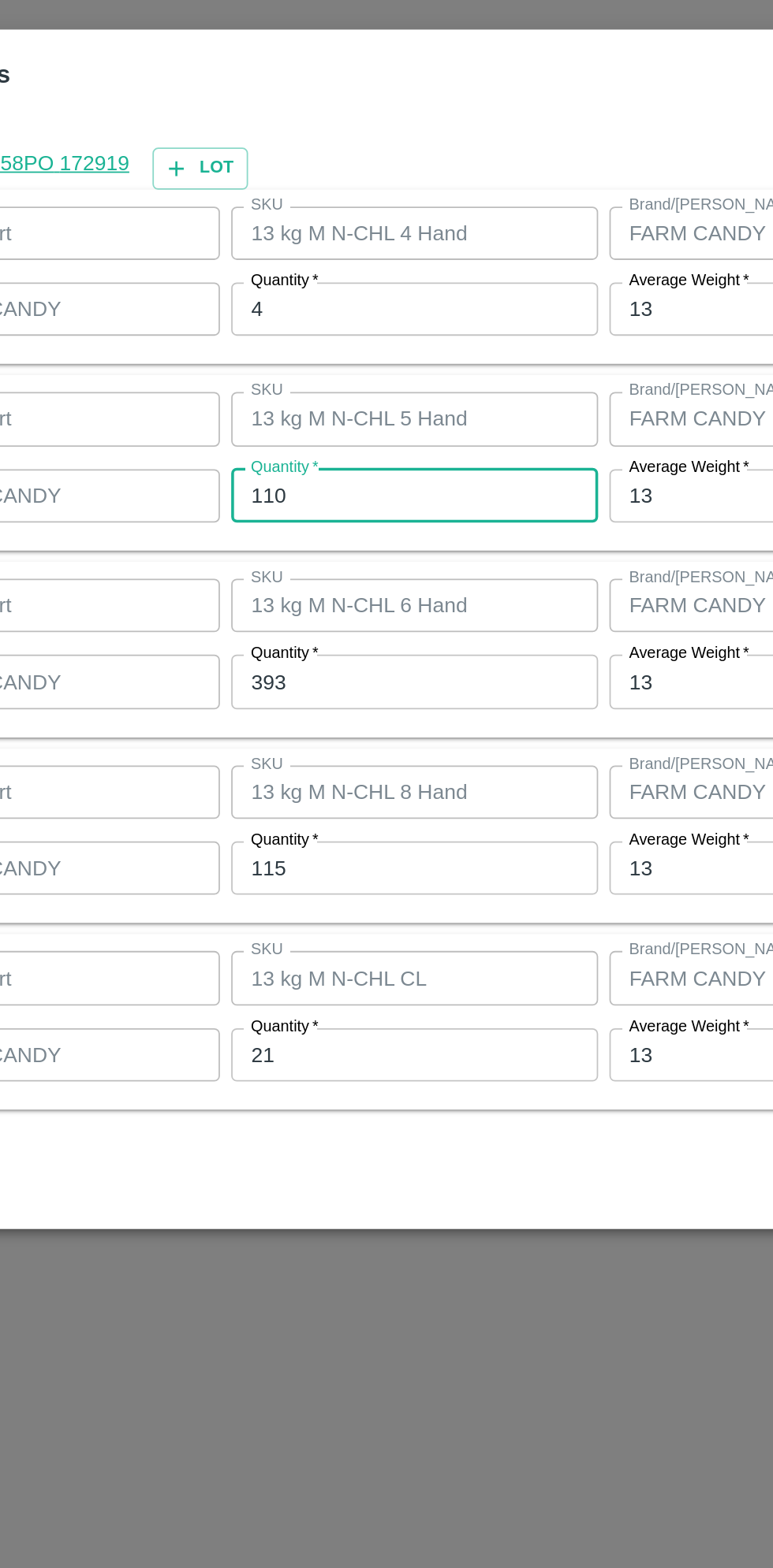
type input "110"
click at [353, 815] on input "393" at bounding box center [357, 813] width 205 height 30
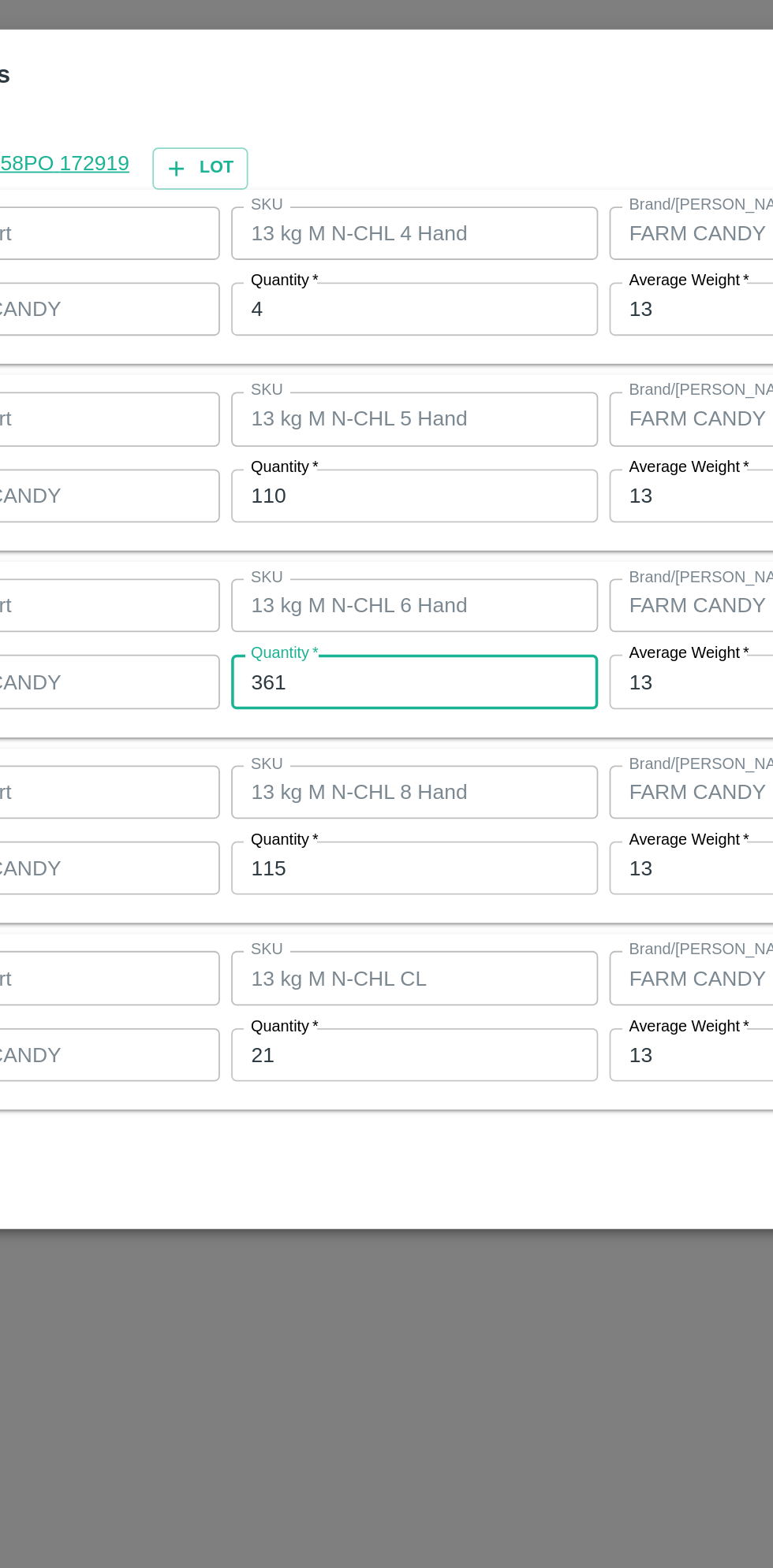
type input "361"
click at [344, 912] on input "115" at bounding box center [357, 918] width 205 height 30
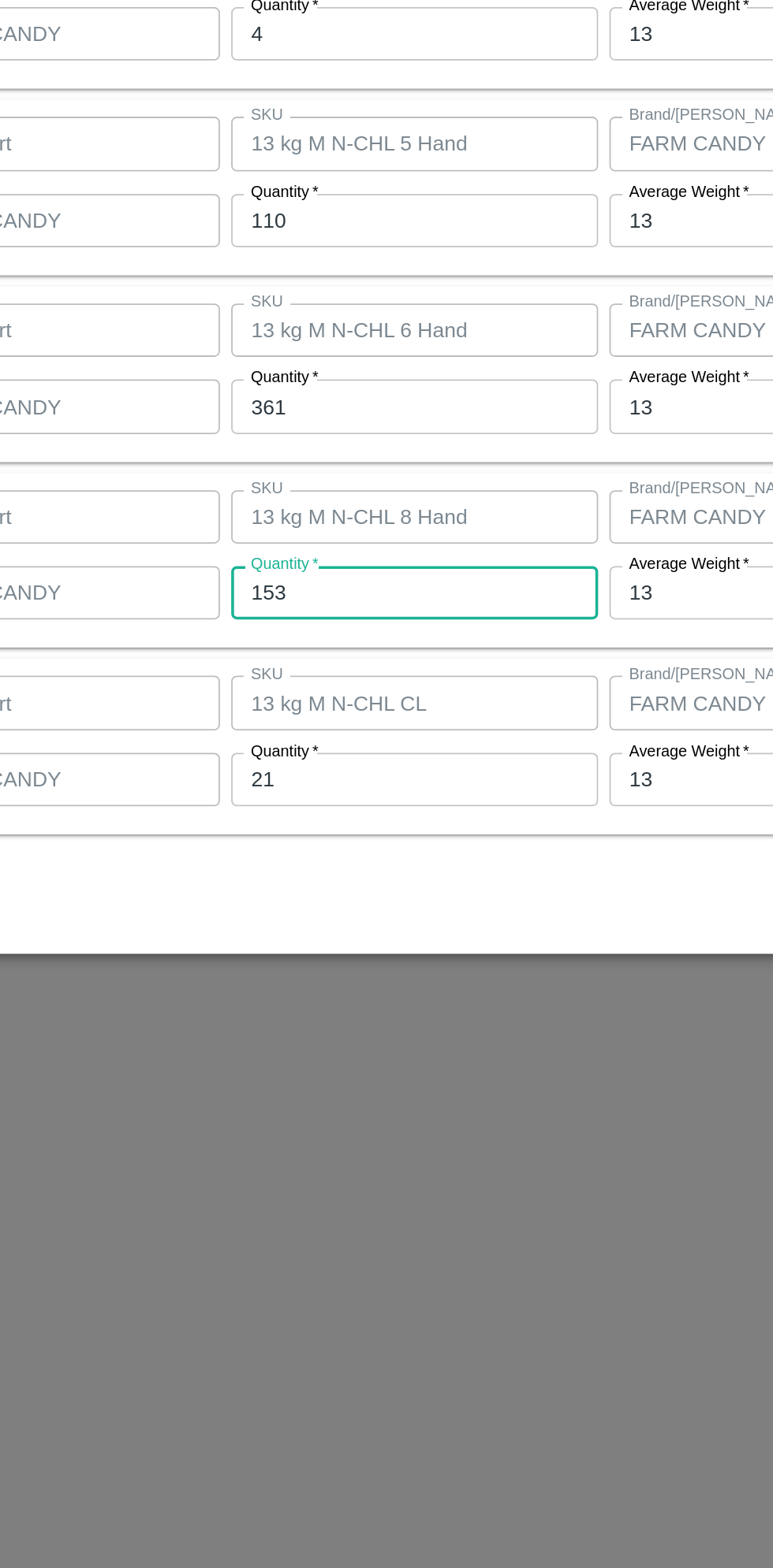
type input "153"
click at [339, 1026] on input "21" at bounding box center [357, 1023] width 205 height 30
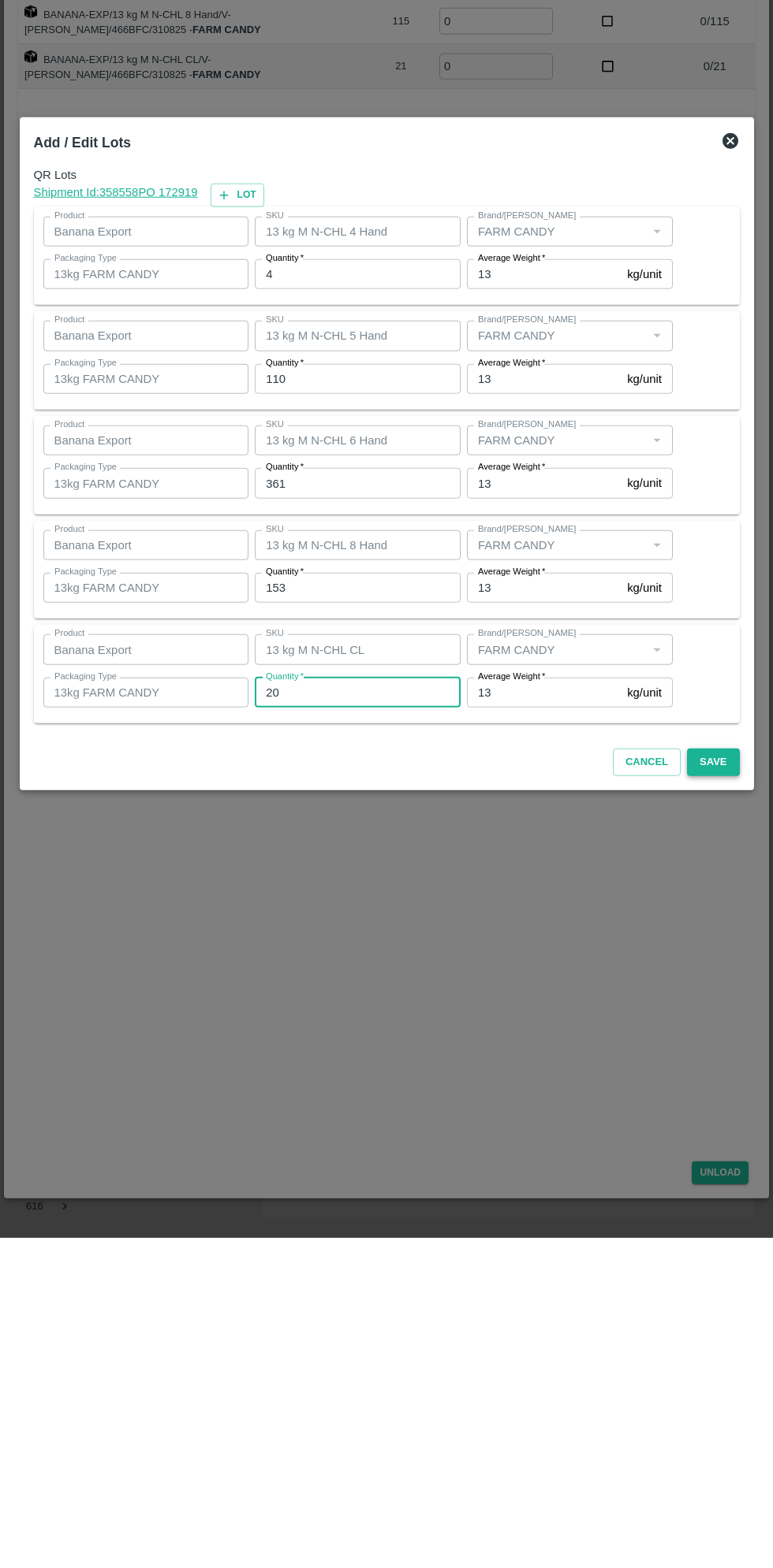
type input "20"
click at [735, 1100] on button "Save" at bounding box center [713, 1093] width 52 height 28
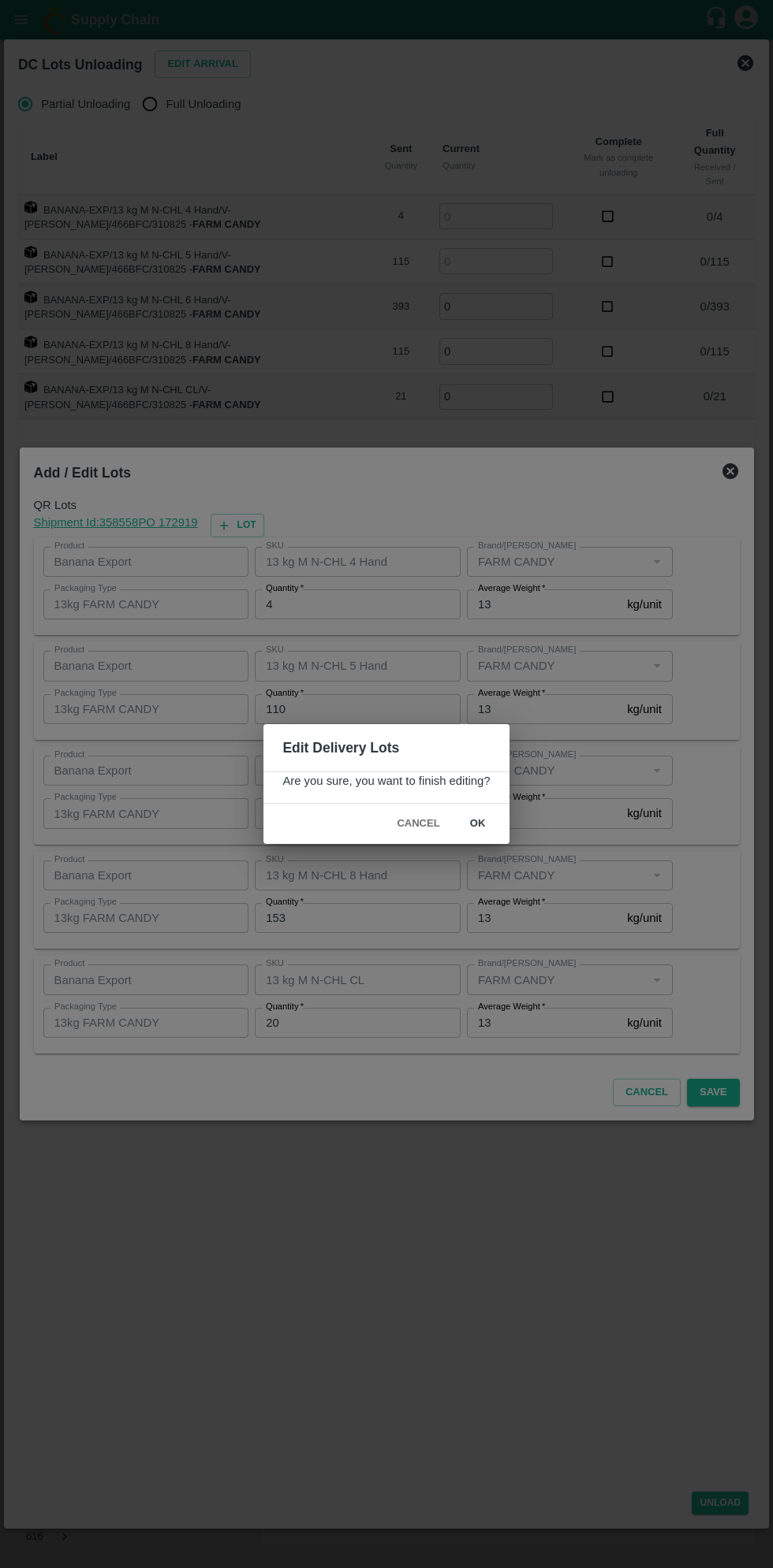
click at [496, 830] on button "ok" at bounding box center [478, 824] width 51 height 28
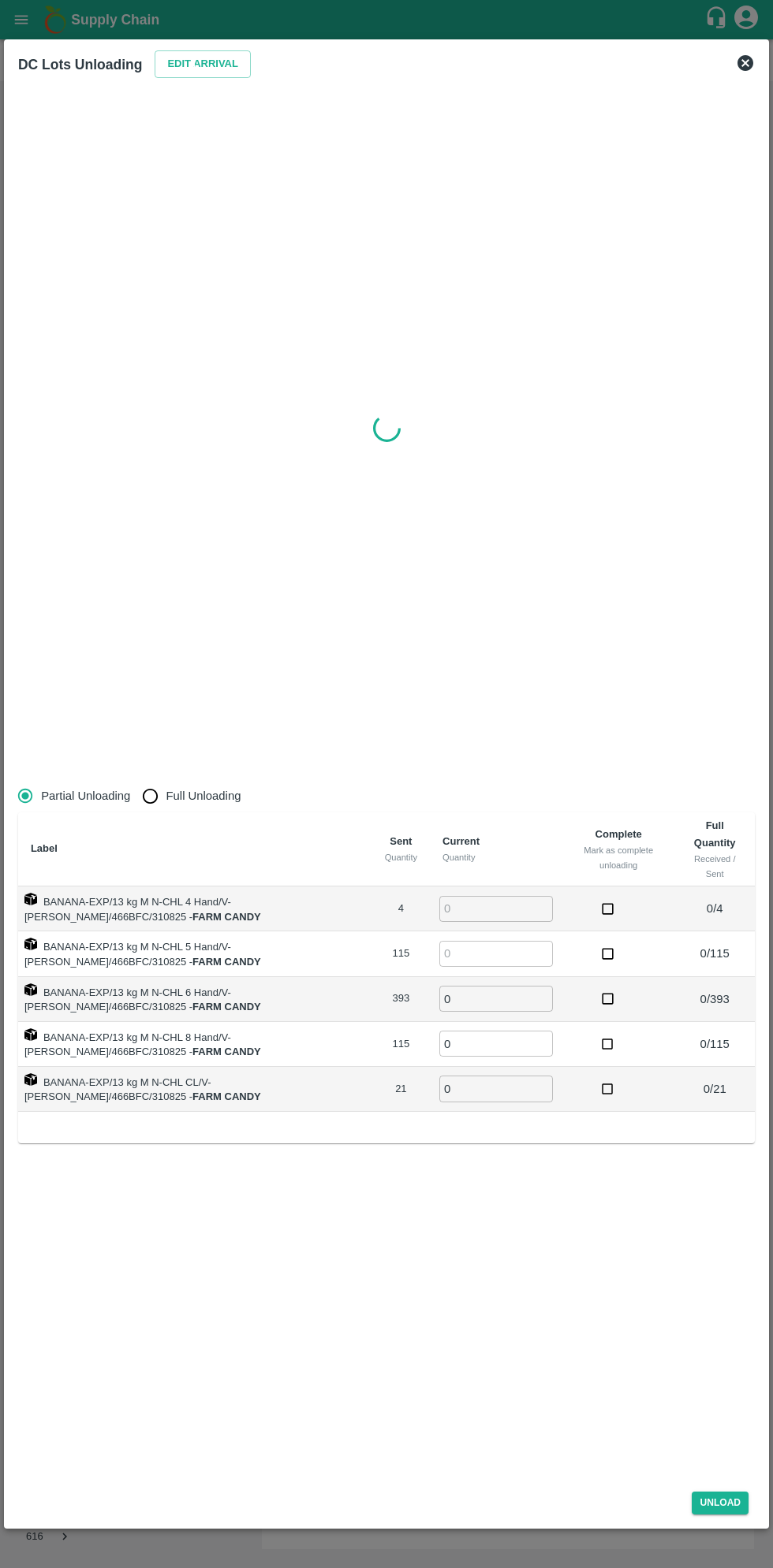
type input "0"
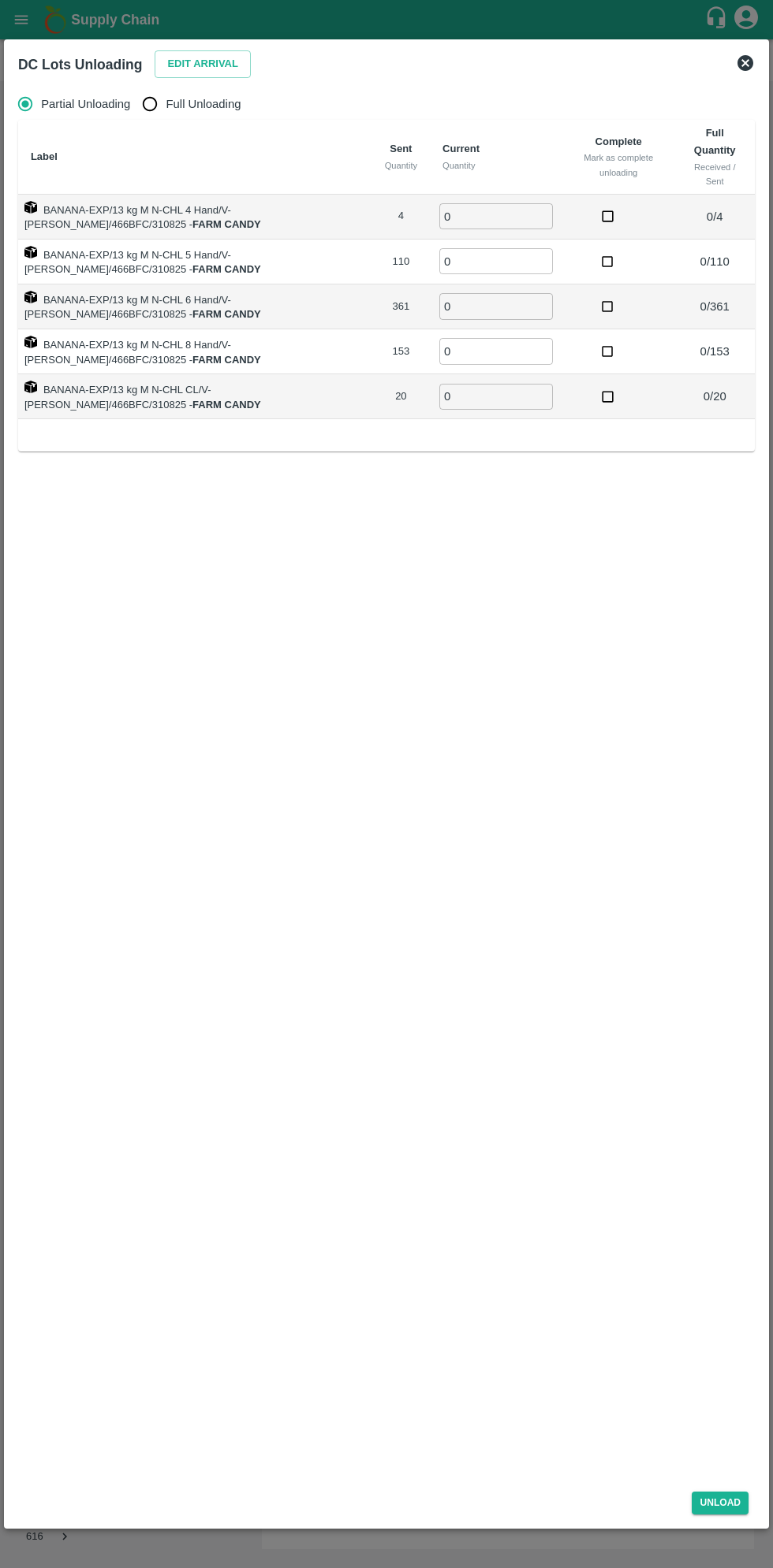
click at [162, 107] on input "Full Unloading" at bounding box center [149, 104] width 32 height 32
radio input "true"
click at [448, 216] on input "0" at bounding box center [440, 216] width 113 height 26
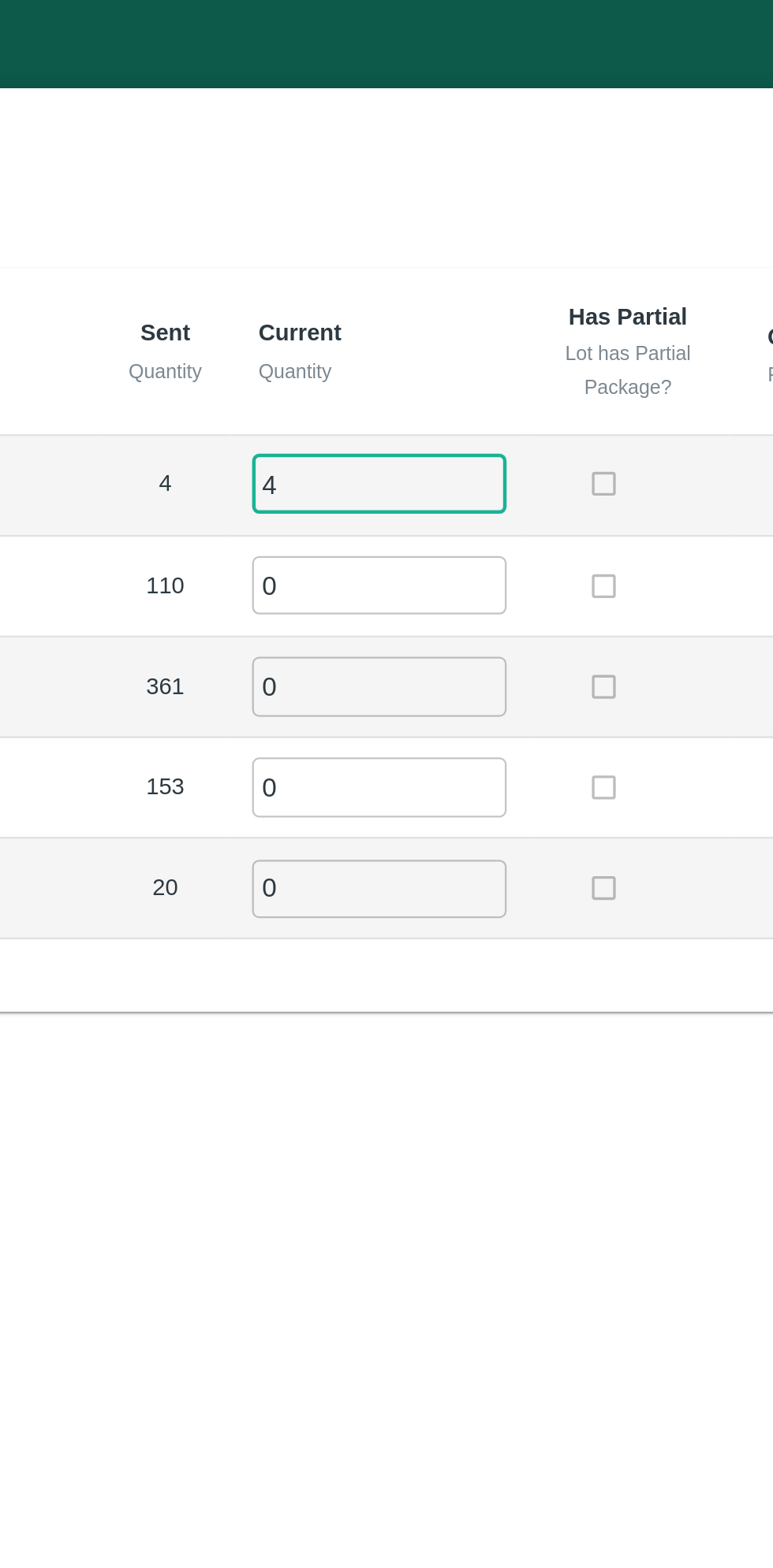
type input "4"
click at [422, 262] on input "0" at bounding box center [440, 262] width 113 height 26
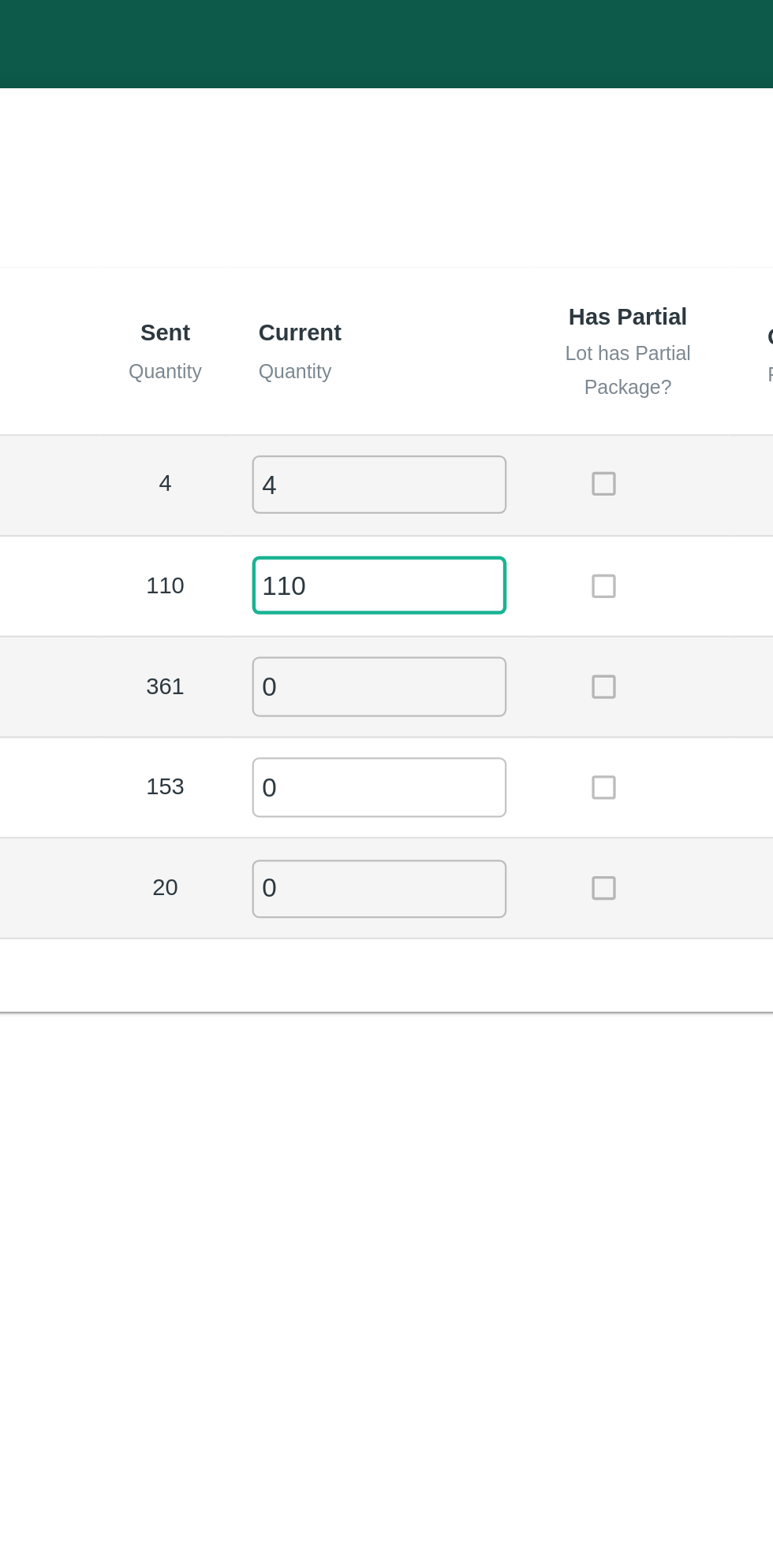
type input "110"
click at [414, 307] on input "0" at bounding box center [440, 306] width 113 height 26
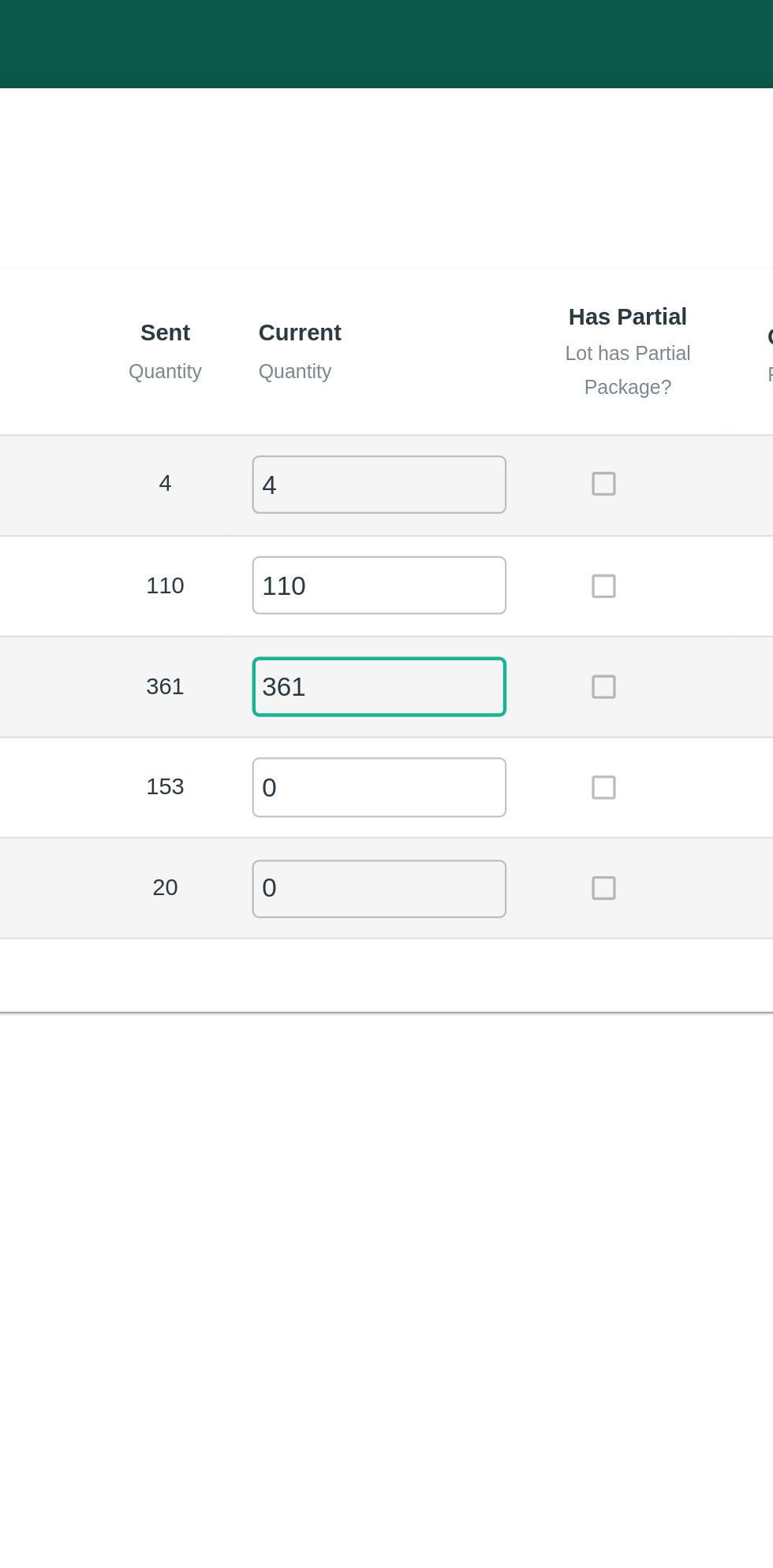
type input "361"
click at [420, 343] on input "0" at bounding box center [440, 351] width 113 height 26
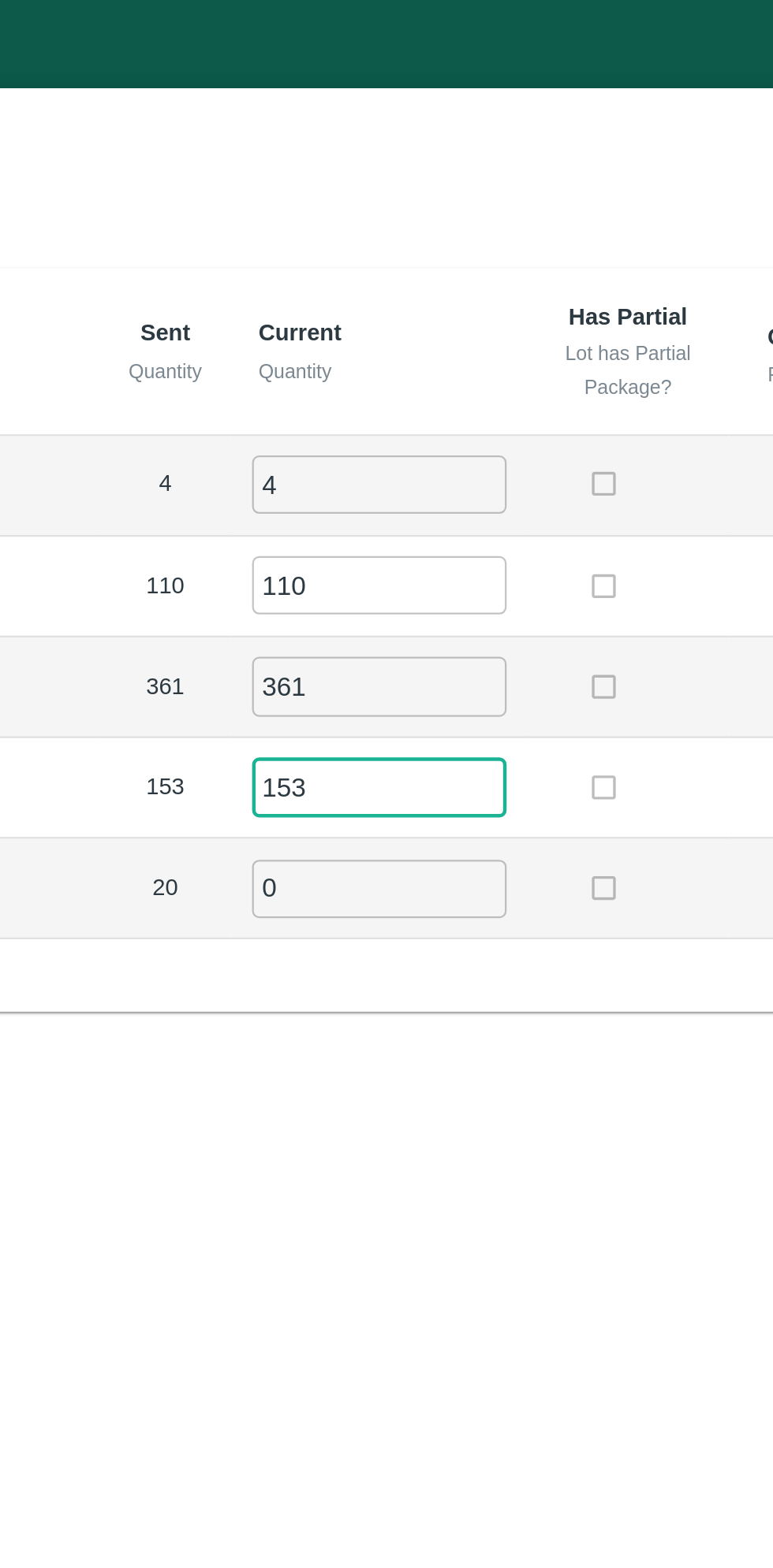
type input "153"
click at [425, 392] on input "0" at bounding box center [440, 397] width 113 height 26
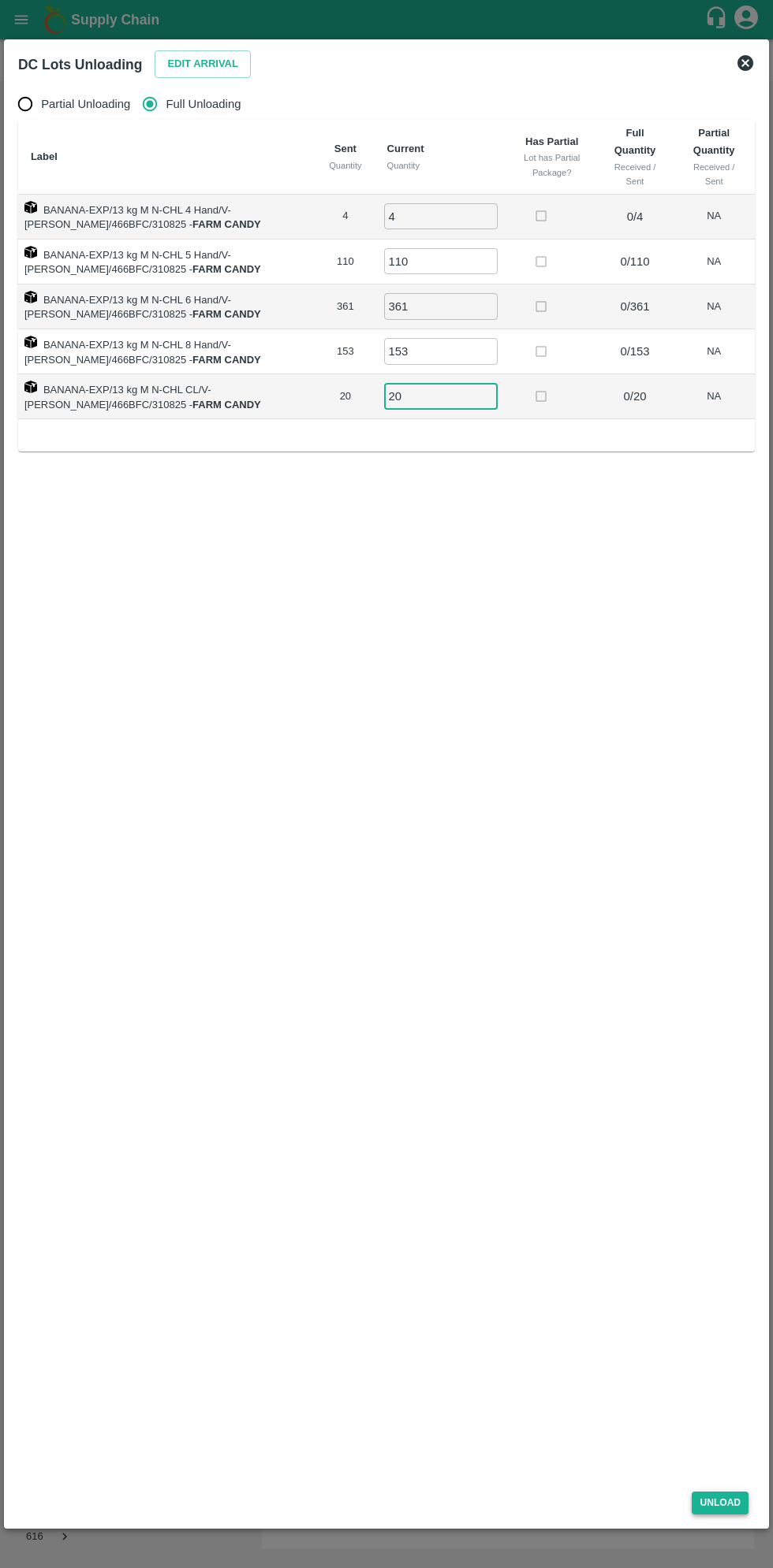
type input "20"
click at [720, 1505] on button "Unload" at bounding box center [720, 1503] width 57 height 23
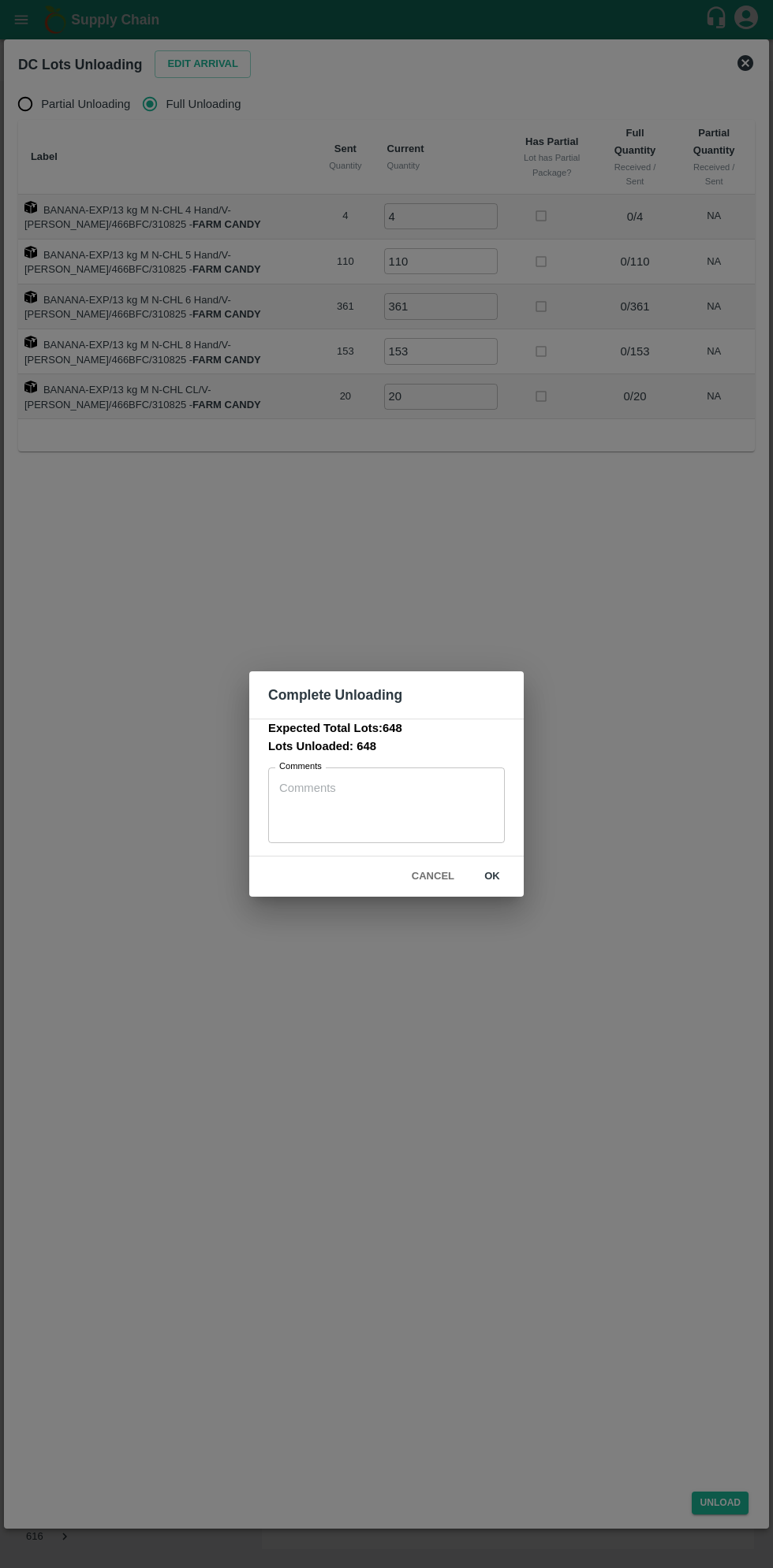
click at [492, 876] on button "ok" at bounding box center [492, 877] width 51 height 28
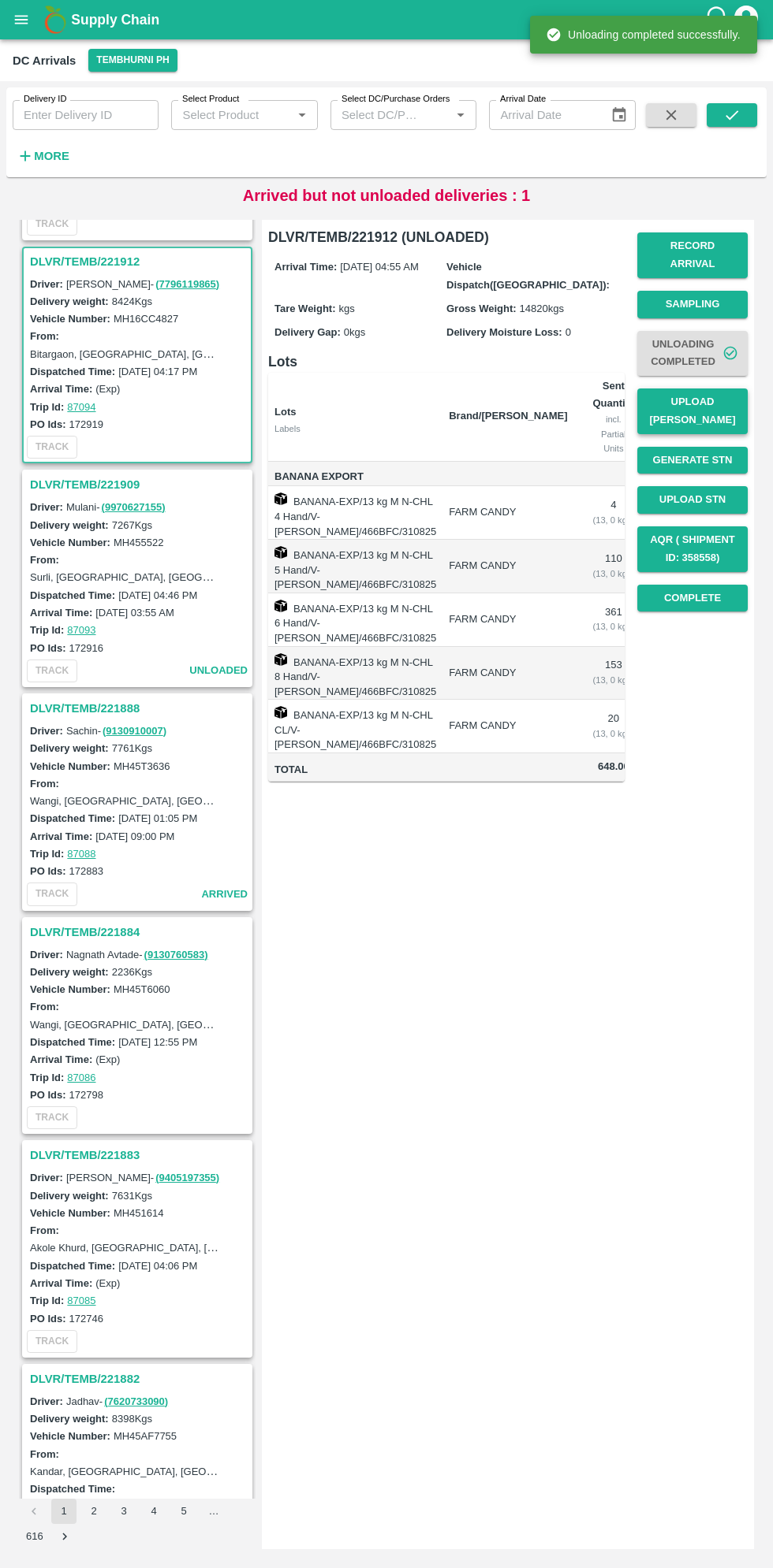
click at [700, 395] on button "Upload [PERSON_NAME]" at bounding box center [691, 412] width 110 height 46
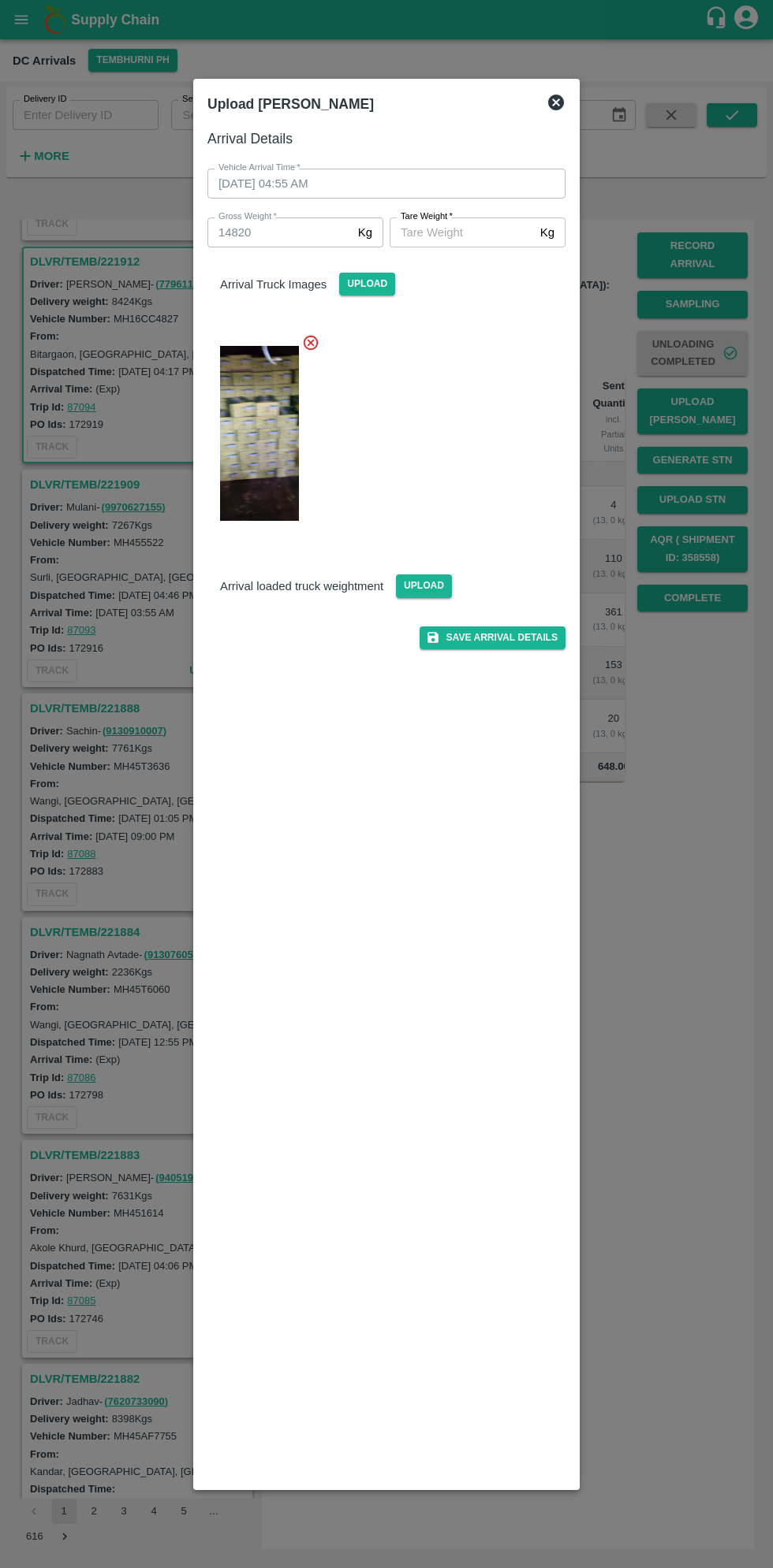
click at [466, 234] on input "[PERSON_NAME]   *" at bounding box center [462, 232] width 144 height 30
type input "5750"
click at [531, 637] on button "Save Arrival Details" at bounding box center [492, 638] width 146 height 23
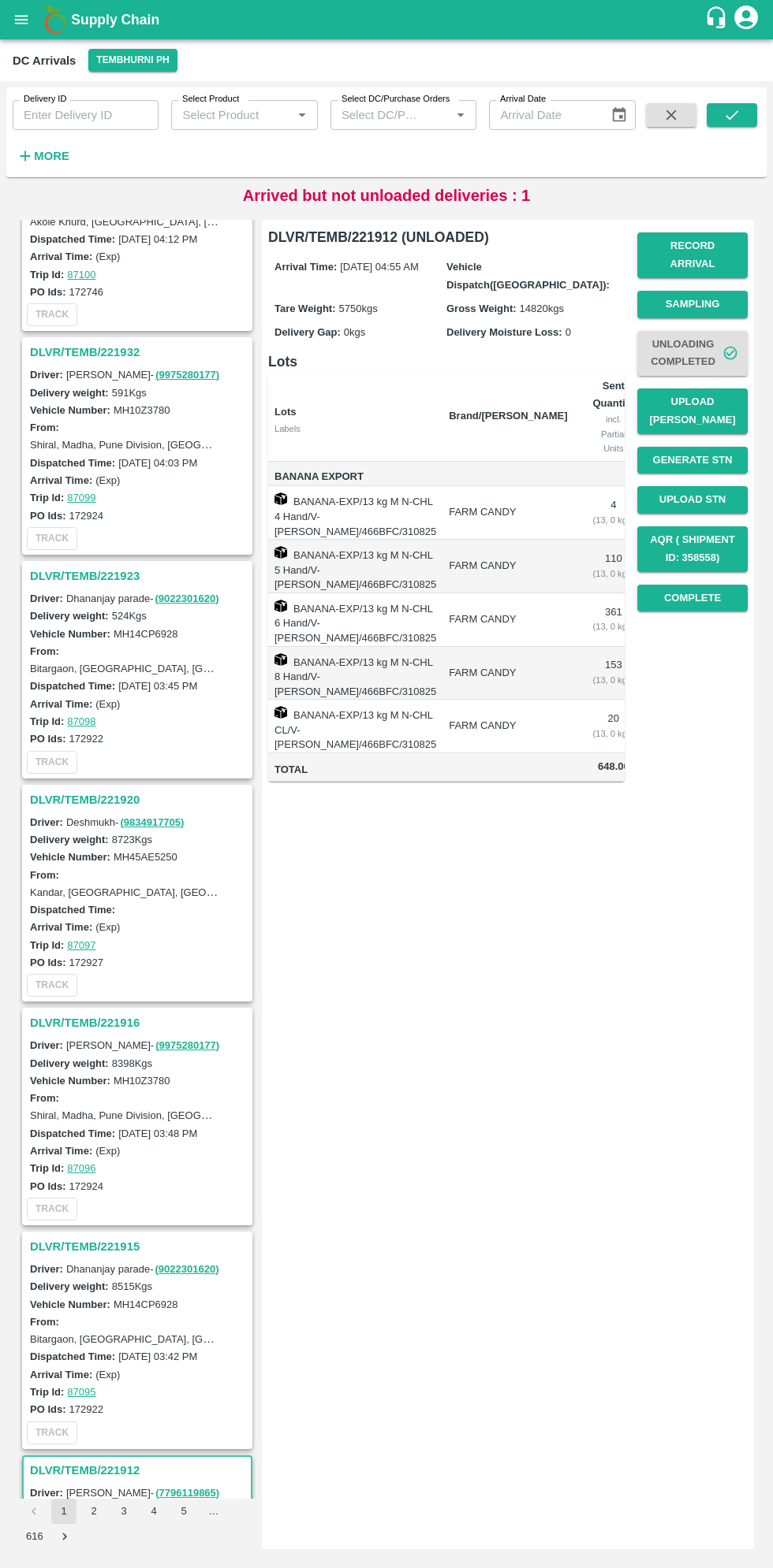
scroll to position [1472, 0]
click at [101, 1235] on h3 "DLVR/TEMB/221915" at bounding box center [139, 1245] width 219 height 20
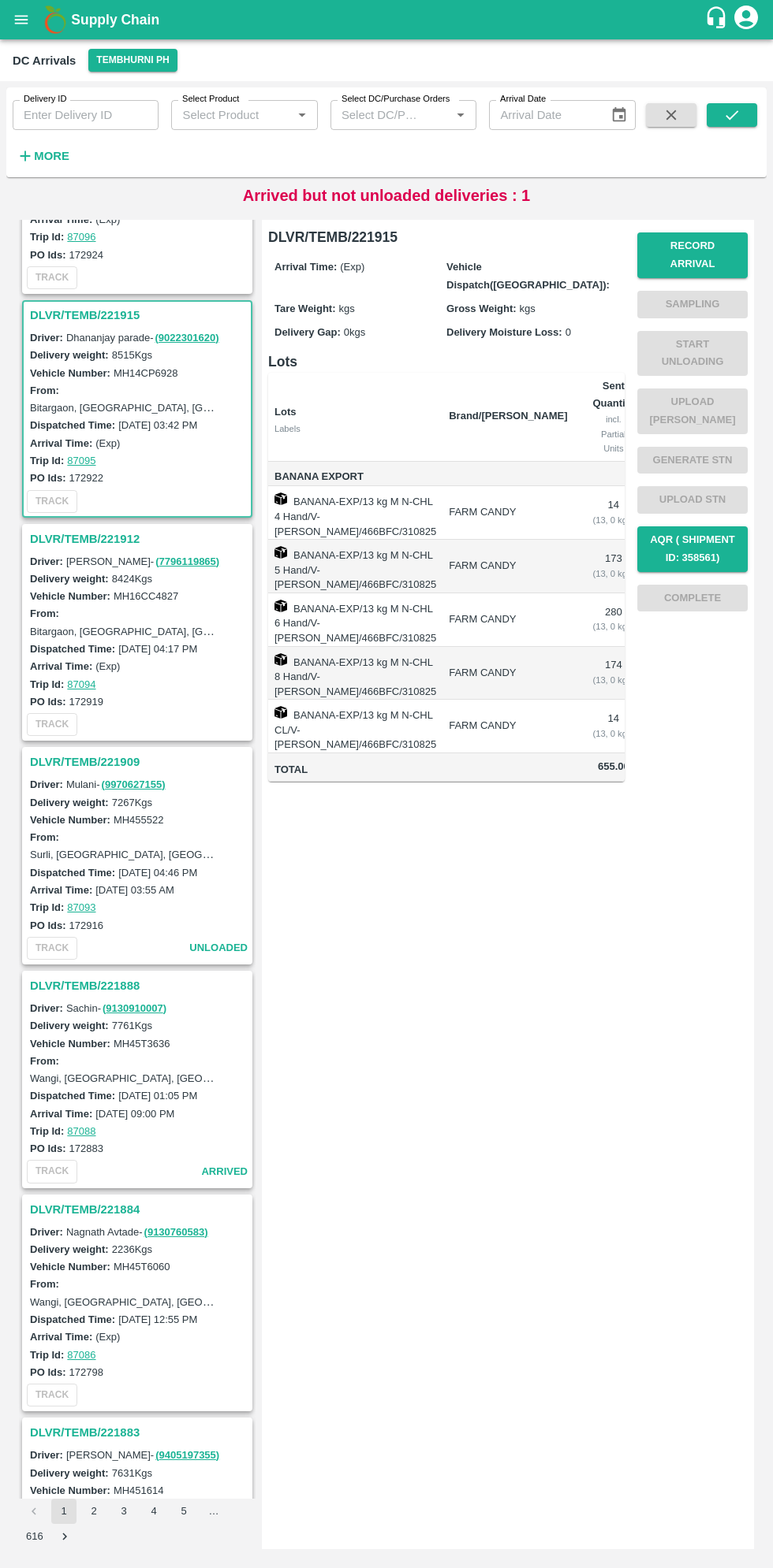
scroll to position [2457, 0]
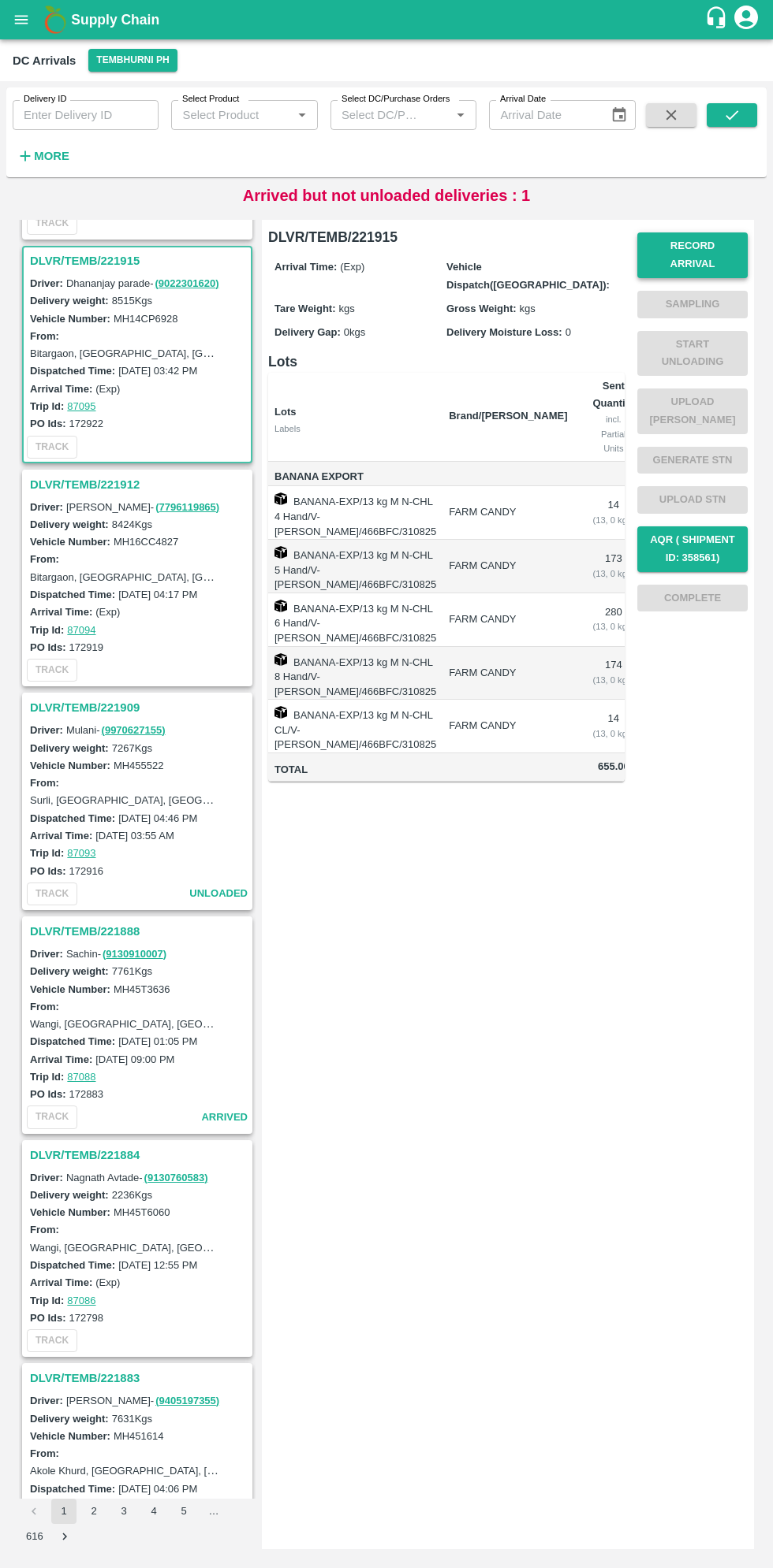
click at [719, 247] on button "Record Arrival" at bounding box center [691, 255] width 110 height 46
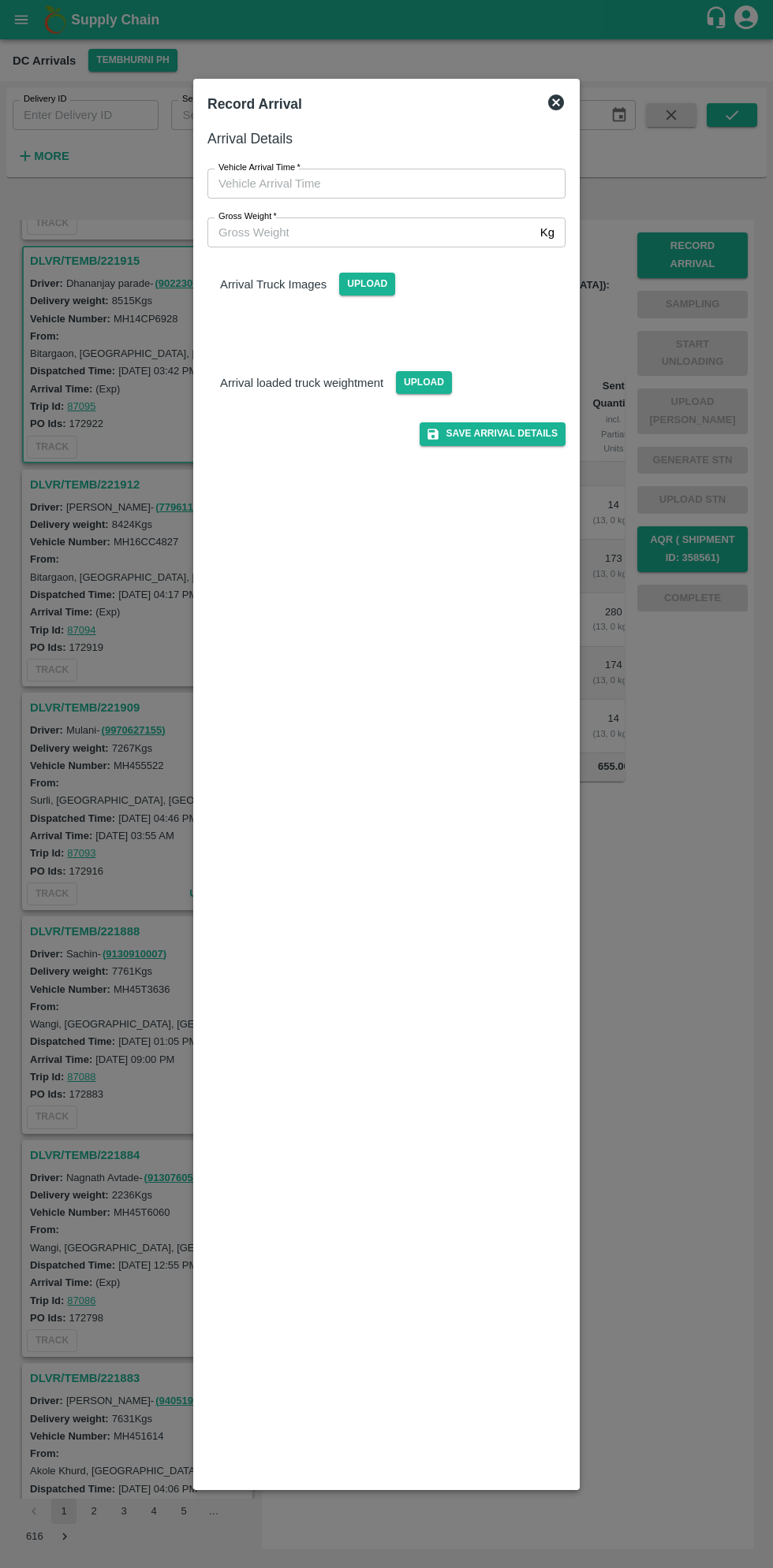
click at [410, 183] on input "Vehicle Arrival Time   *" at bounding box center [380, 183] width 347 height 30
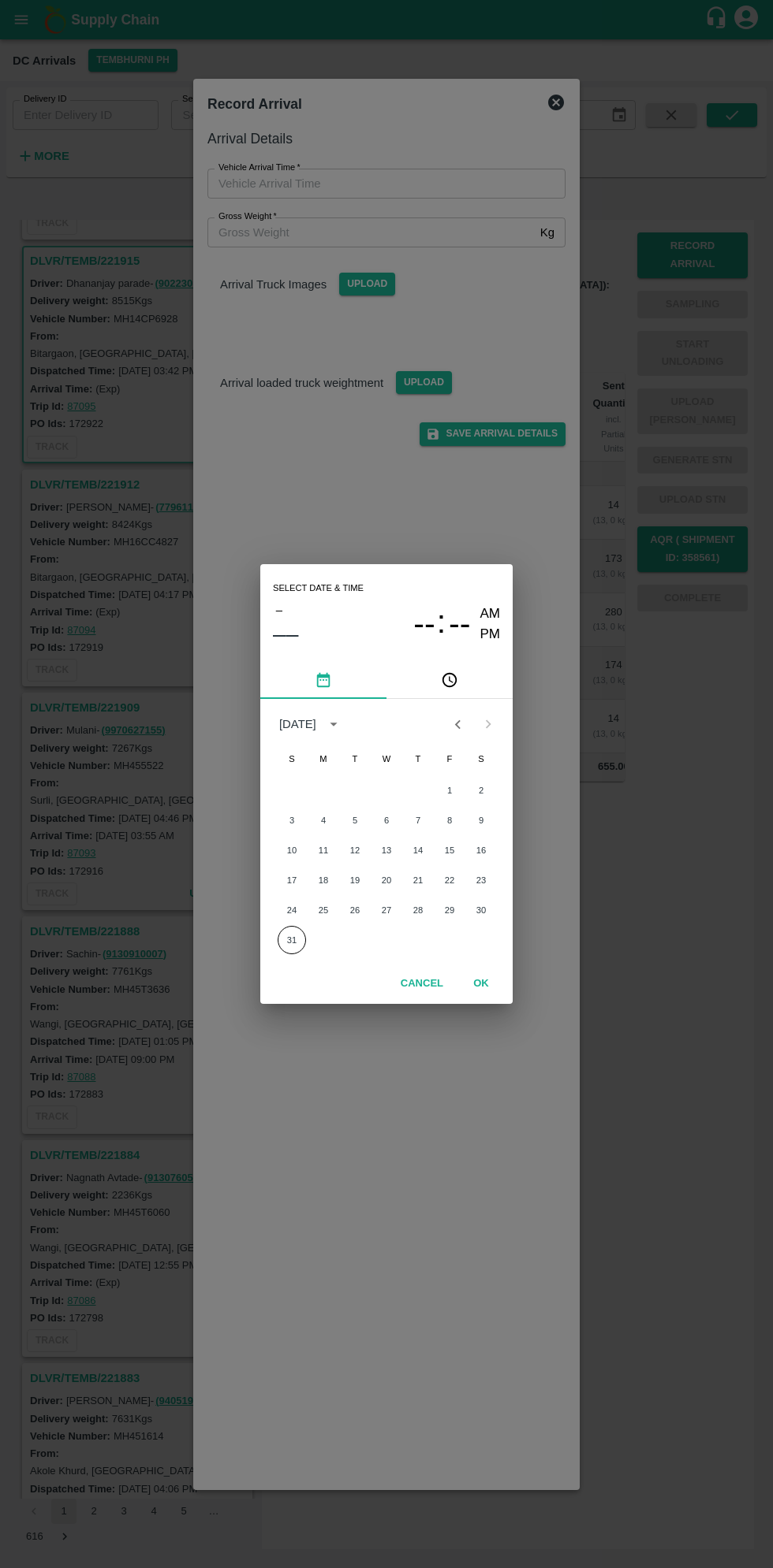
click at [450, 680] on icon "pick time" at bounding box center [448, 680] width 17 height 17
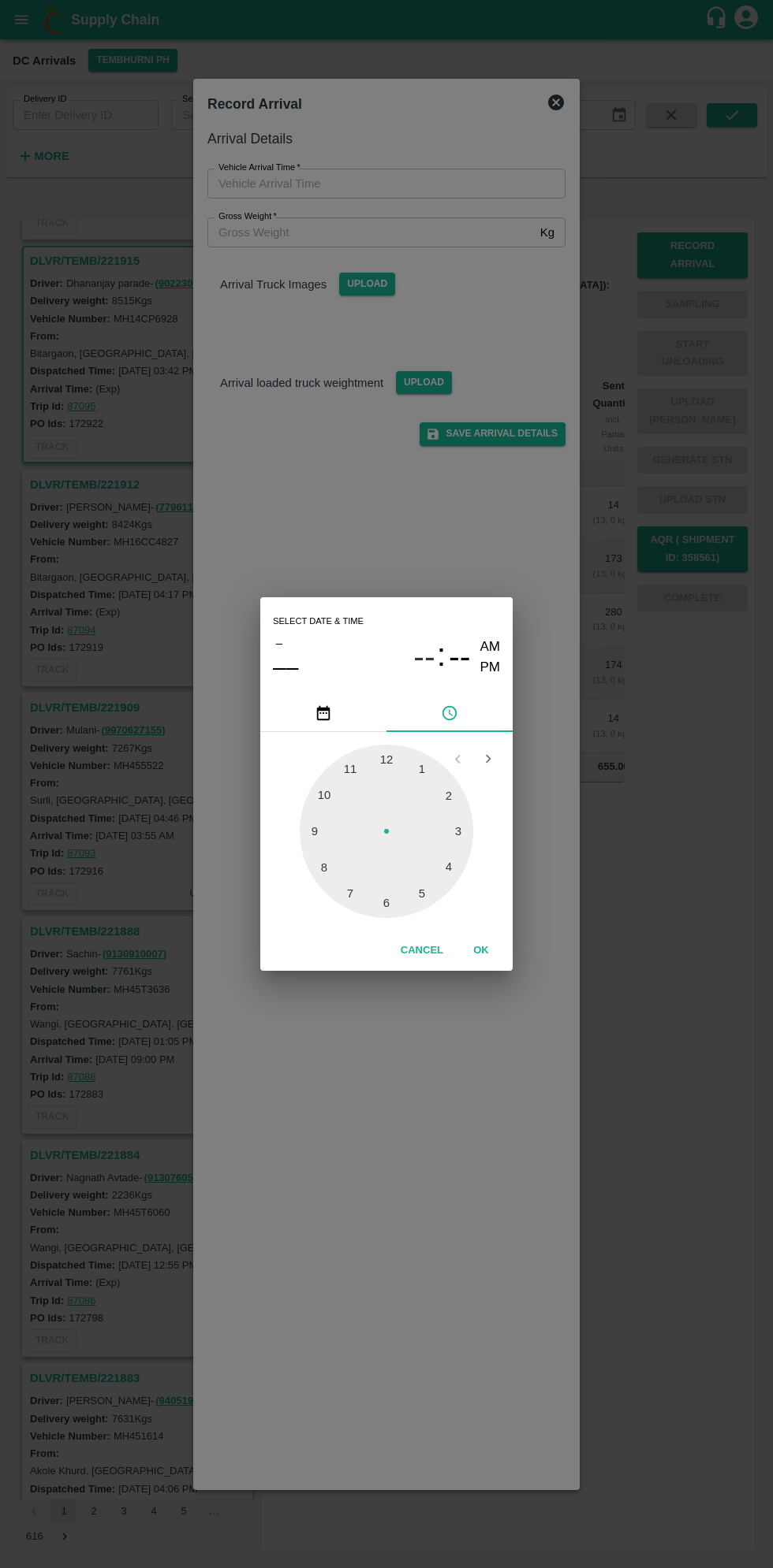
click at [431, 896] on div at bounding box center [386, 831] width 174 height 174
click at [425, 763] on div at bounding box center [386, 831] width 174 height 174
click at [422, 750] on div at bounding box center [386, 831] width 174 height 174
type input "[DATE] 05:04 AM"
click at [523, 938] on div "Select date & time [DATE] 05 : 04 AM PM 05 10 15 20 25 30 35 40 45 50 55 00 Can…" at bounding box center [386, 784] width 773 height 1568
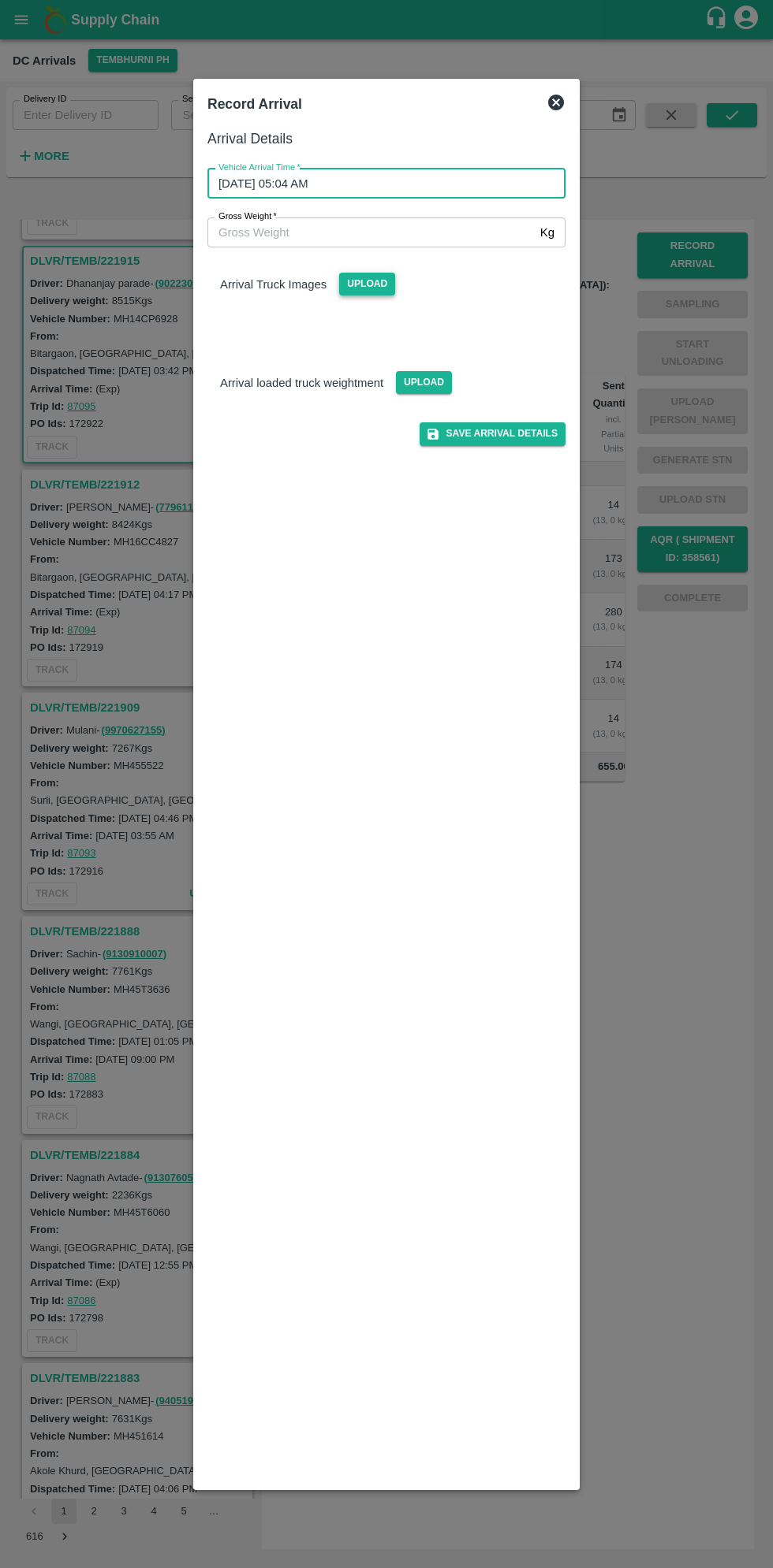
click at [373, 287] on span "Upload" at bounding box center [367, 284] width 56 height 23
click at [0, 0] on input "Upload" at bounding box center [0, 0] width 0 height 0
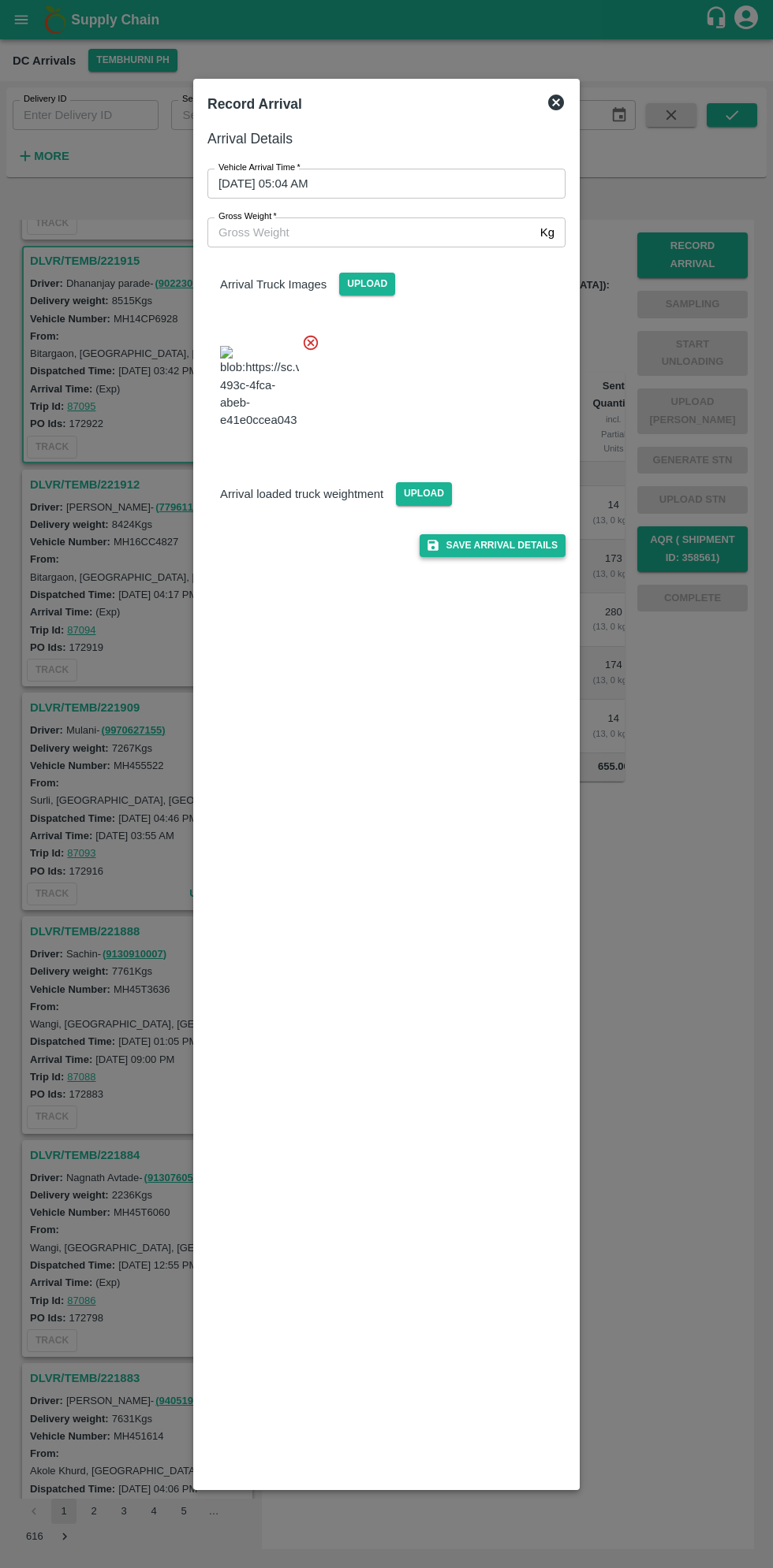
click at [506, 557] on button "Save Arrival Details" at bounding box center [492, 546] width 146 height 23
click at [556, 102] on icon at bounding box center [555, 102] width 19 height 19
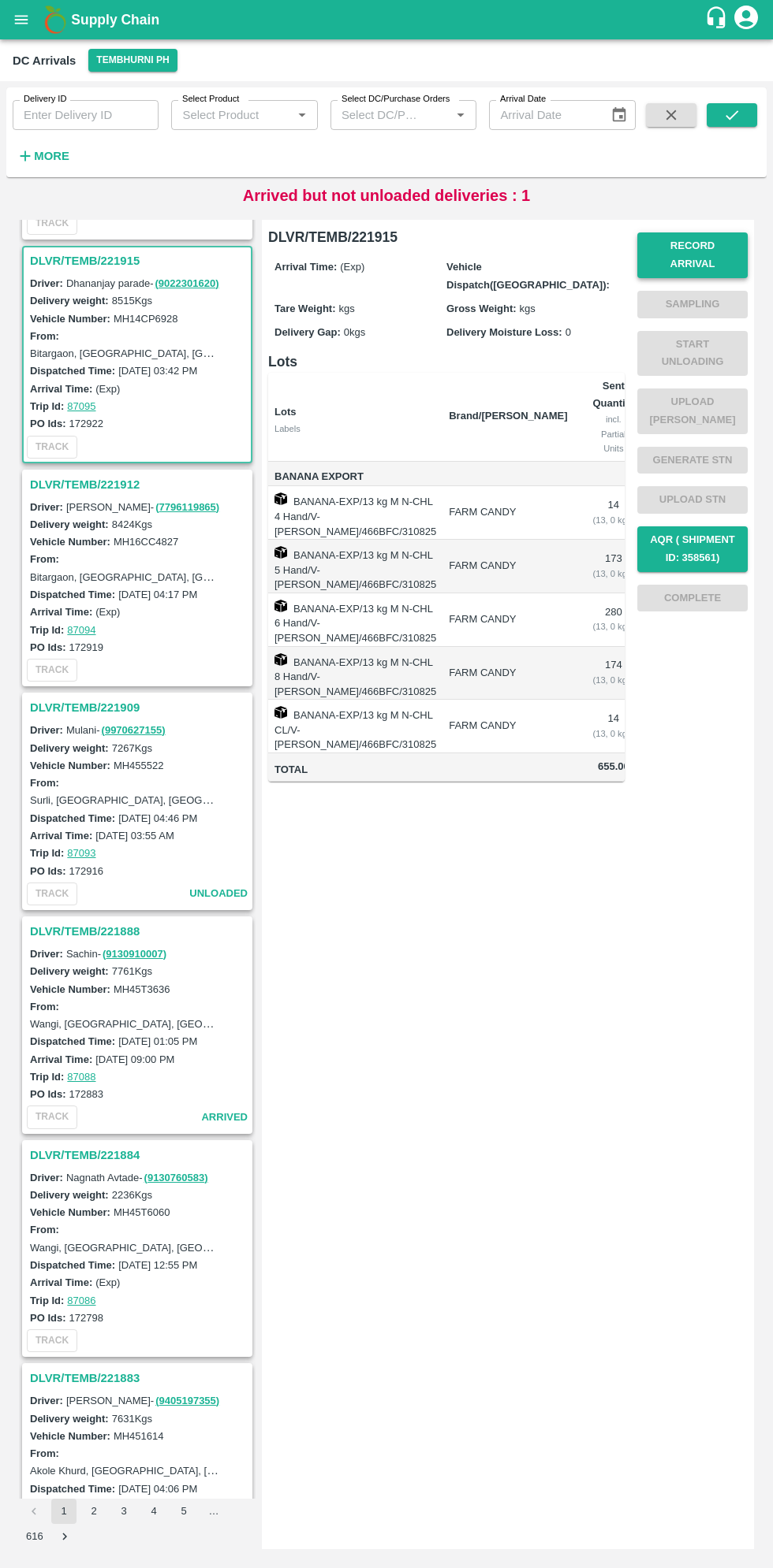
click at [700, 250] on button "Record Arrival" at bounding box center [691, 255] width 110 height 46
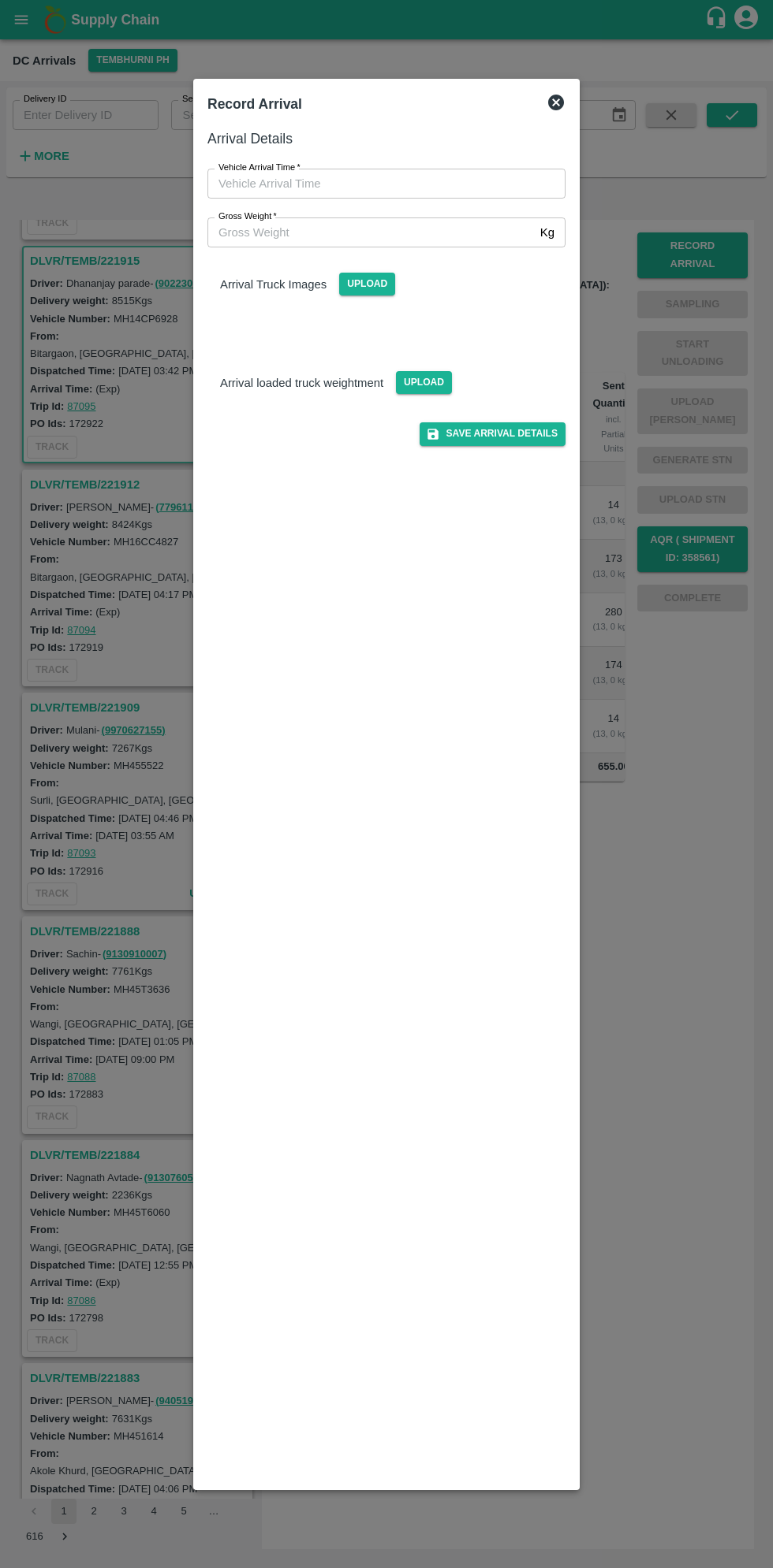
click at [404, 183] on input "Vehicle Arrival Time   *" at bounding box center [380, 183] width 347 height 30
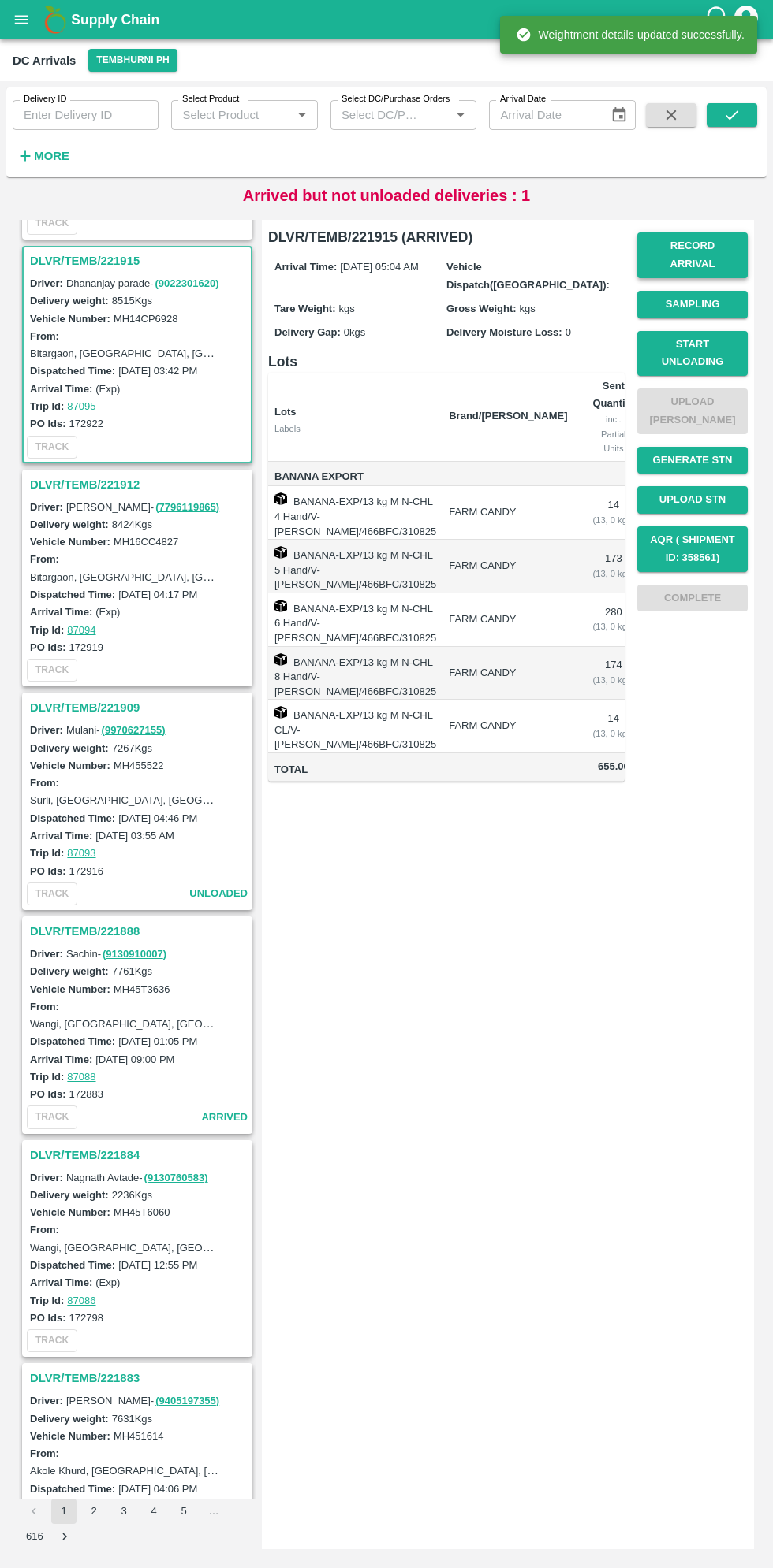
click at [711, 246] on button "Record Arrival" at bounding box center [691, 255] width 110 height 46
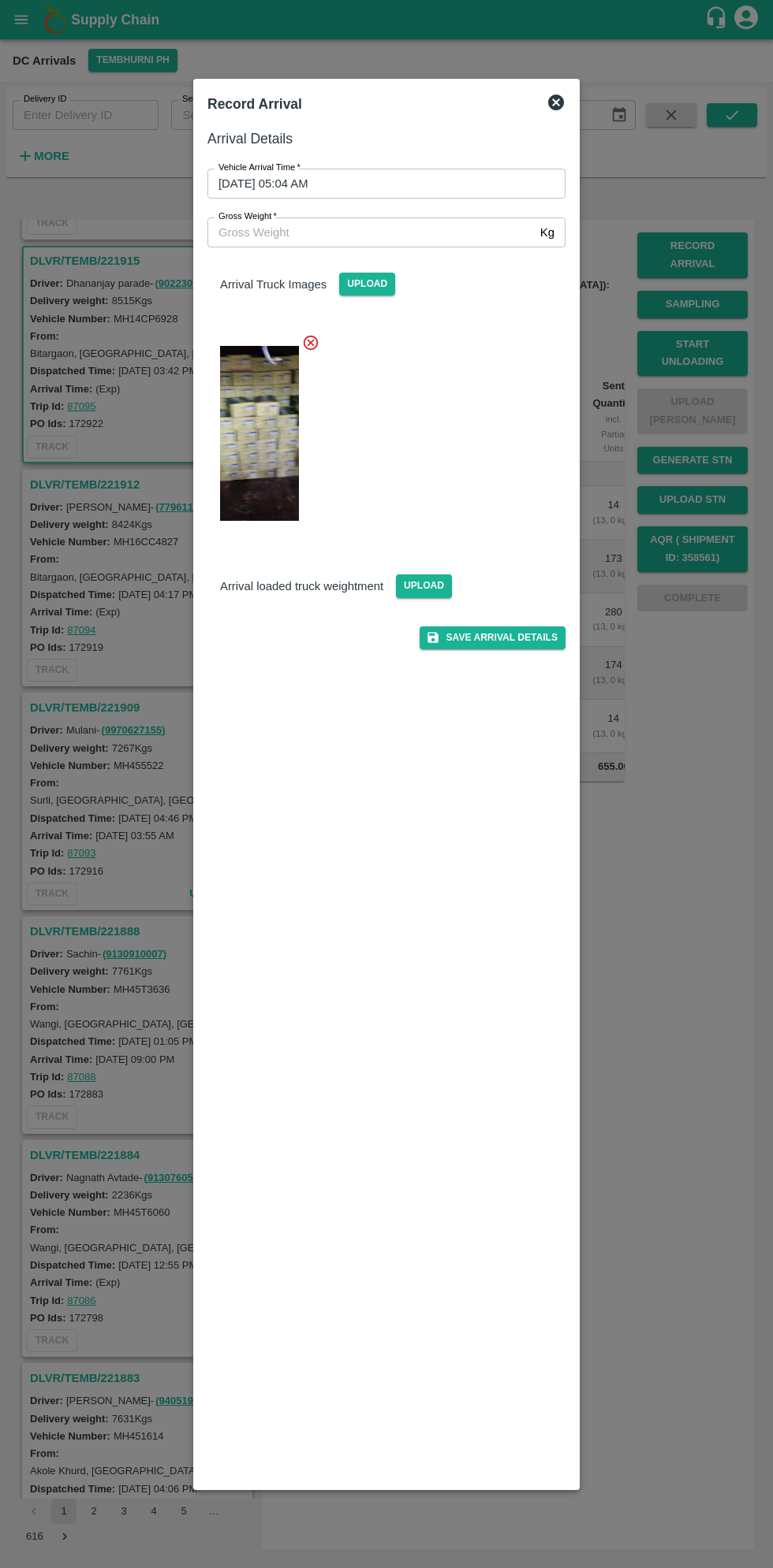
click at [431, 231] on input "Gross Weight   *" at bounding box center [370, 232] width 326 height 30
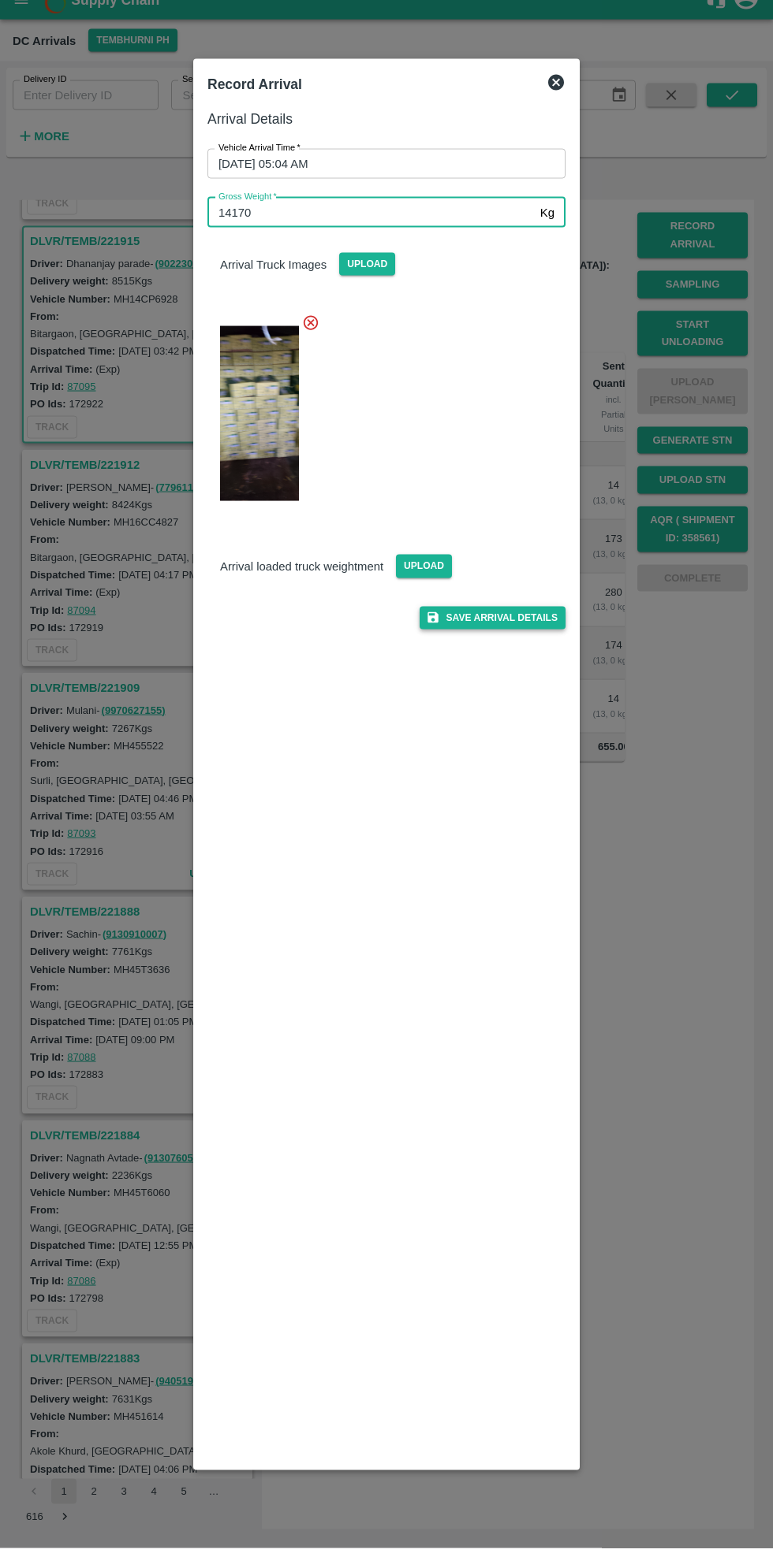
type input "14170"
click at [531, 637] on button "Save Arrival Details" at bounding box center [492, 638] width 146 height 23
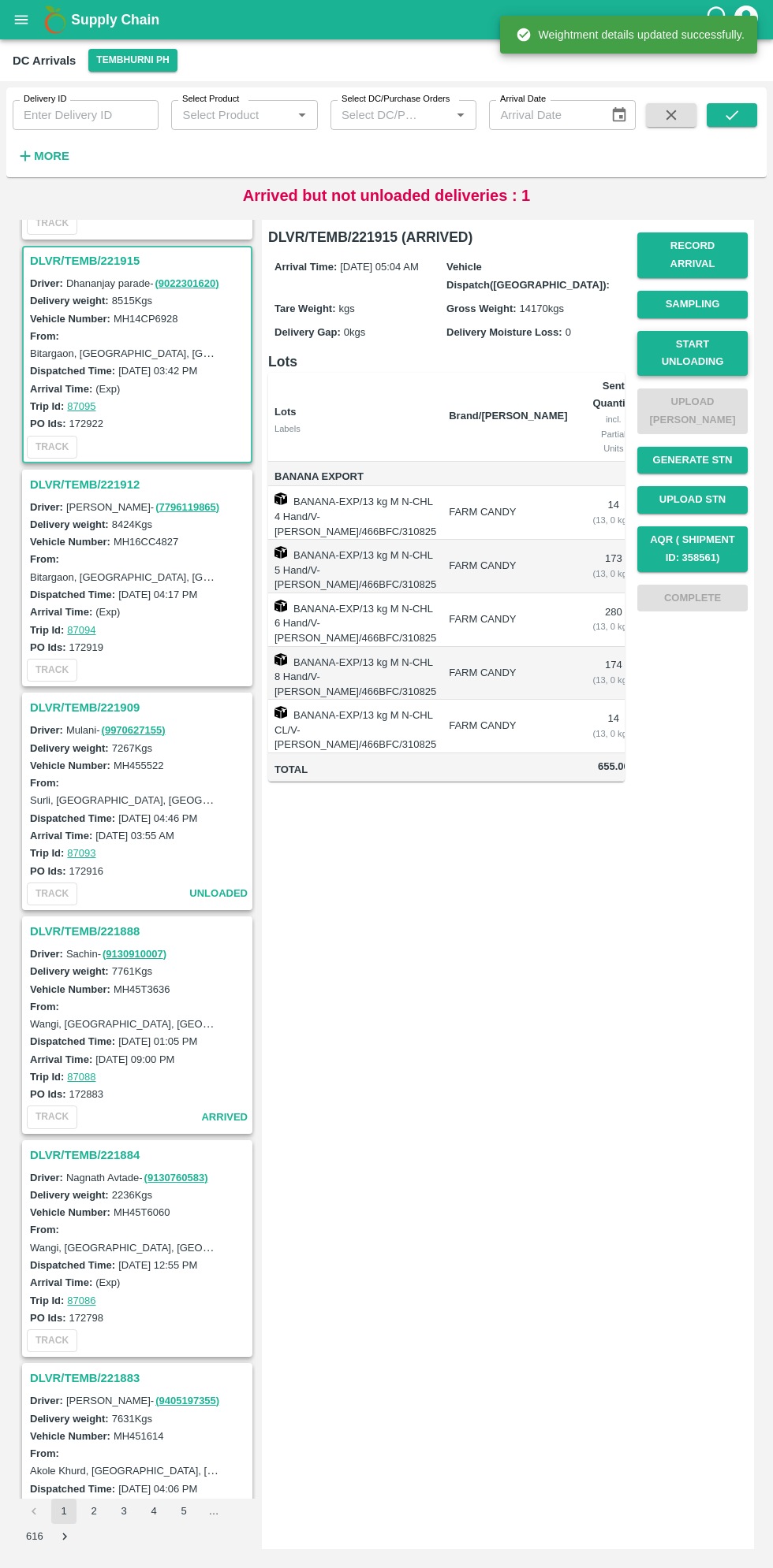
click at [718, 338] on button "Start Unloading" at bounding box center [691, 354] width 110 height 46
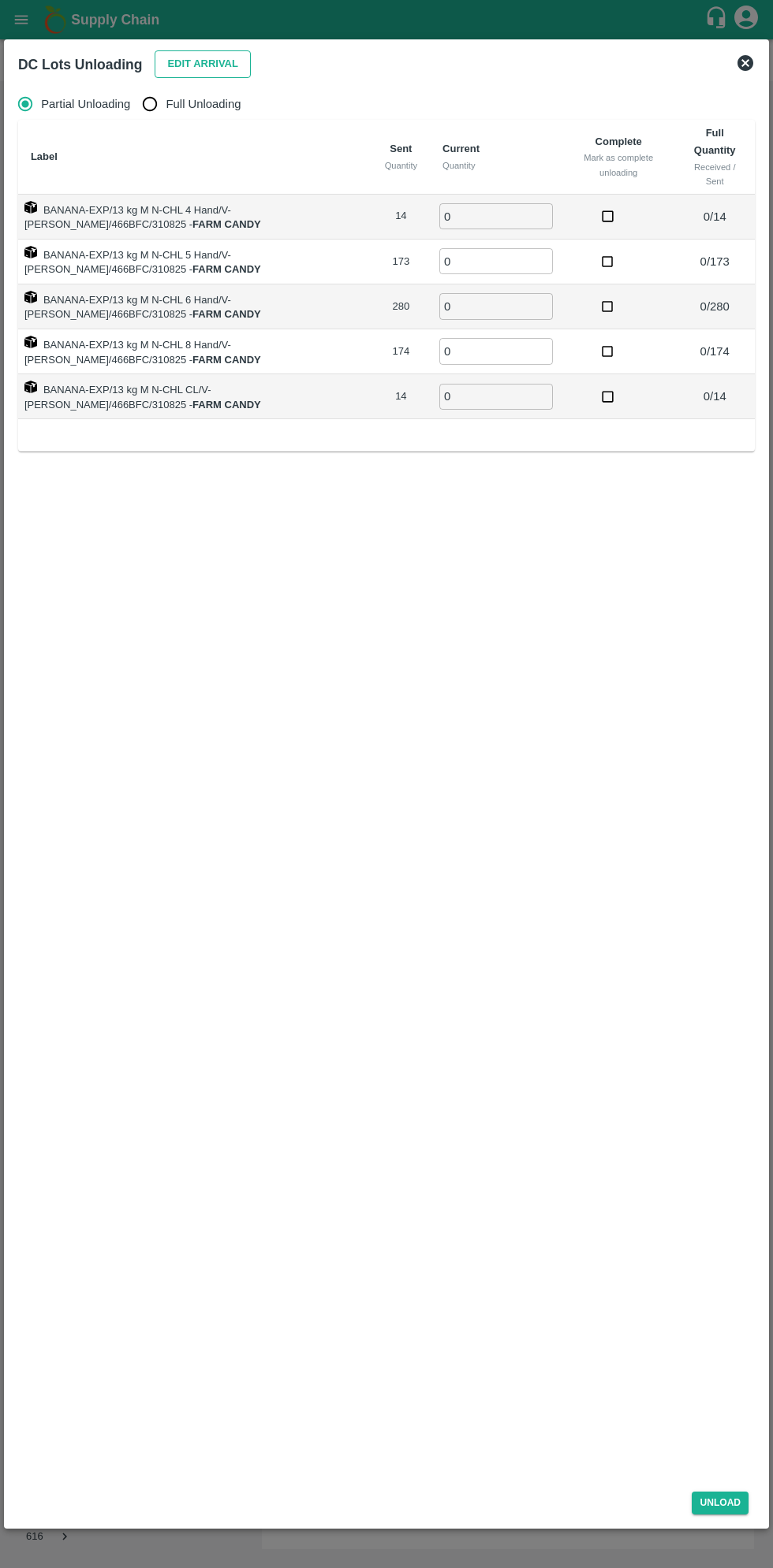
click at [206, 68] on button "Edit Arrival" at bounding box center [203, 64] width 96 height 28
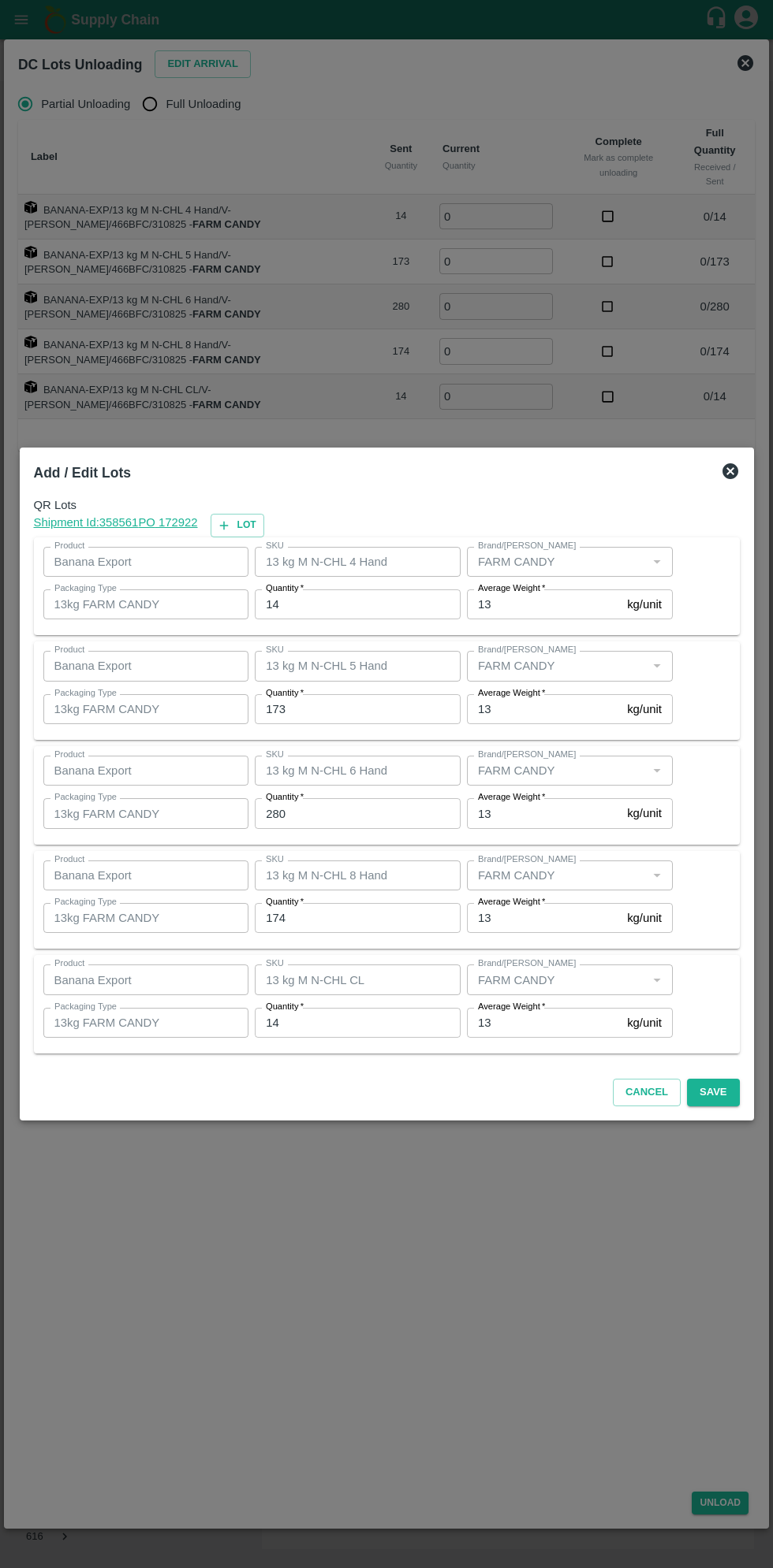
click at [362, 607] on input "14" at bounding box center [357, 604] width 205 height 30
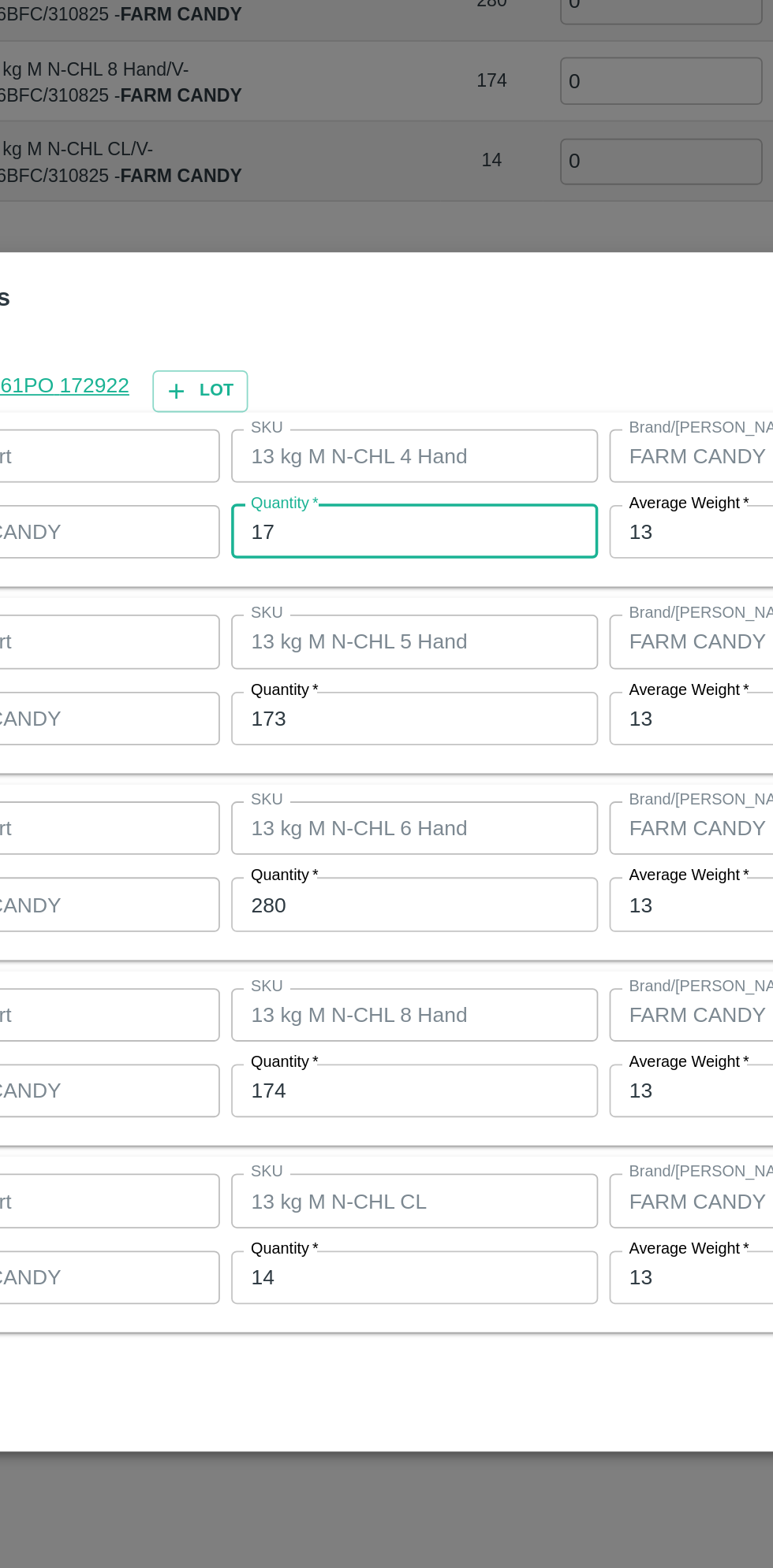
type input "17"
click at [342, 709] on input "173" at bounding box center [357, 709] width 205 height 30
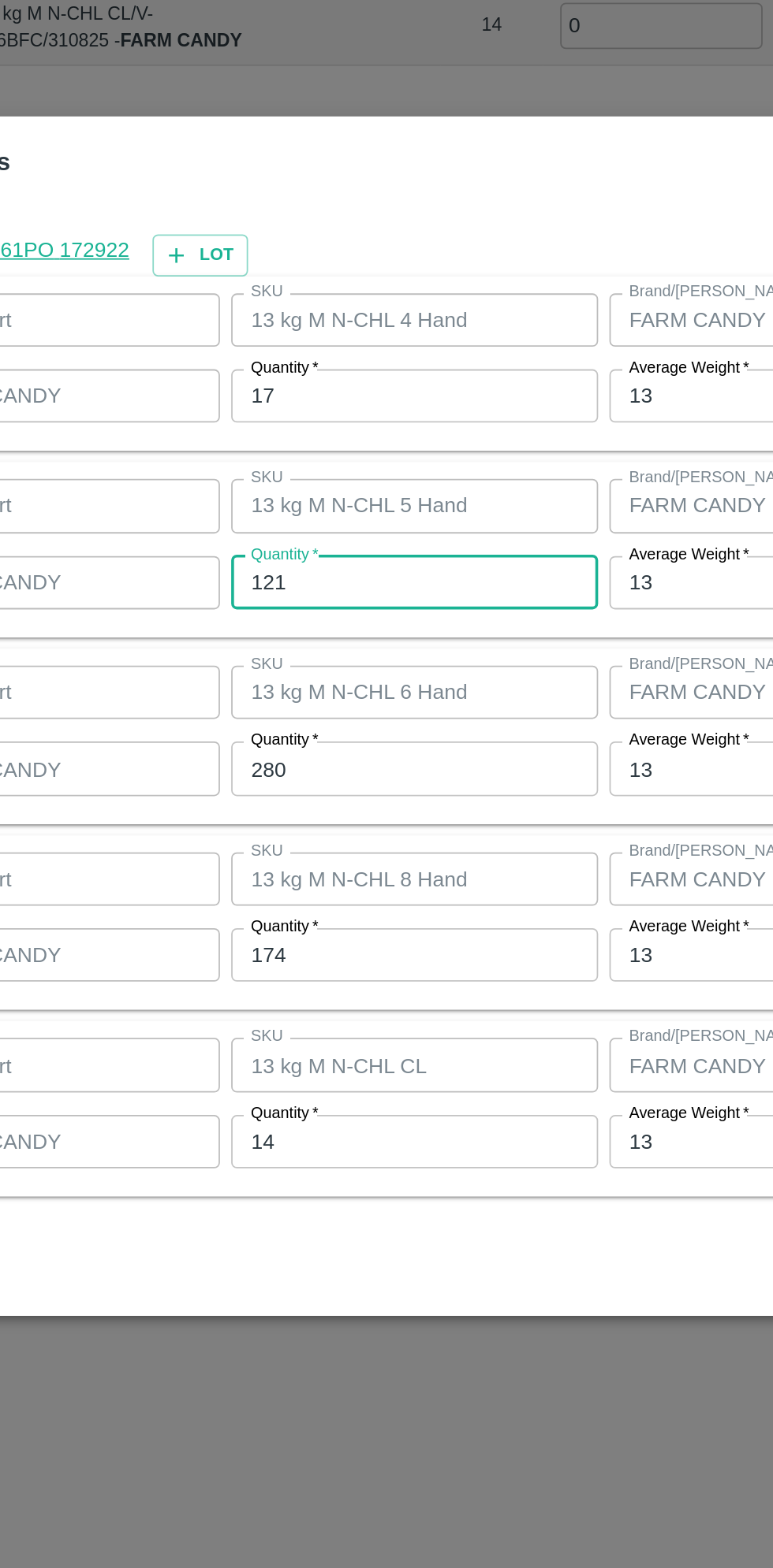
type input "121"
click at [333, 817] on input "280" at bounding box center [357, 813] width 205 height 30
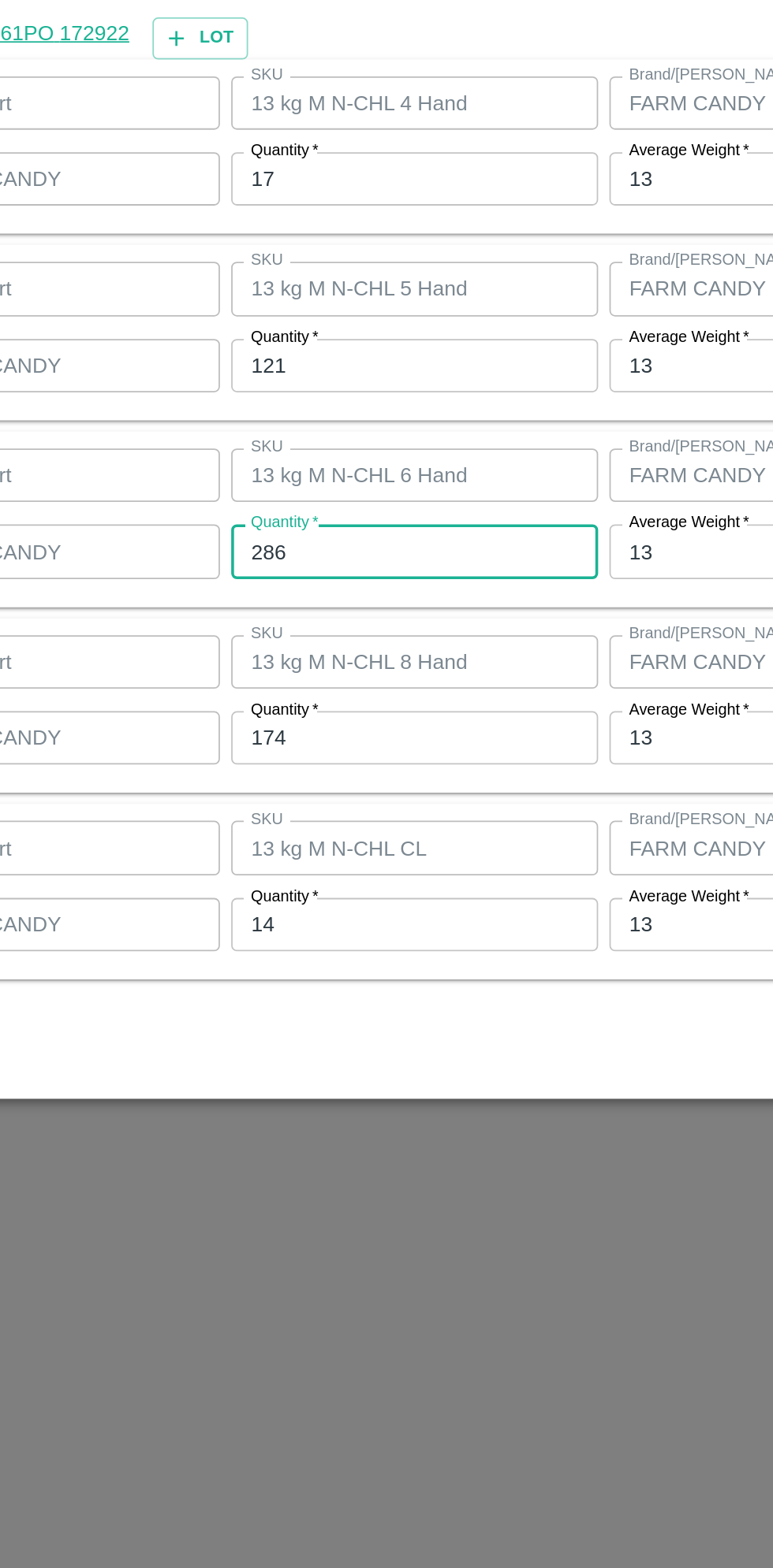
type input "286"
click at [359, 918] on input "174" at bounding box center [357, 918] width 205 height 30
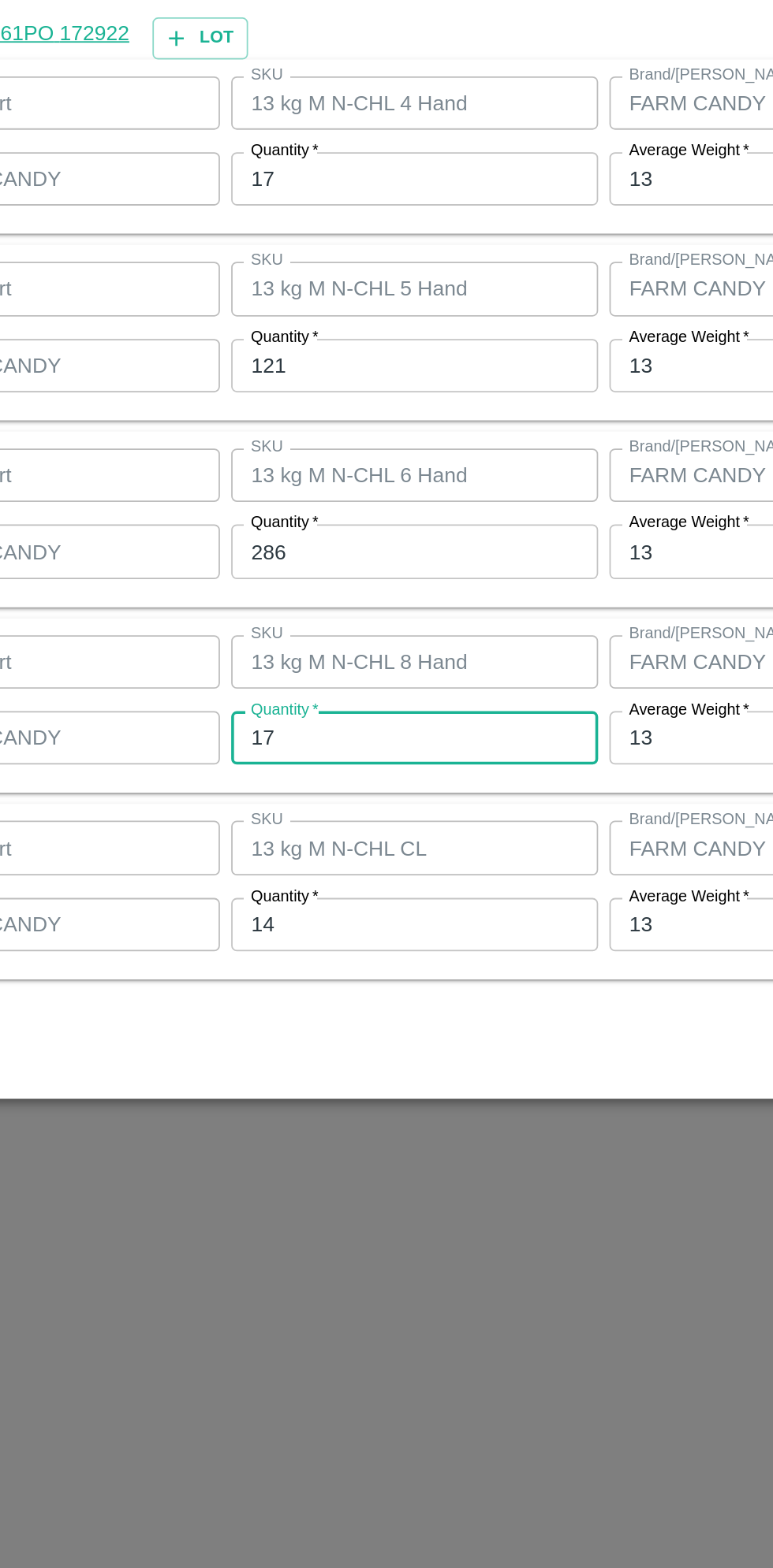
type input "1"
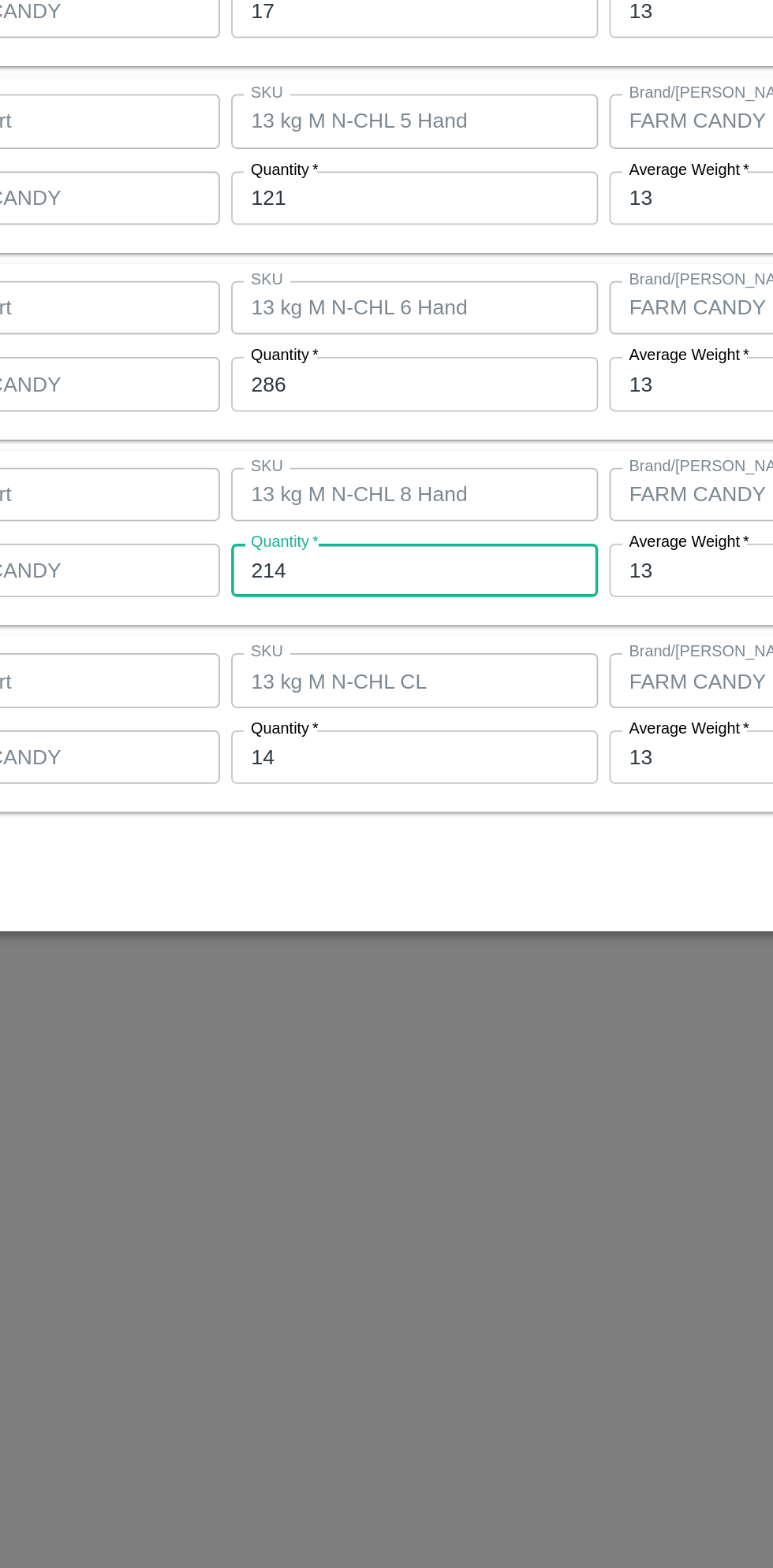
type input "214"
click at [351, 1026] on input "14" at bounding box center [357, 1023] width 205 height 30
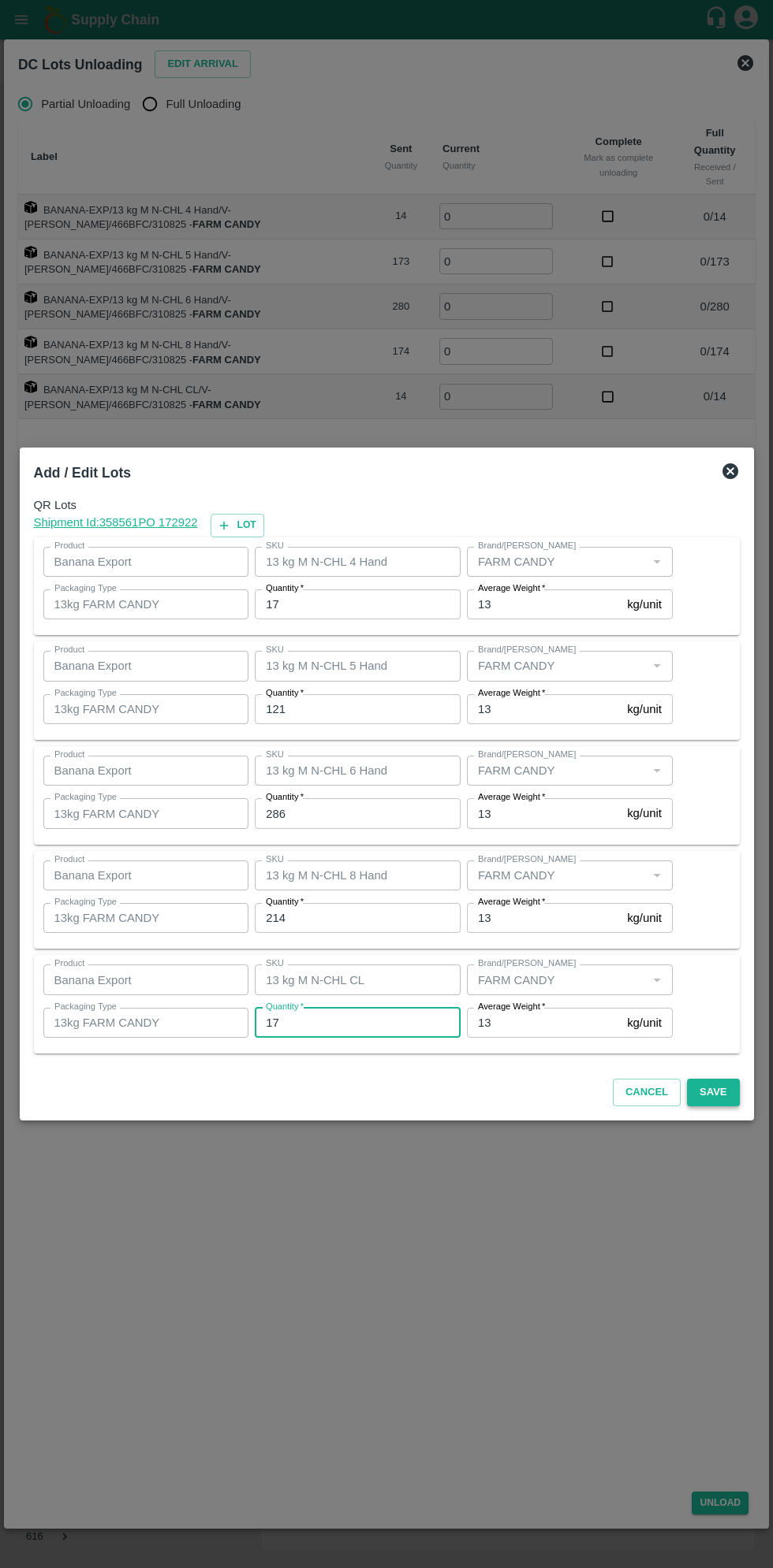
type input "17"
click at [723, 1103] on button "Save" at bounding box center [713, 1093] width 52 height 28
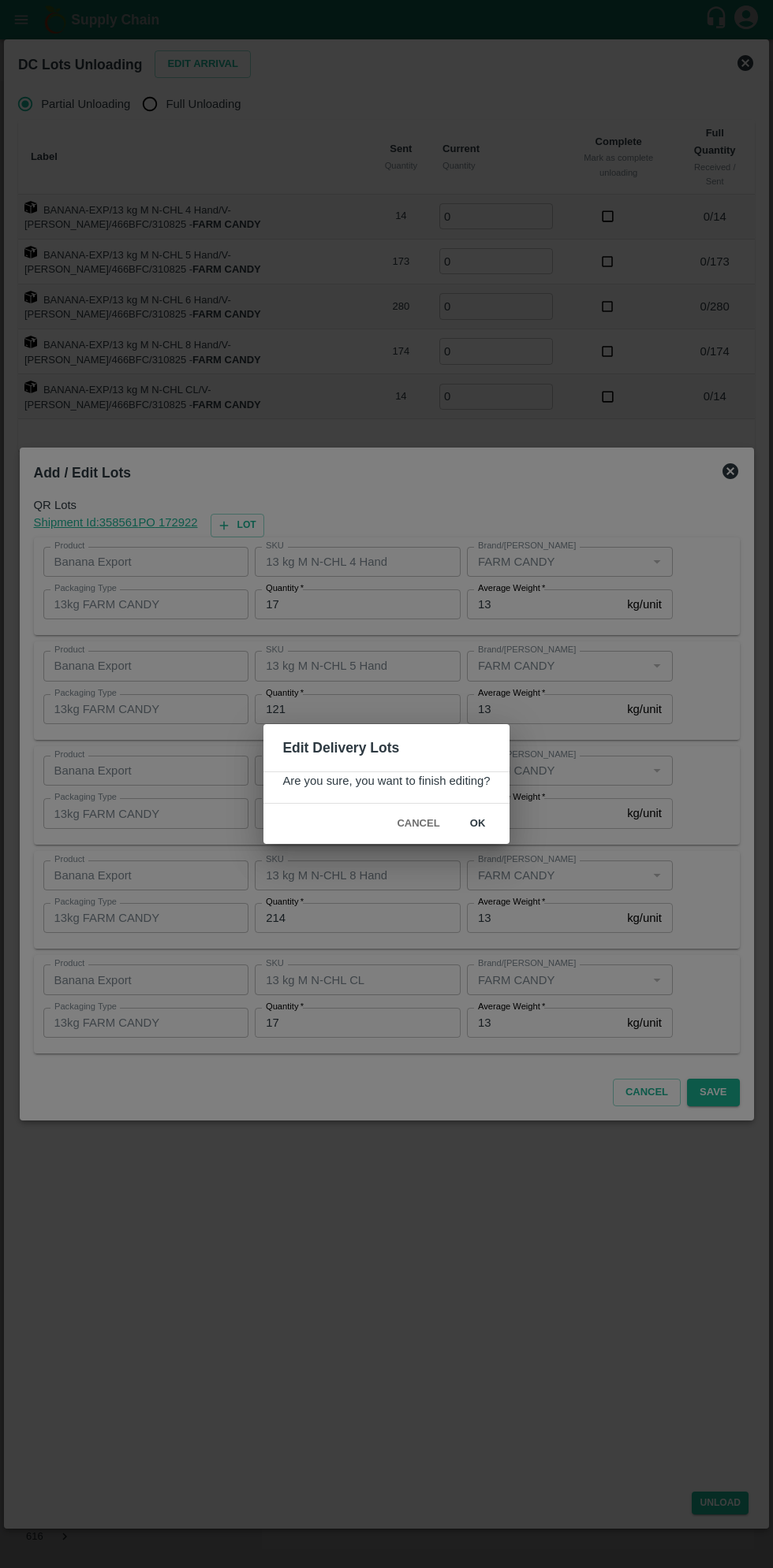
click at [477, 824] on button "ok" at bounding box center [478, 824] width 51 height 28
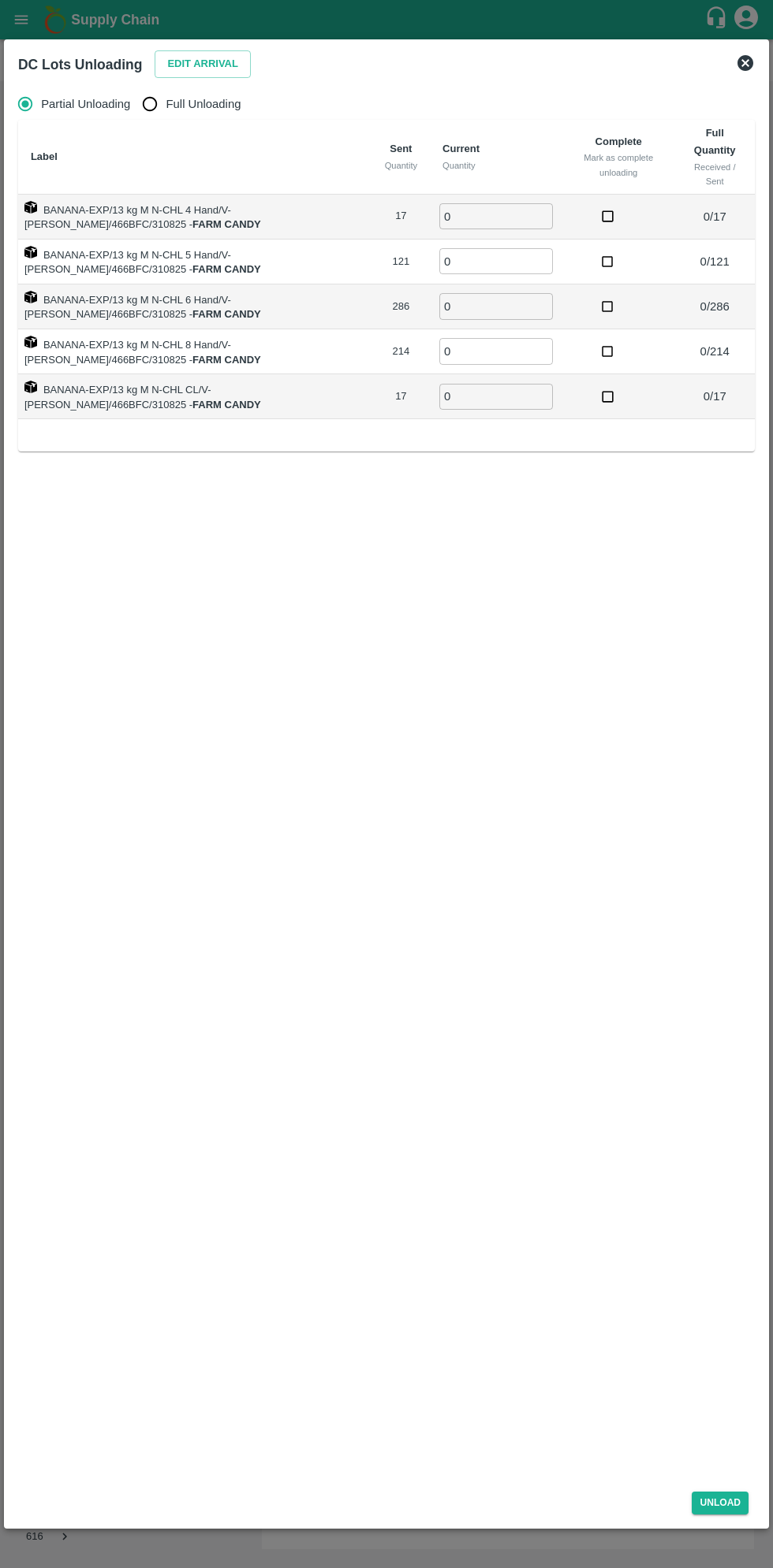
click at [206, 104] on span "Full Unloading" at bounding box center [204, 104] width 75 height 17
click at [166, 104] on input "Full Unloading" at bounding box center [149, 104] width 32 height 32
radio input "true"
click at [198, 59] on button "Edit Arrival" at bounding box center [203, 64] width 96 height 28
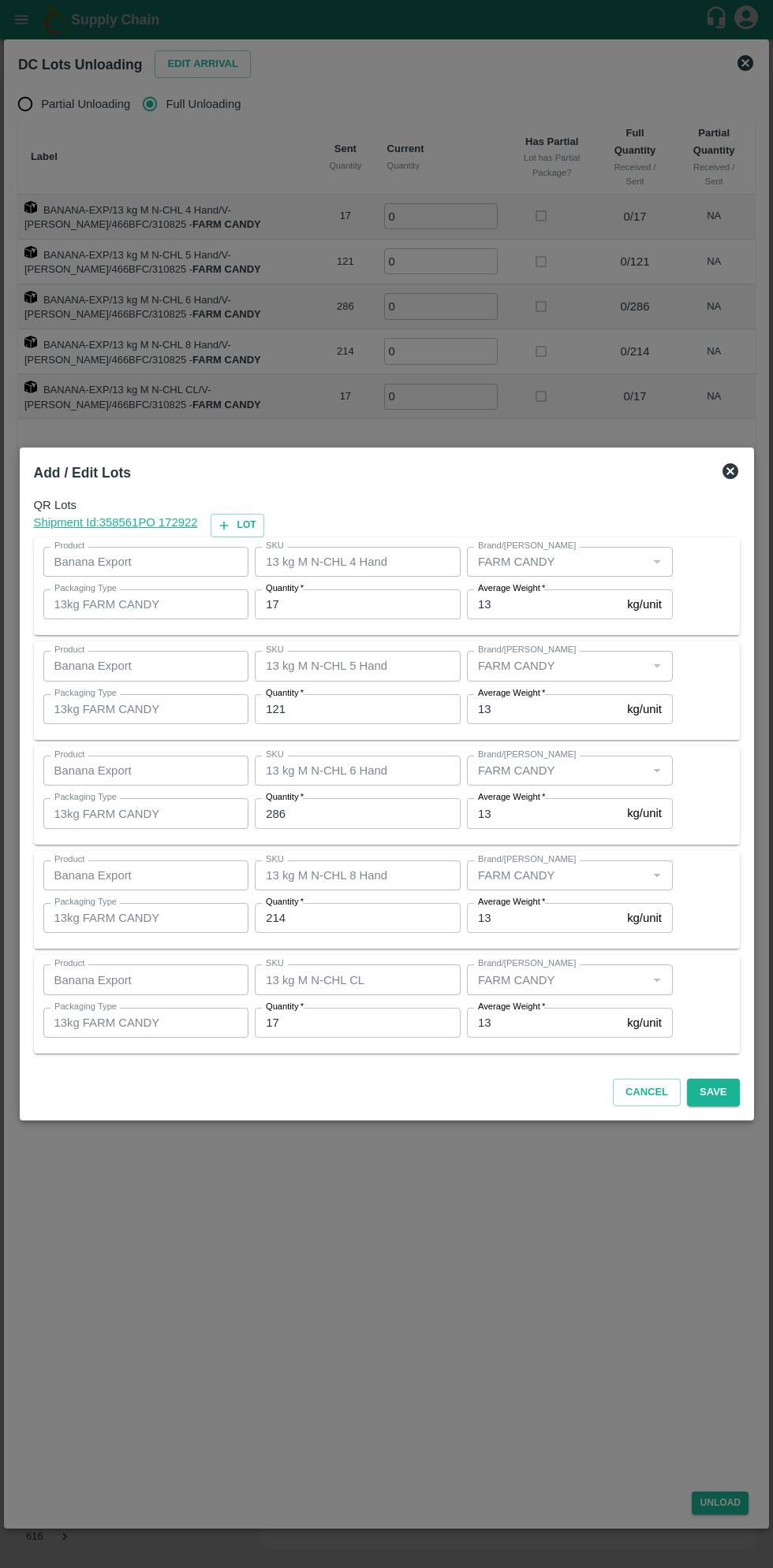
click at [363, 609] on input "17" at bounding box center [357, 604] width 205 height 30
click at [731, 1088] on button "Save" at bounding box center [713, 1093] width 52 height 28
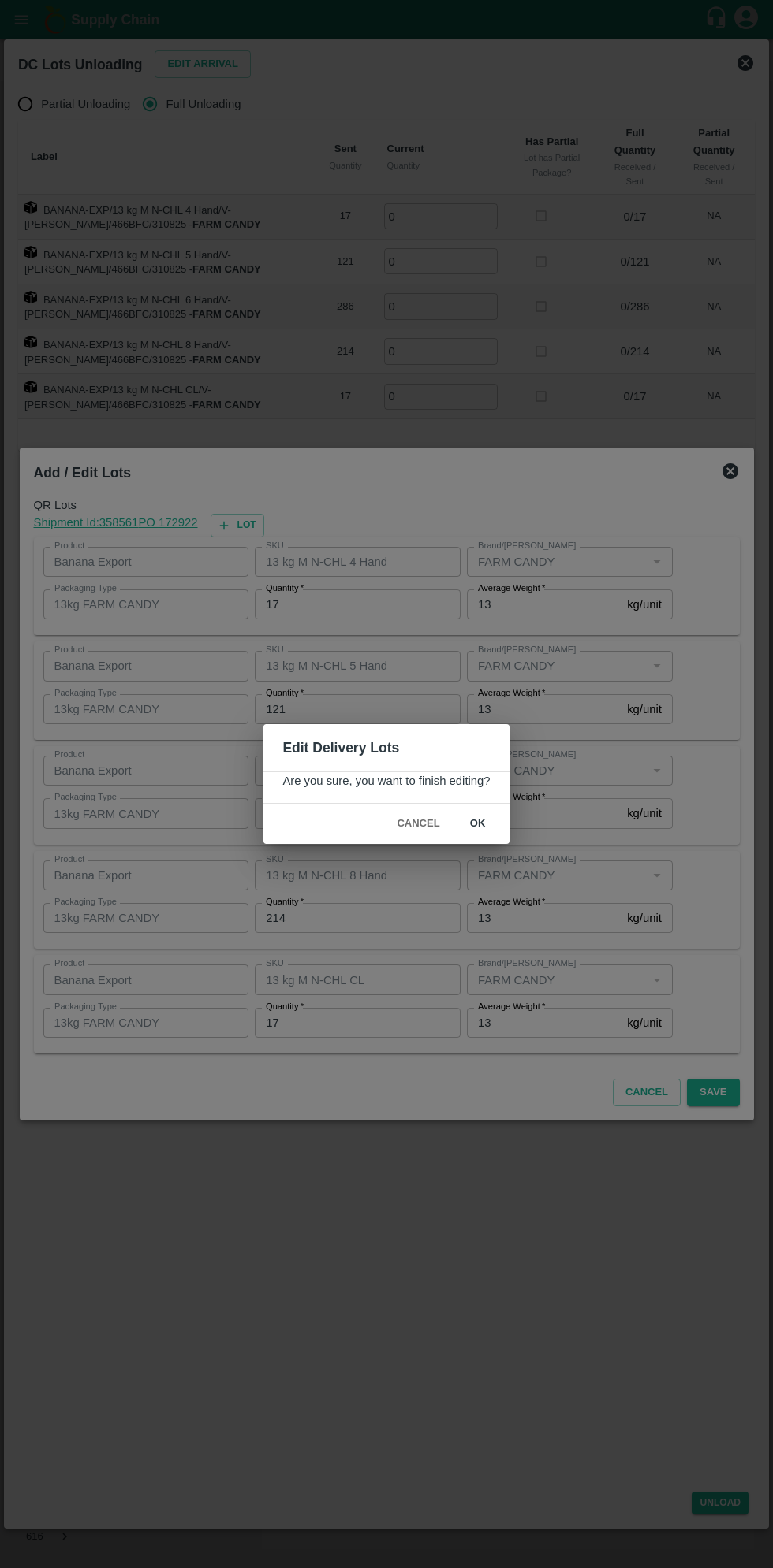
click at [476, 823] on button "ok" at bounding box center [478, 824] width 51 height 28
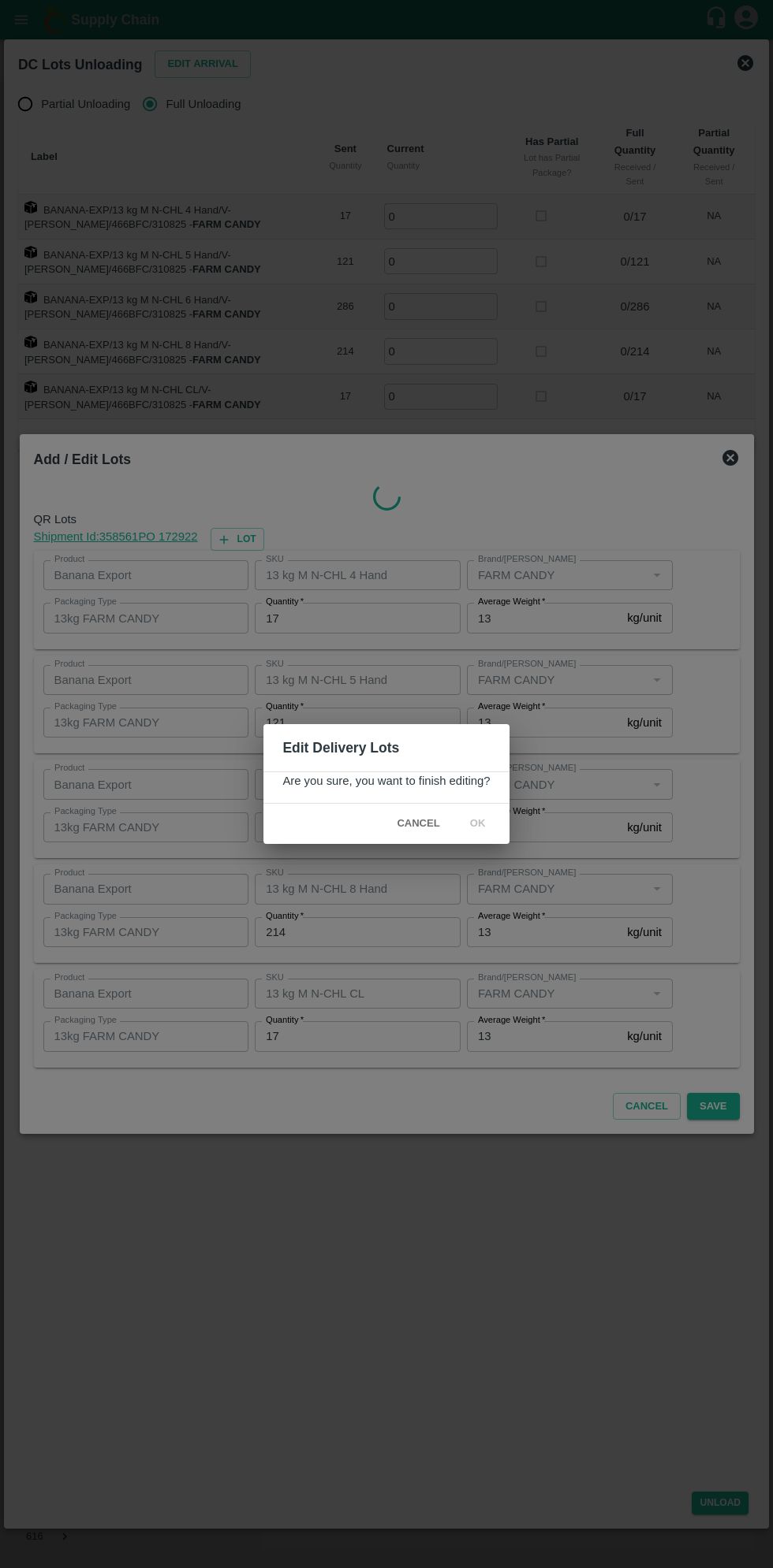
click at [744, 457] on div "Edit Delivery Lots Are you sure, you want to finish editing? Cancel ok" at bounding box center [386, 784] width 773 height 1568
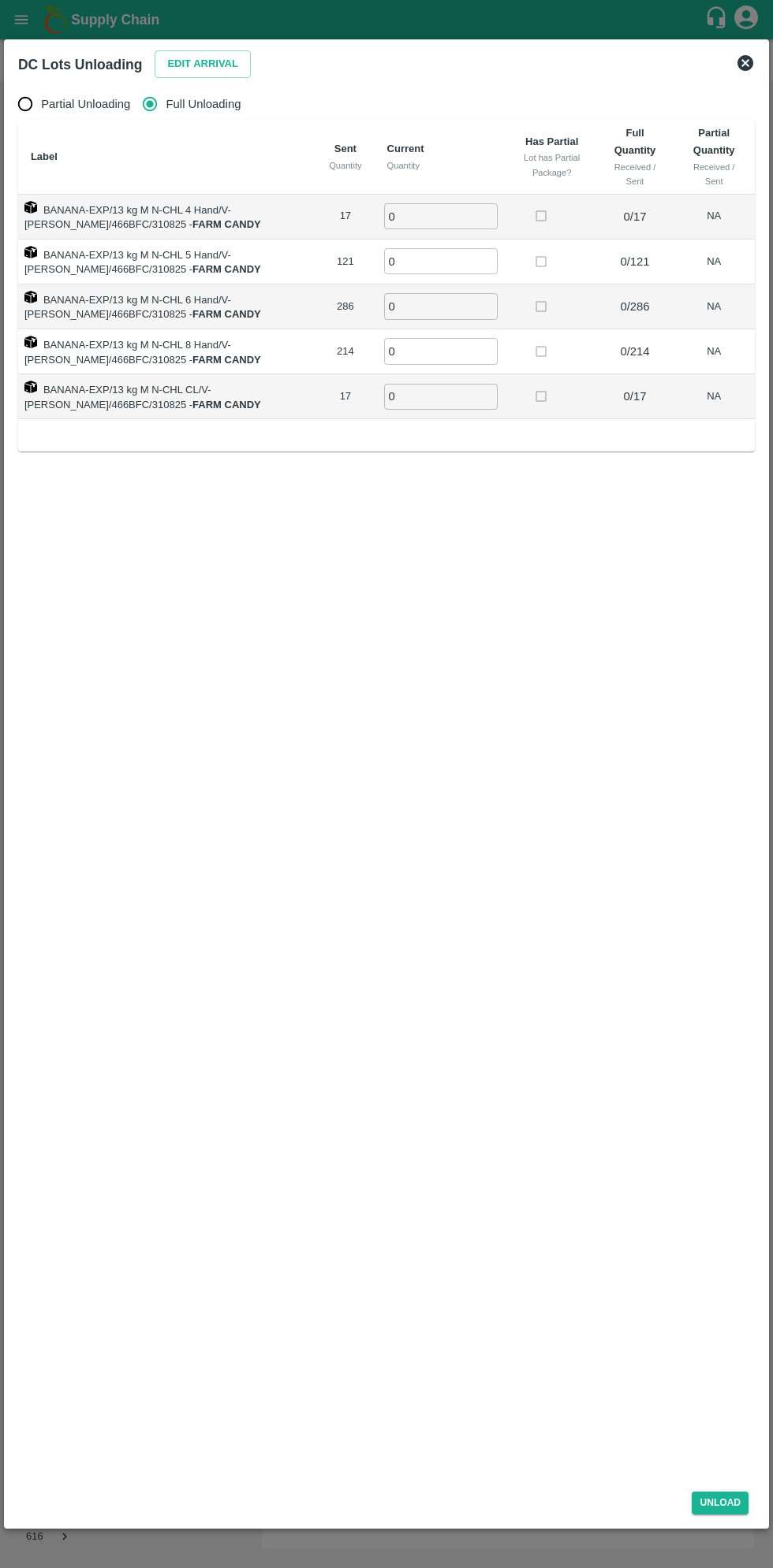
click at [449, 216] on input "0" at bounding box center [440, 216] width 113 height 26
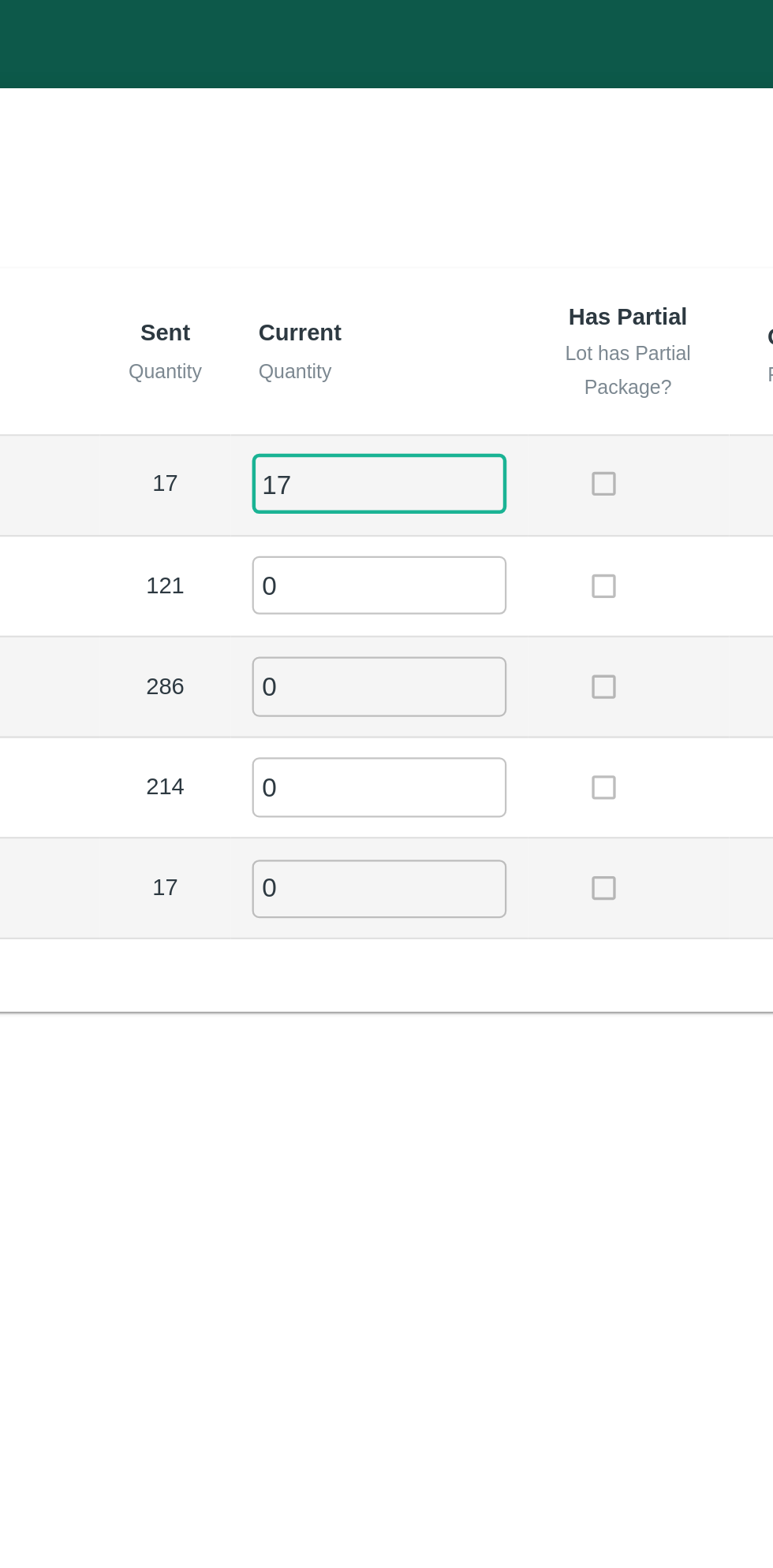
type input "17"
click at [423, 253] on input "0" at bounding box center [440, 262] width 113 height 26
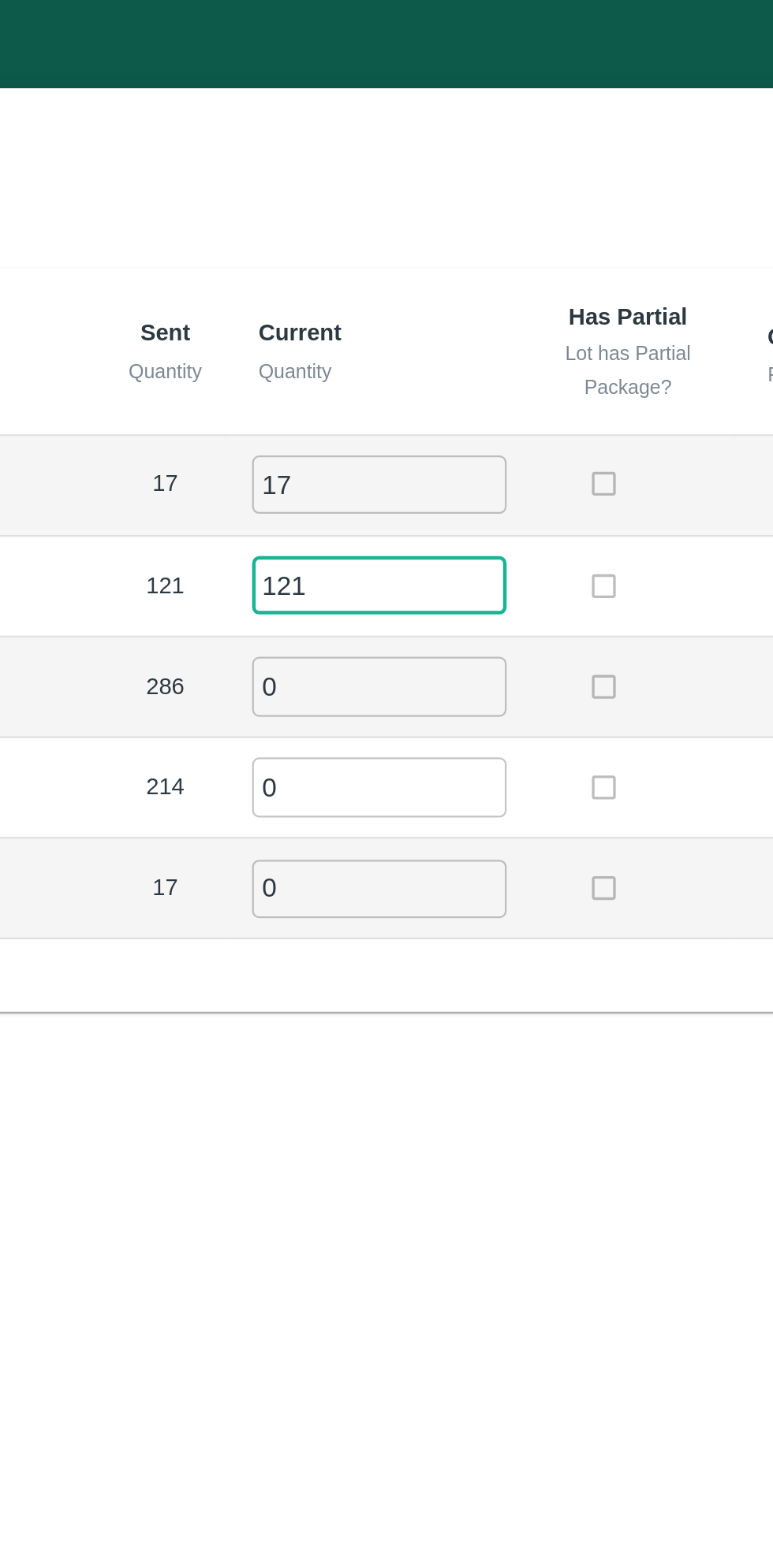
type input "121"
click at [428, 299] on input "0" at bounding box center [440, 306] width 113 height 26
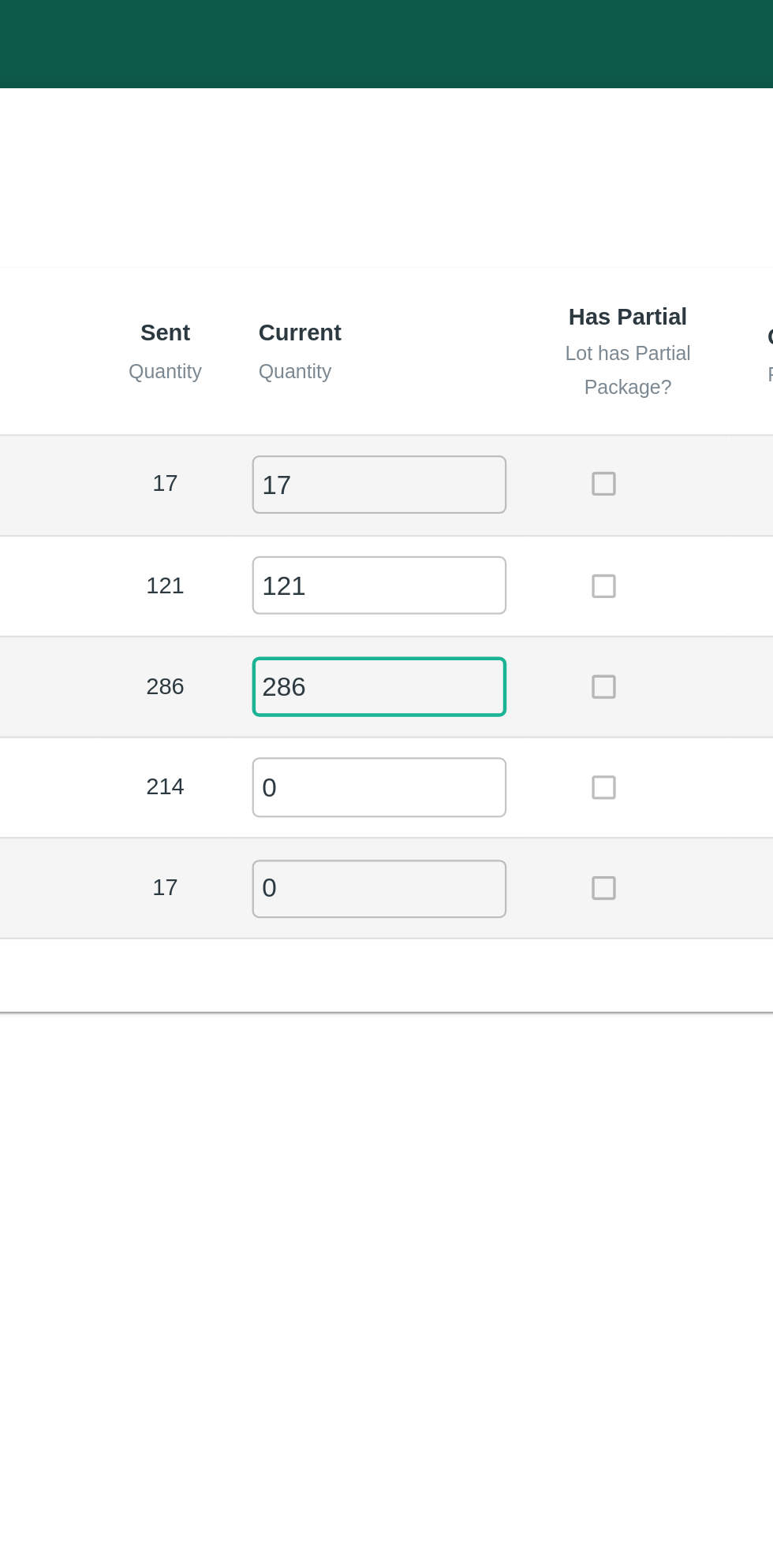
type input "286"
click at [424, 345] on input "0" at bounding box center [440, 351] width 113 height 26
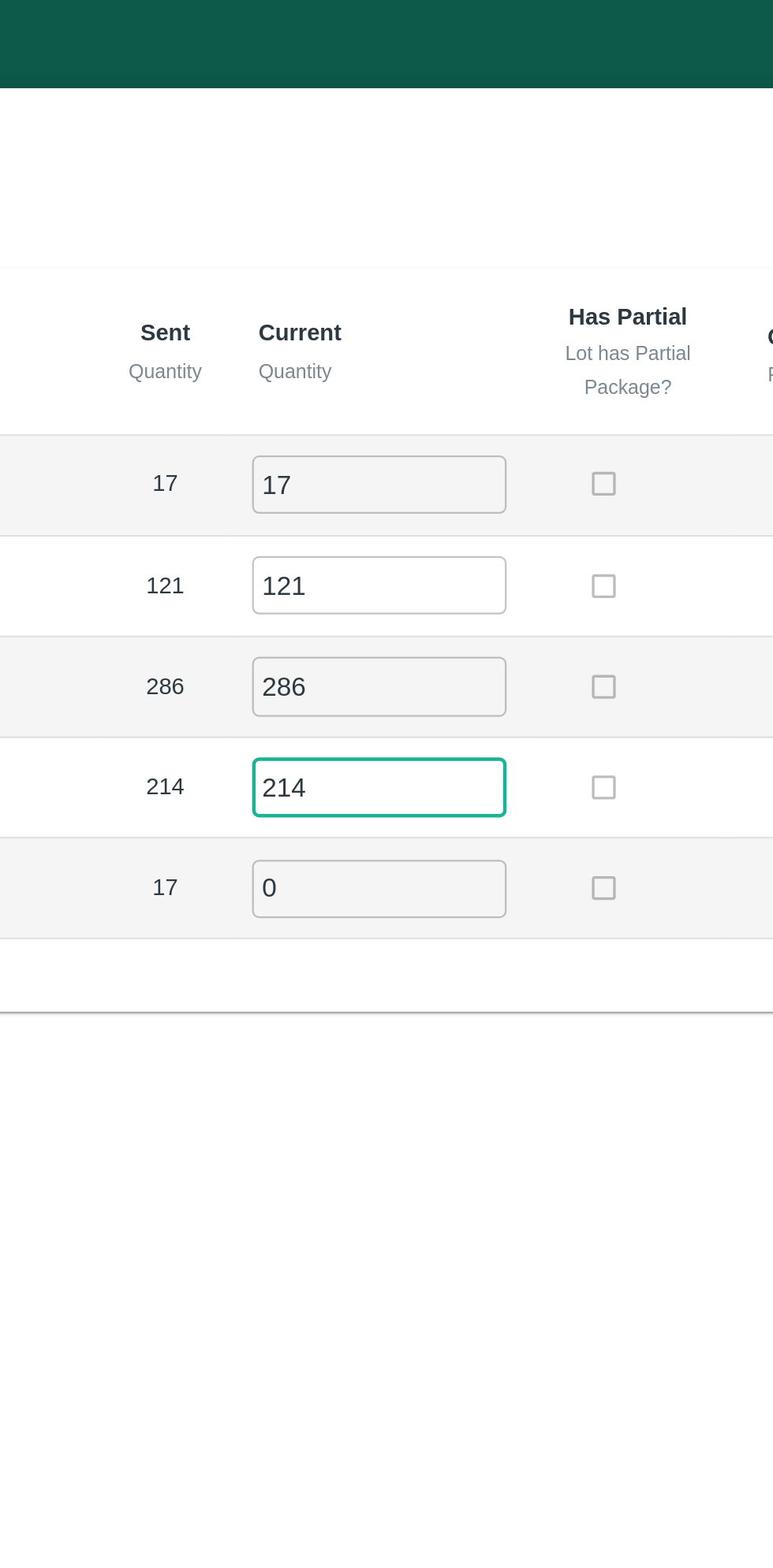
type input "214"
click at [421, 398] on input "0" at bounding box center [440, 397] width 113 height 26
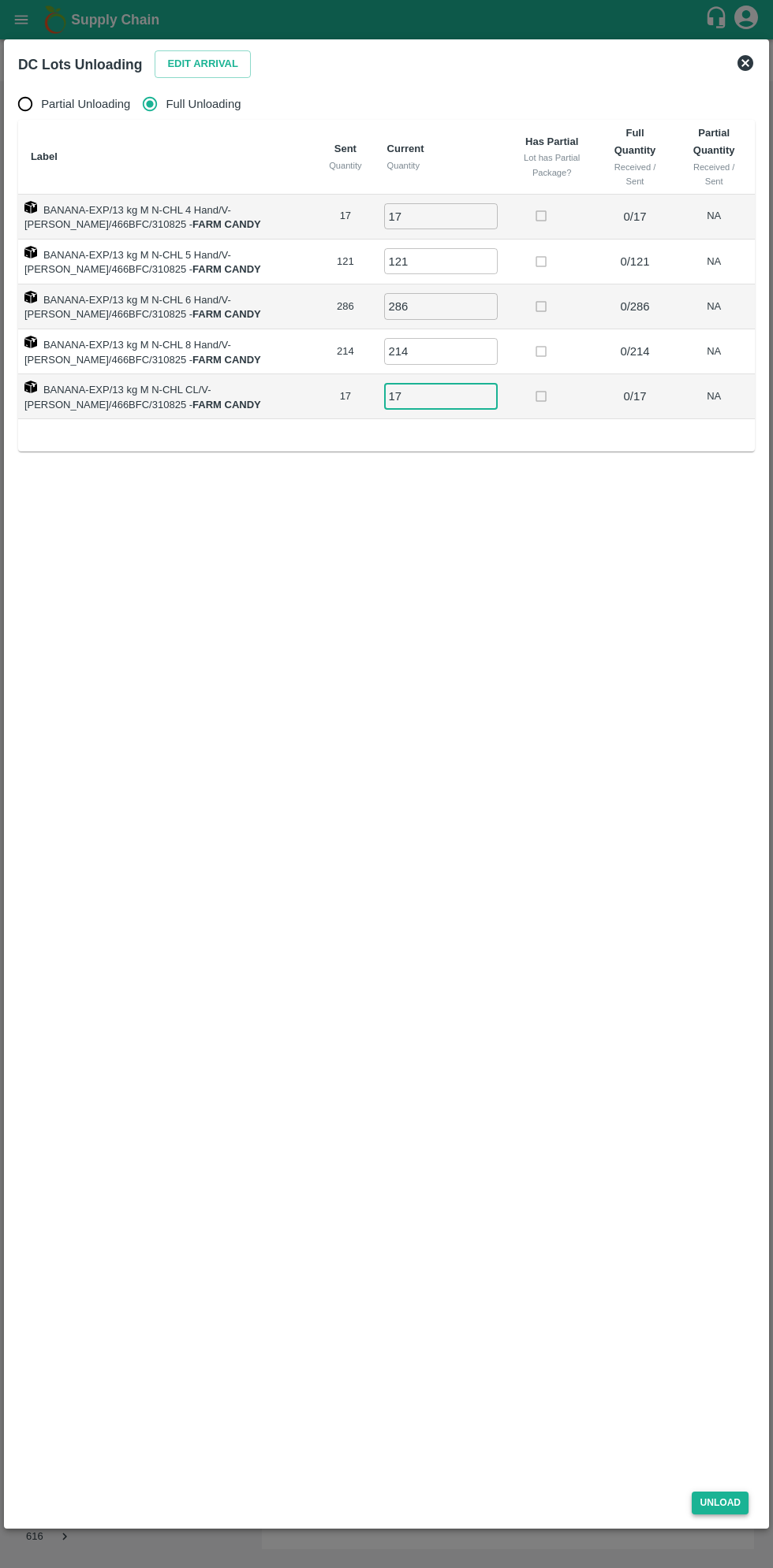
type input "17"
click at [728, 1496] on button "Unload" at bounding box center [720, 1503] width 57 height 23
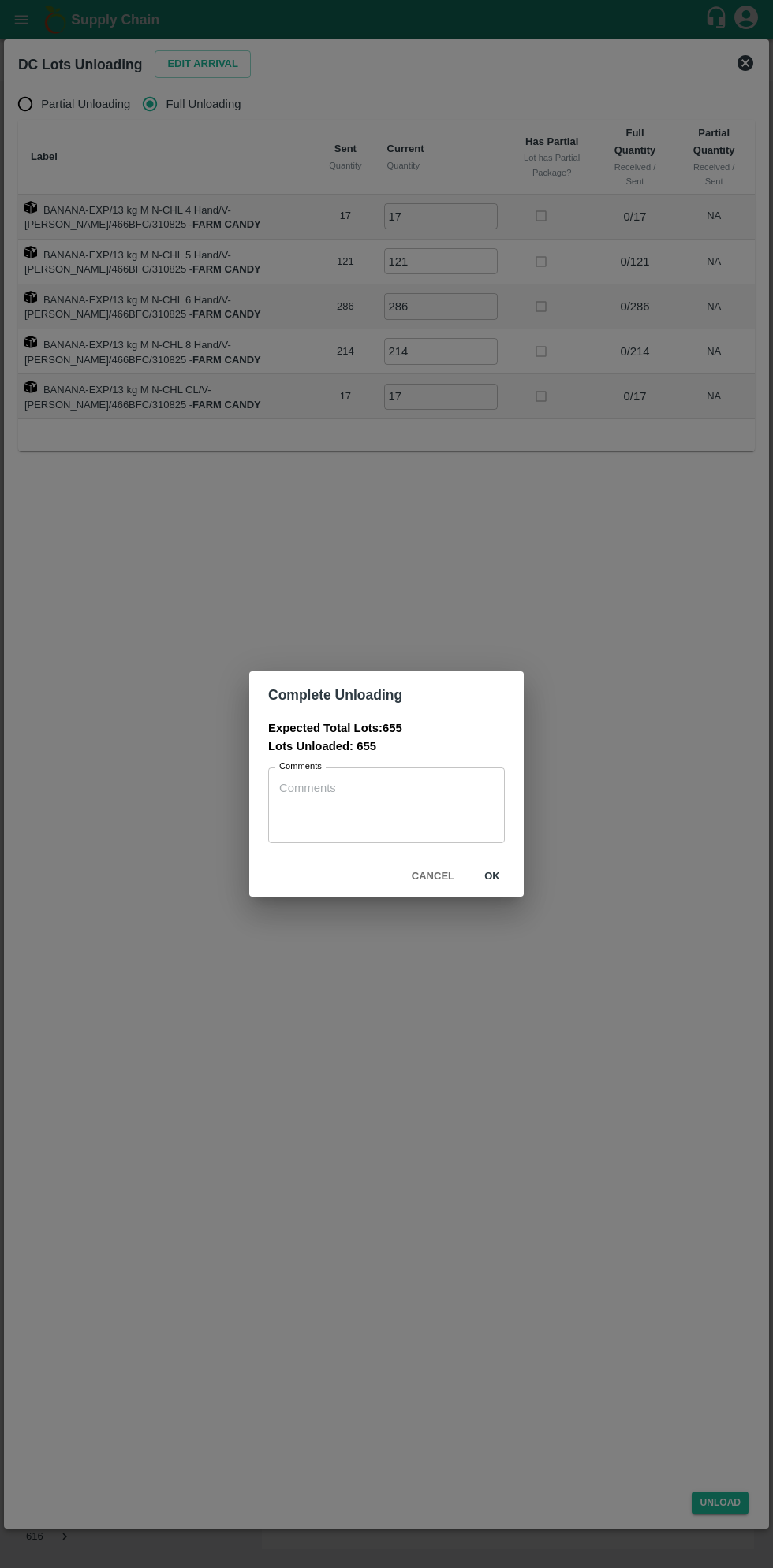
click at [492, 876] on button "ok" at bounding box center [492, 877] width 51 height 28
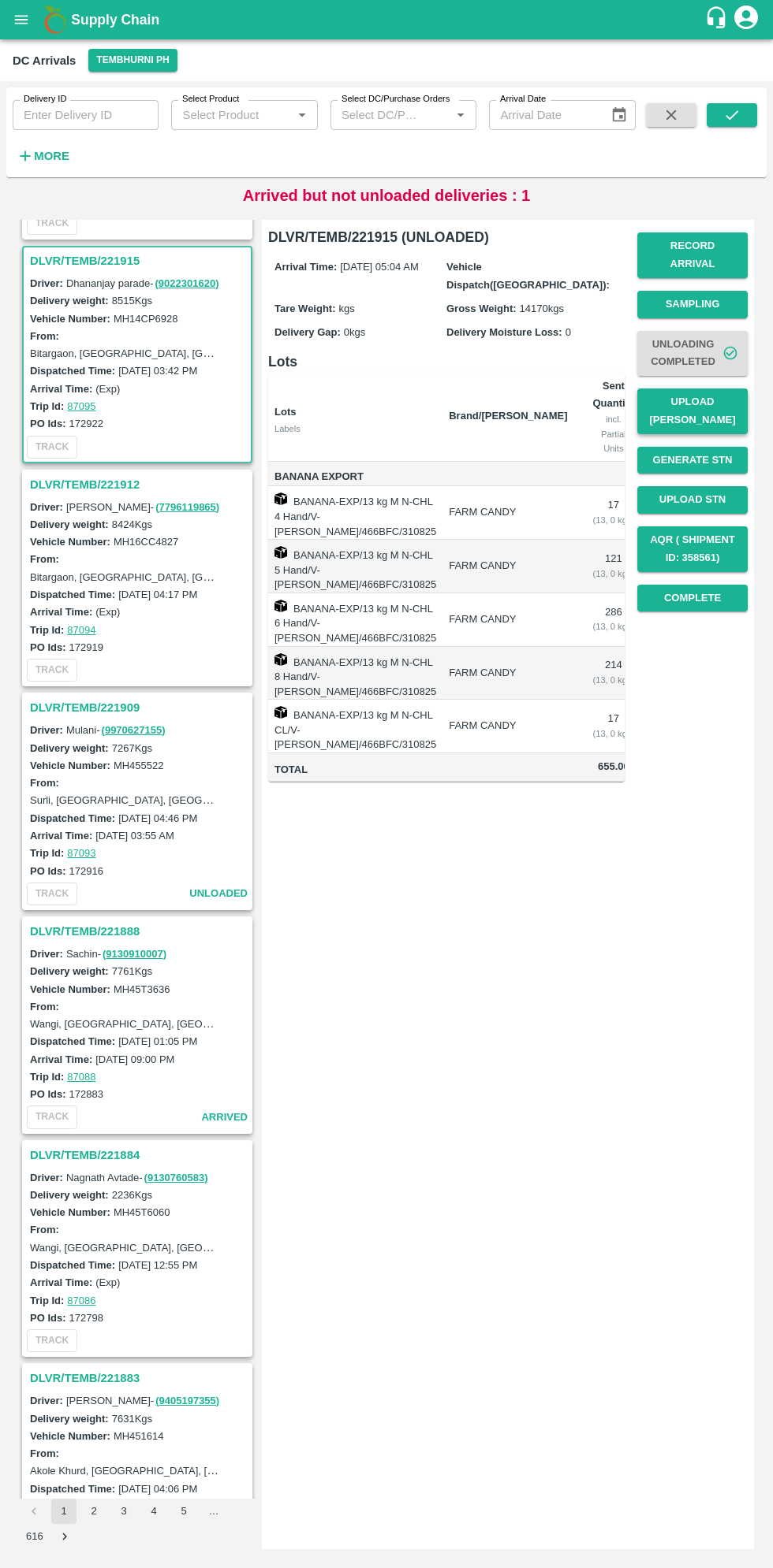
click at [709, 389] on button "Upload [PERSON_NAME]" at bounding box center [691, 412] width 110 height 46
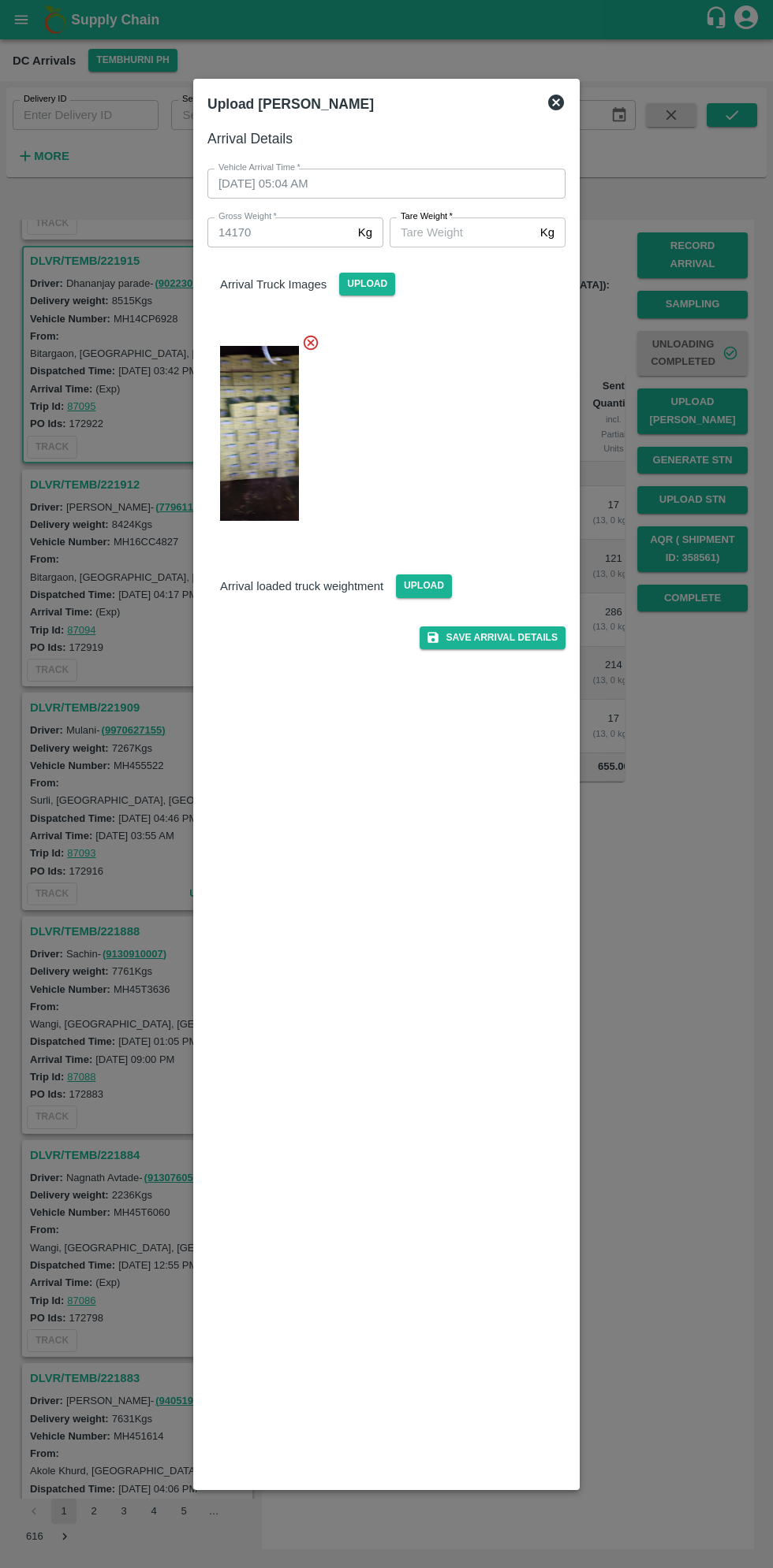
click at [453, 232] on input "[PERSON_NAME]   *" at bounding box center [462, 232] width 144 height 30
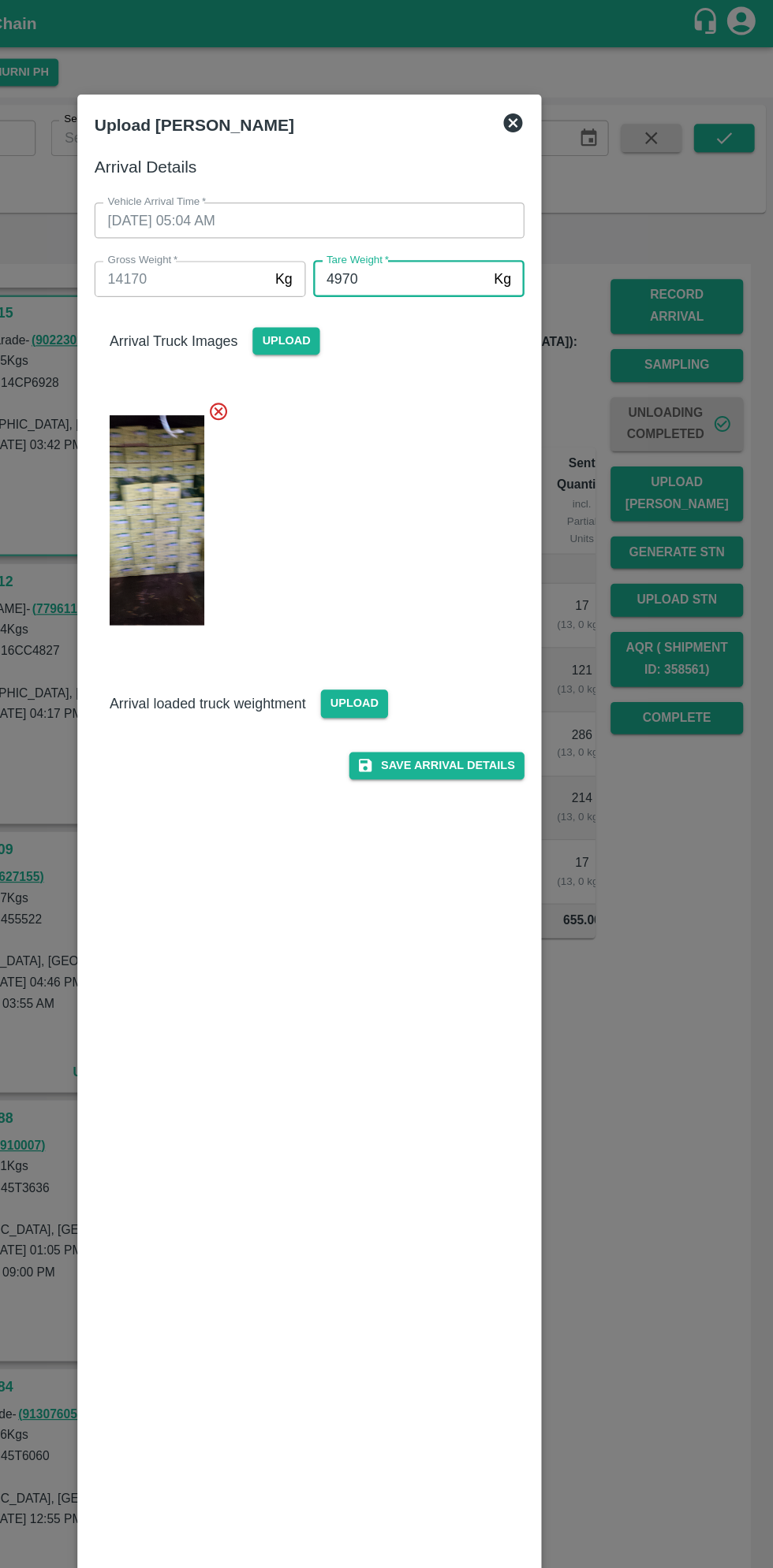
scroll to position [0, 0]
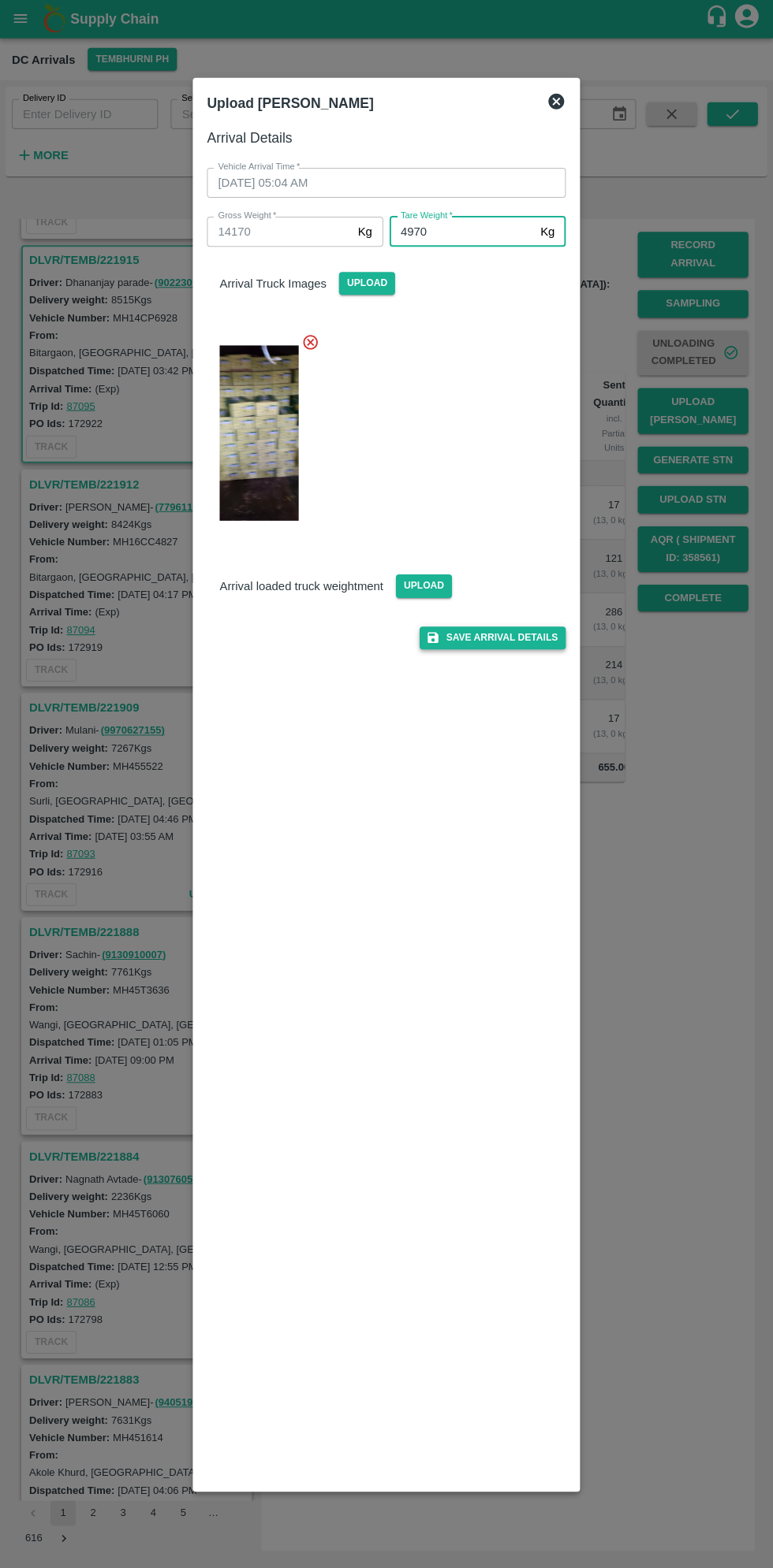
type input "4970"
click at [533, 632] on button "Save Arrival Details" at bounding box center [492, 638] width 146 height 23
